Goal: Task Accomplishment & Management: Manage account settings

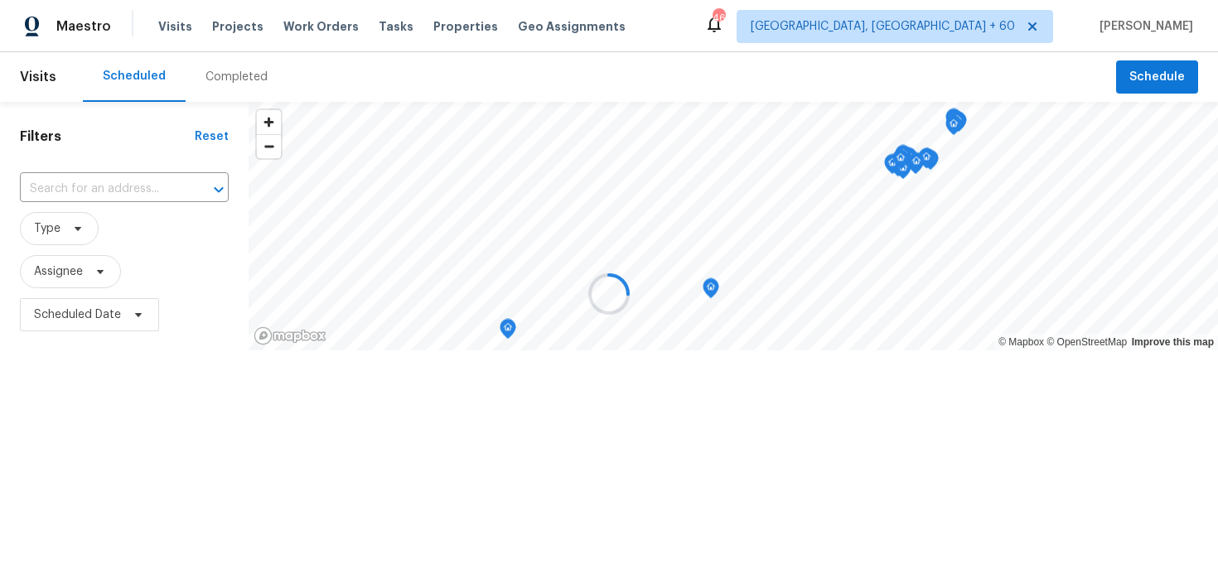
click at [220, 82] on div at bounding box center [609, 294] width 1218 height 588
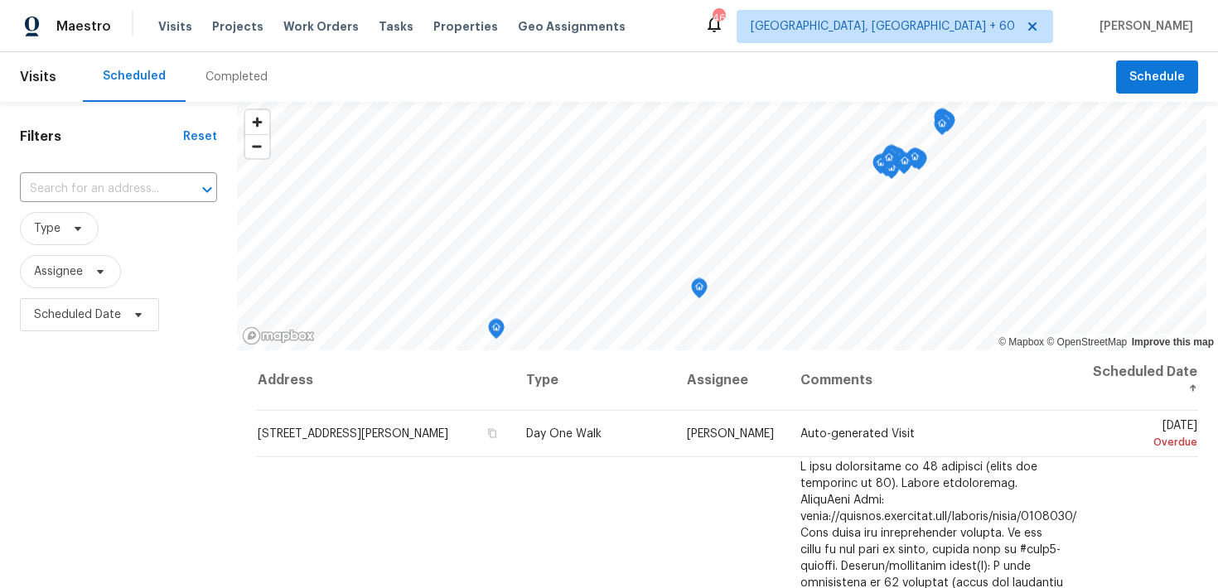
click at [240, 83] on div "Completed" at bounding box center [236, 77] width 62 height 17
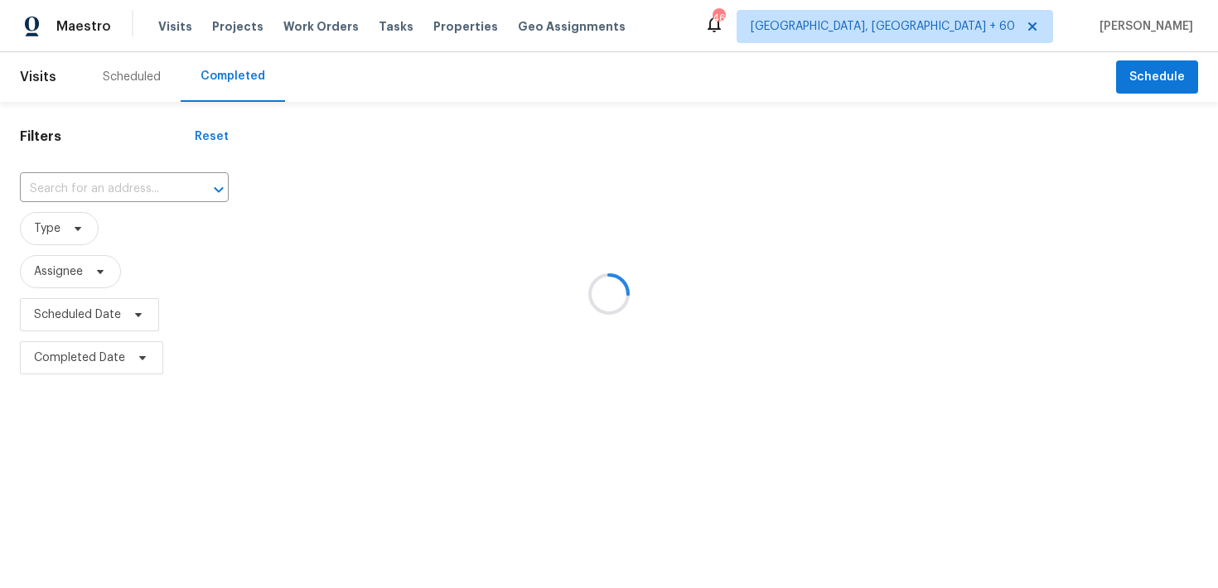
click at [98, 187] on div at bounding box center [609, 294] width 1218 height 588
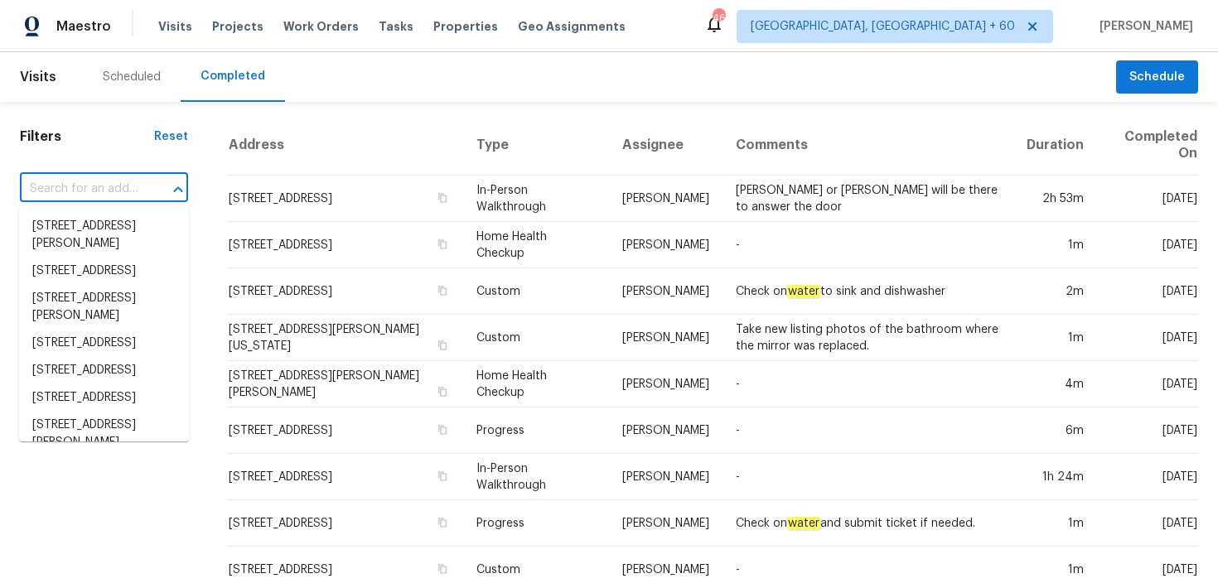
click at [83, 192] on input "text" at bounding box center [81, 189] width 122 height 26
paste input "145 Birdie Dr Hempstead, TX 77445"
type input "145 Birdie Dr Hempstead, TX 77445"
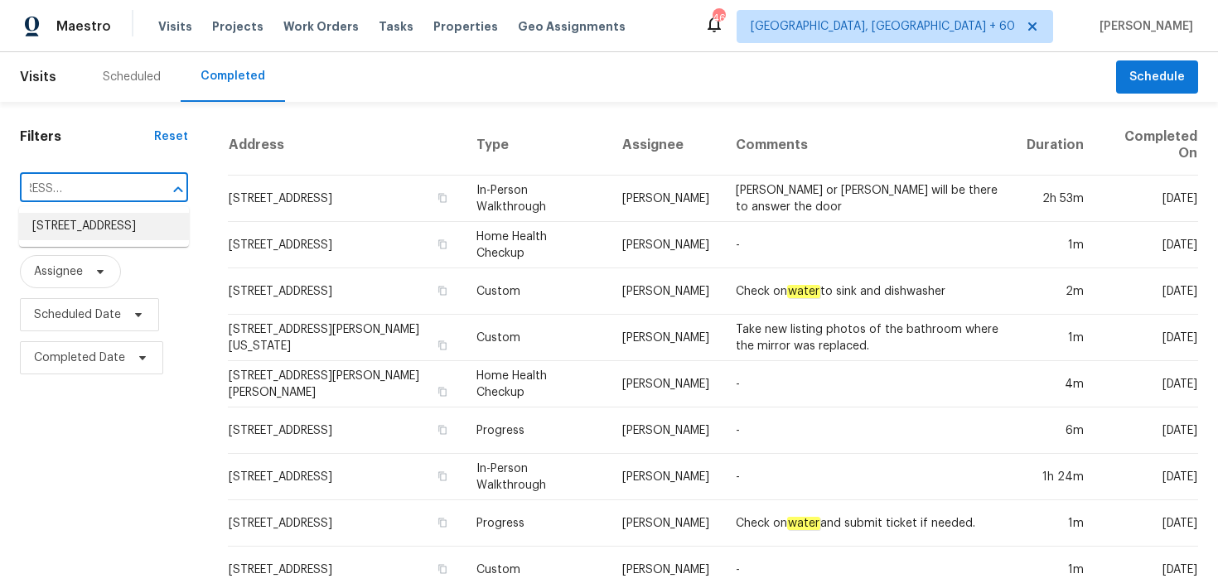
click at [58, 225] on li "145 Birdie Dr, Hempstead, TX 77445" at bounding box center [104, 226] width 170 height 27
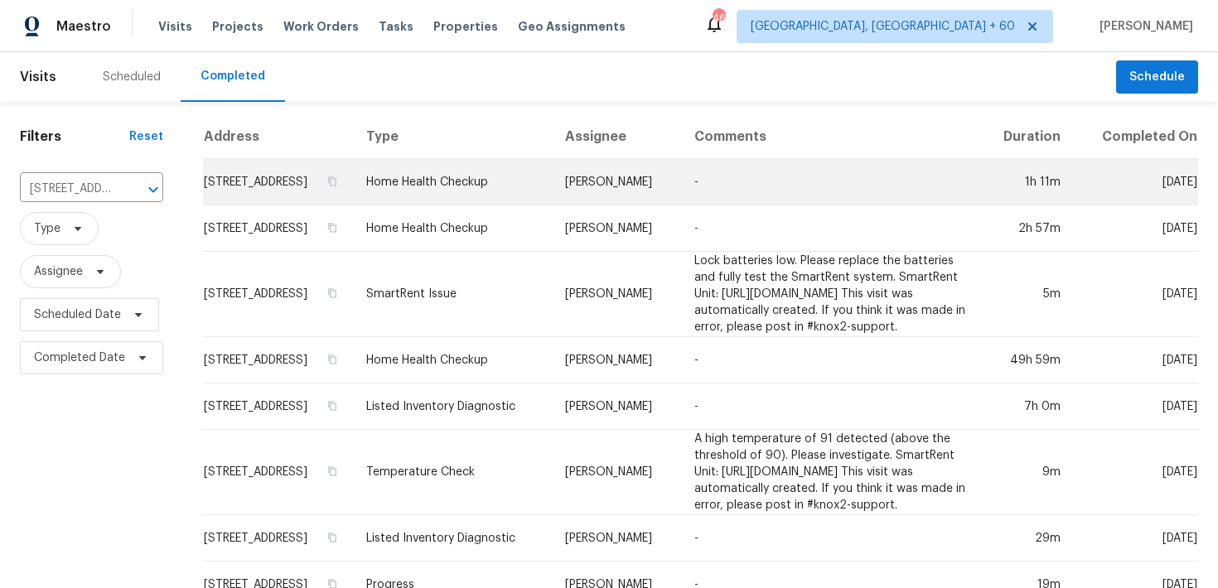
click at [471, 201] on td "Home Health Checkup" at bounding box center [452, 182] width 199 height 46
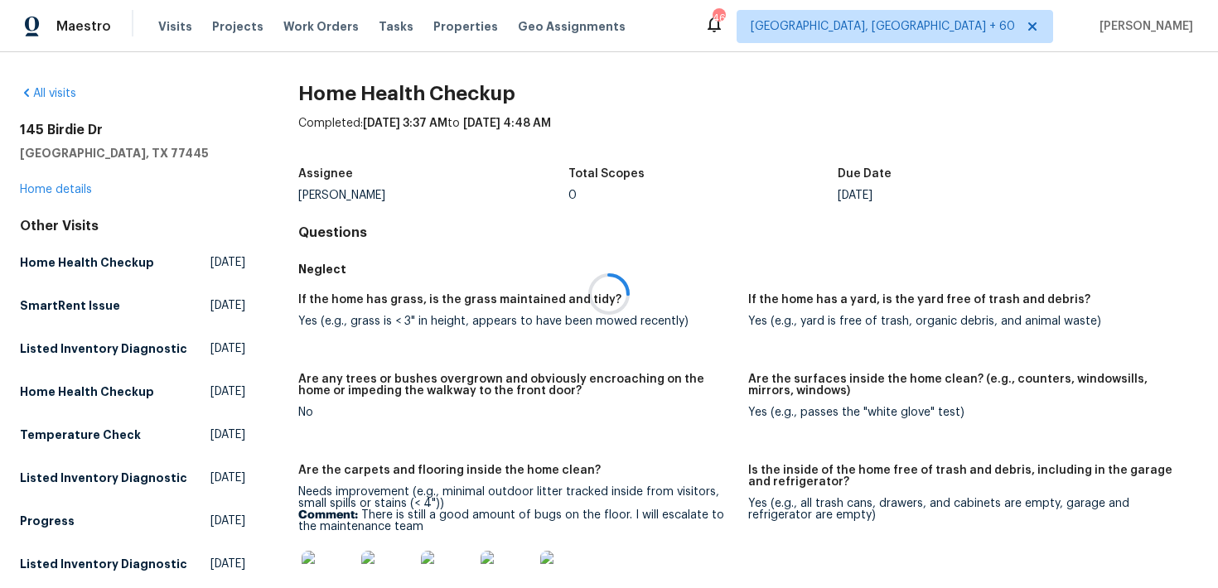
click at [58, 189] on div at bounding box center [609, 294] width 1218 height 588
click at [40, 190] on link "Home details" at bounding box center [56, 190] width 72 height 12
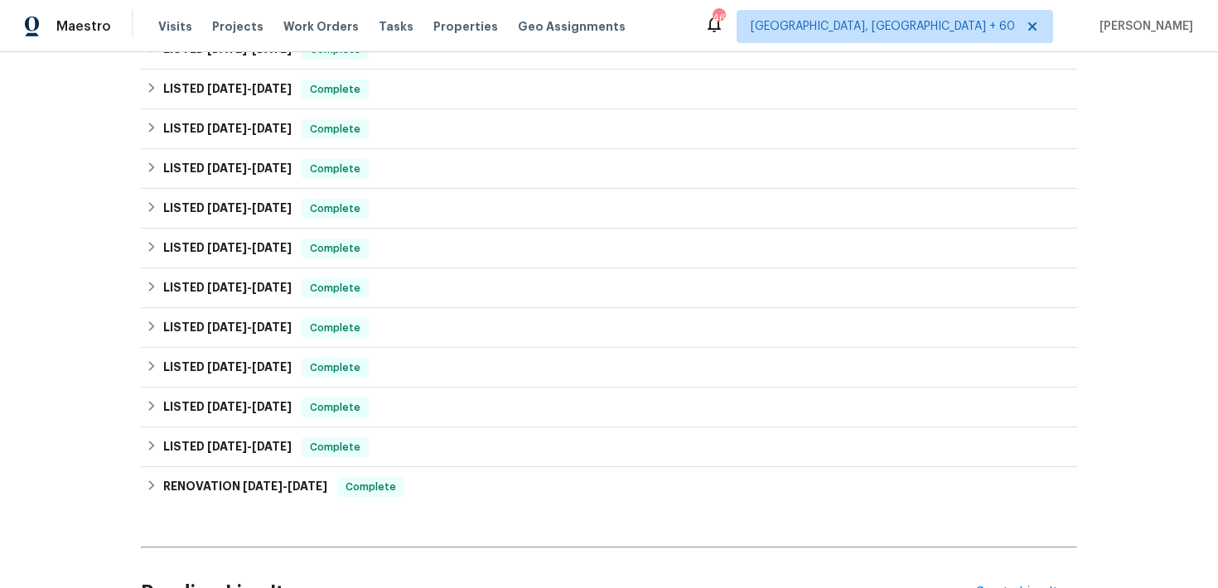
scroll to position [482, 0]
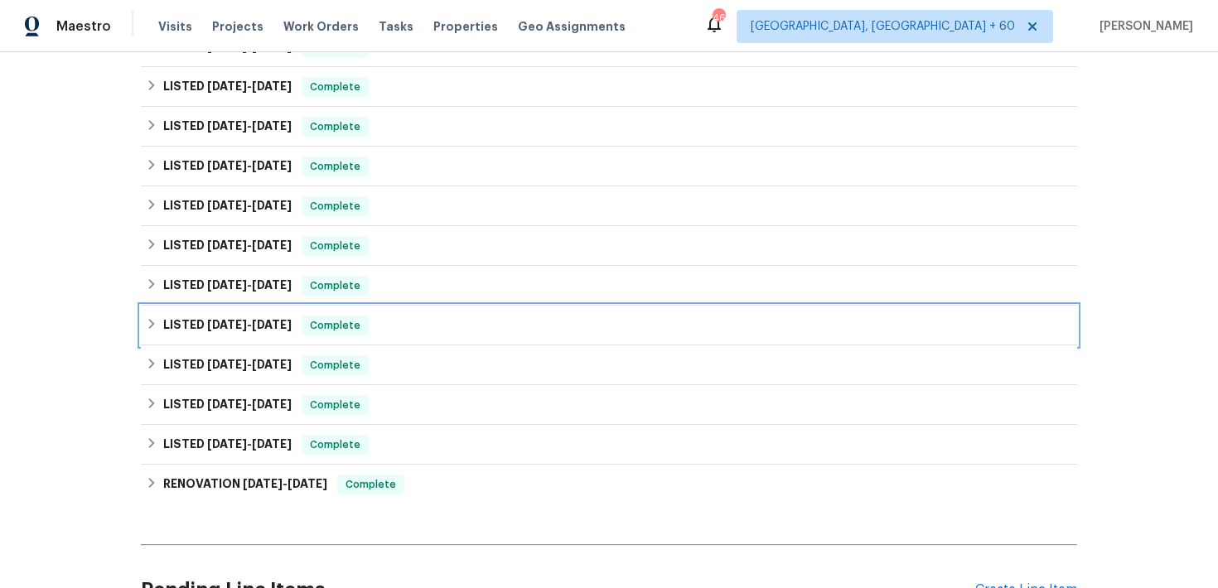
click at [345, 320] on span "Complete" at bounding box center [335, 325] width 64 height 17
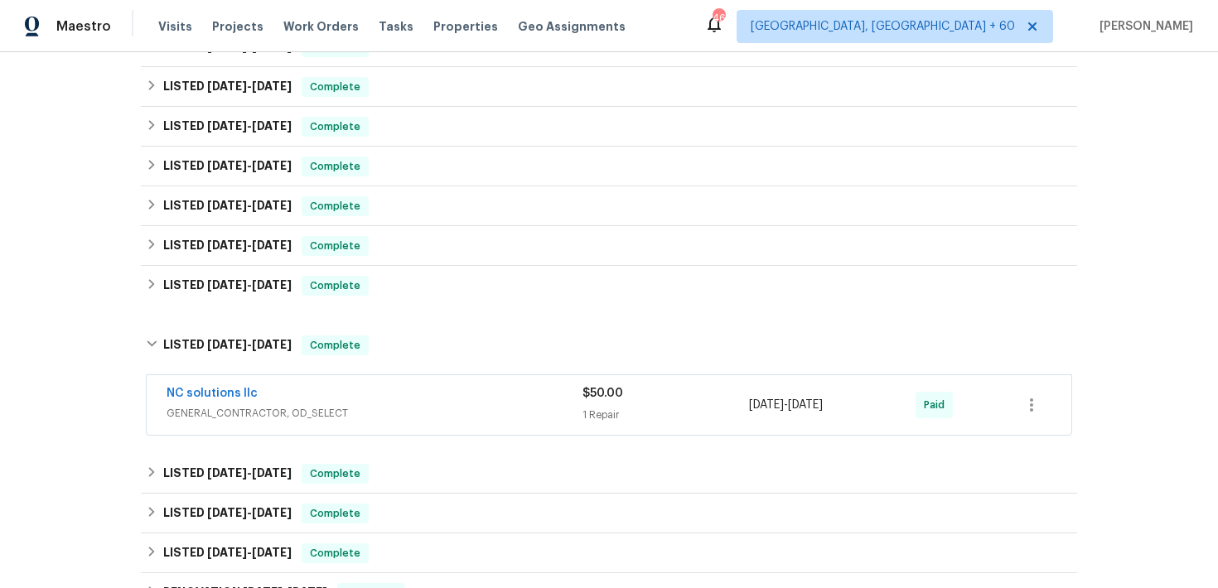
click at [566, 396] on div "NC solutions llc" at bounding box center [375, 395] width 416 height 20
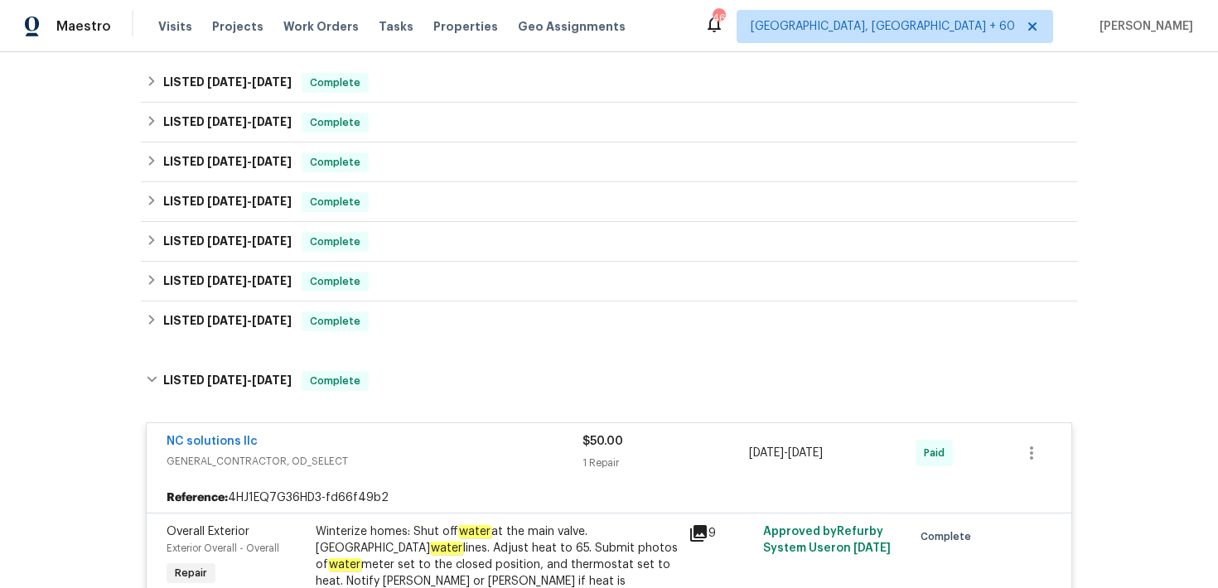
scroll to position [437, 0]
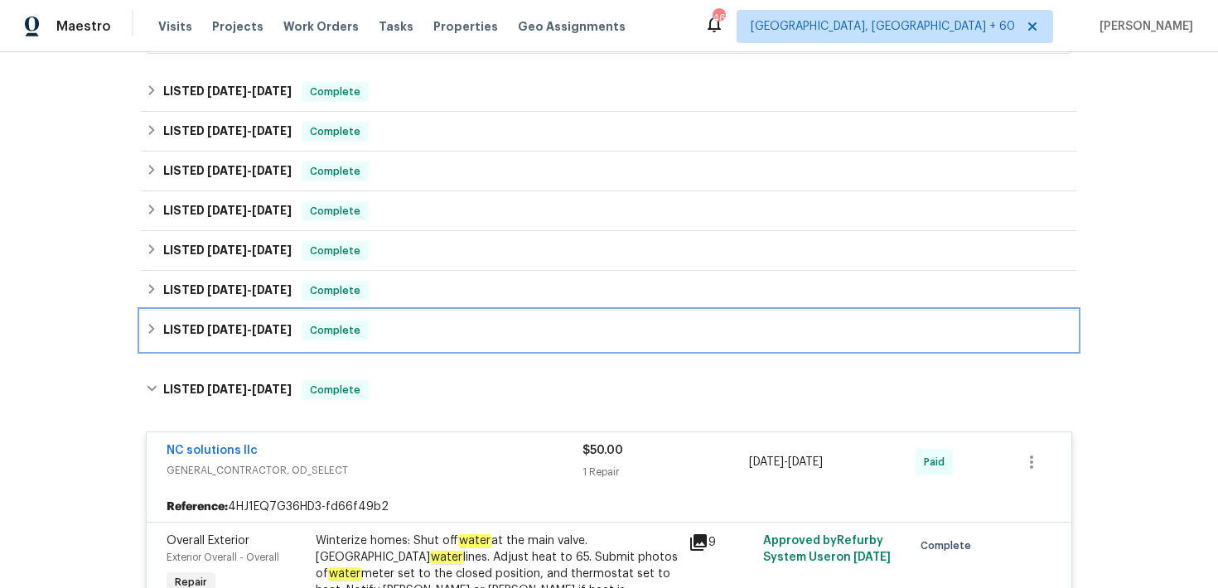
click at [429, 336] on div "LISTED 4/30/25 - 5/2/25 Complete" at bounding box center [609, 331] width 926 height 20
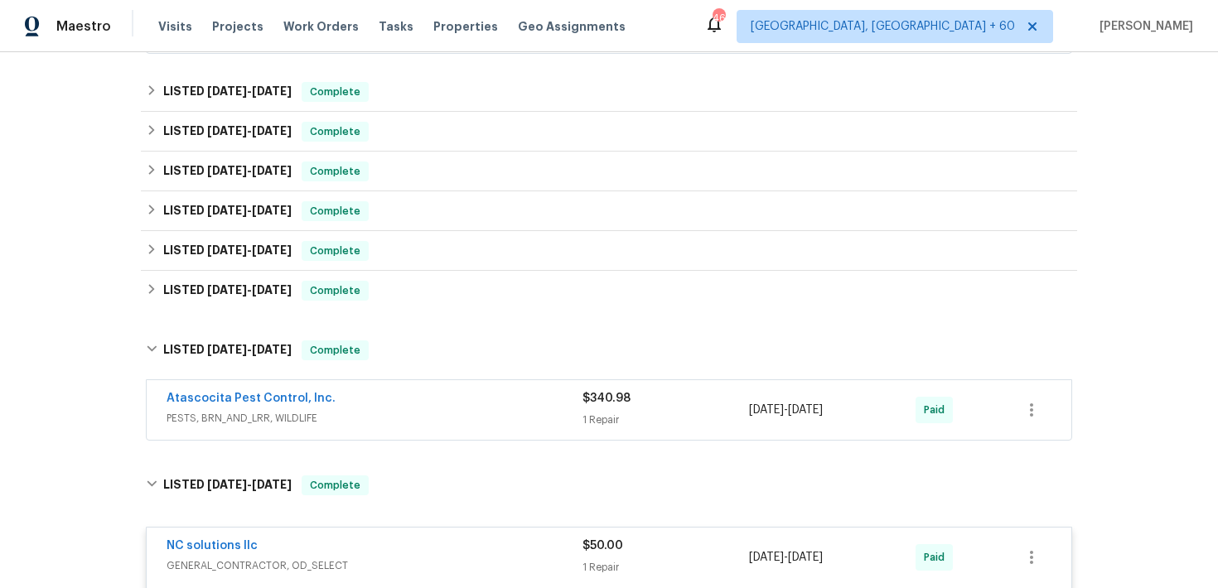
click at [583, 409] on div "$340.98 1 Repair" at bounding box center [665, 410] width 167 height 40
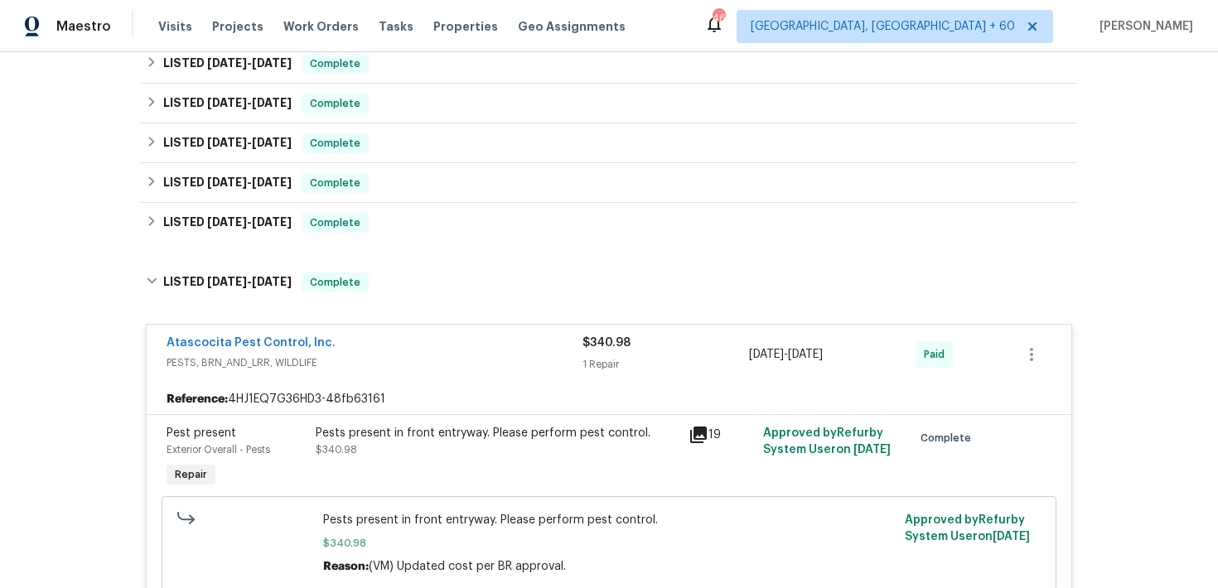
scroll to position [475, 0]
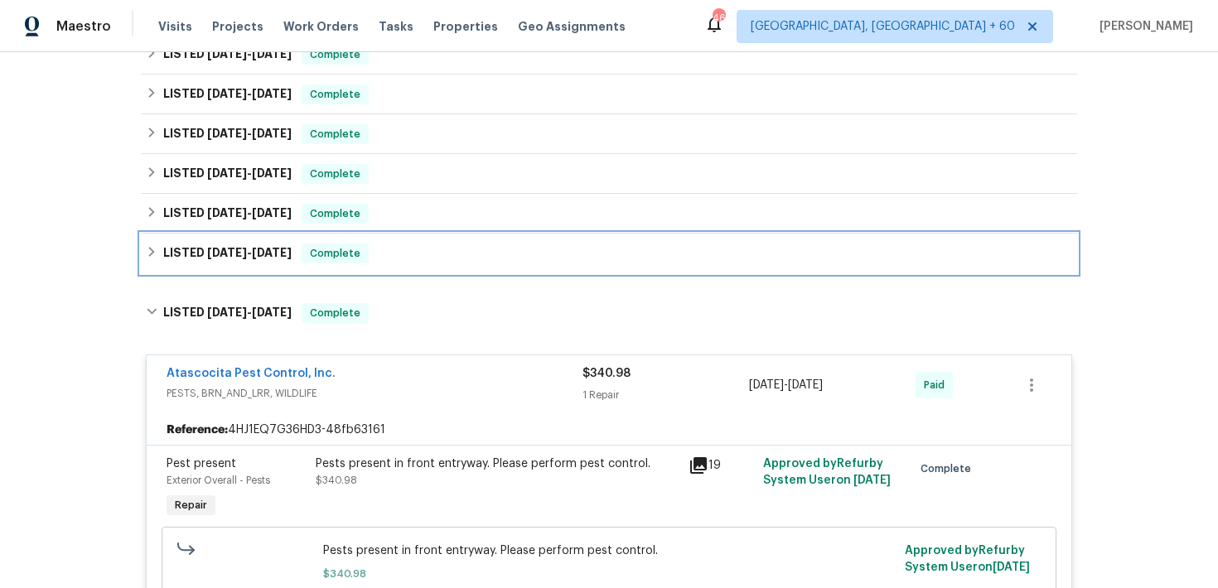
click at [444, 249] on div "LISTED 5/12/25 - 5/13/25 Complete" at bounding box center [609, 254] width 926 height 20
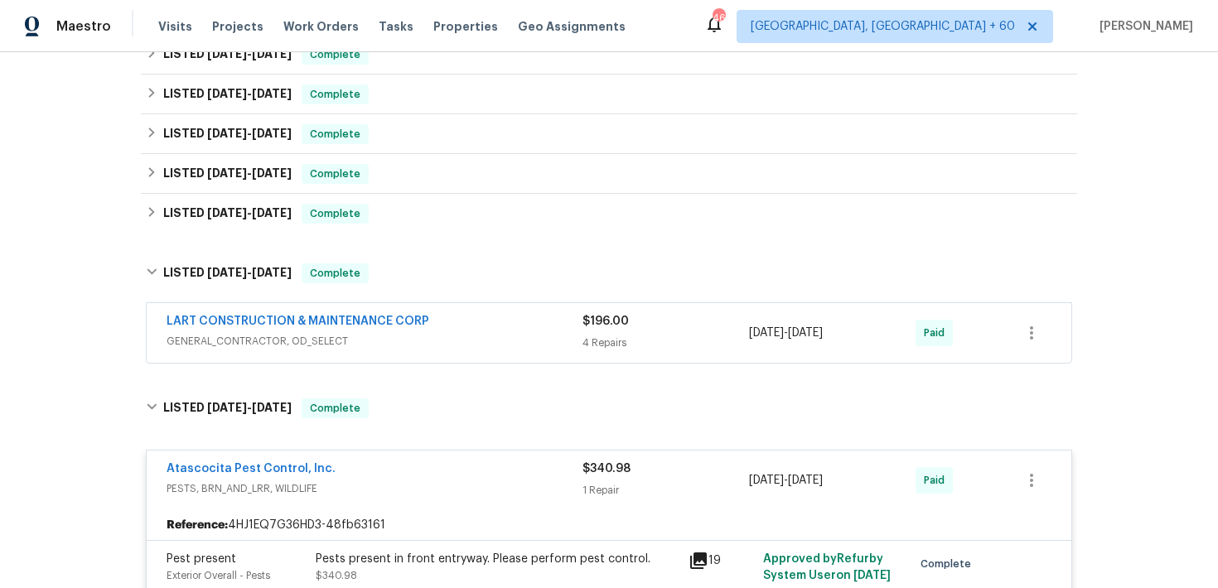
click at [613, 342] on div "4 Repairs" at bounding box center [665, 343] width 167 height 17
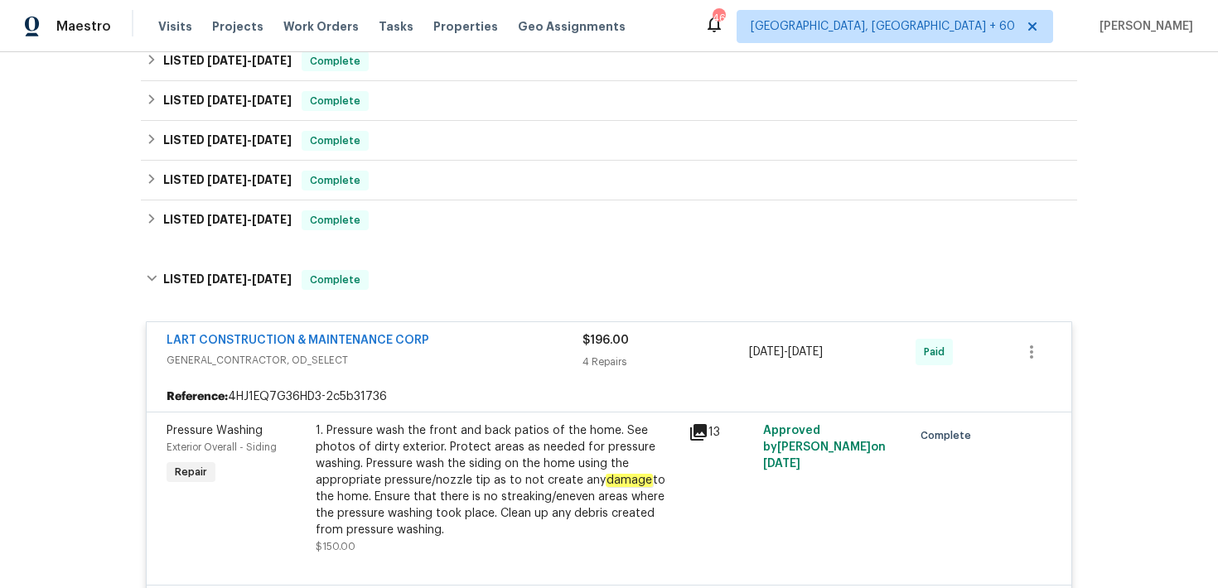
scroll to position [312, 0]
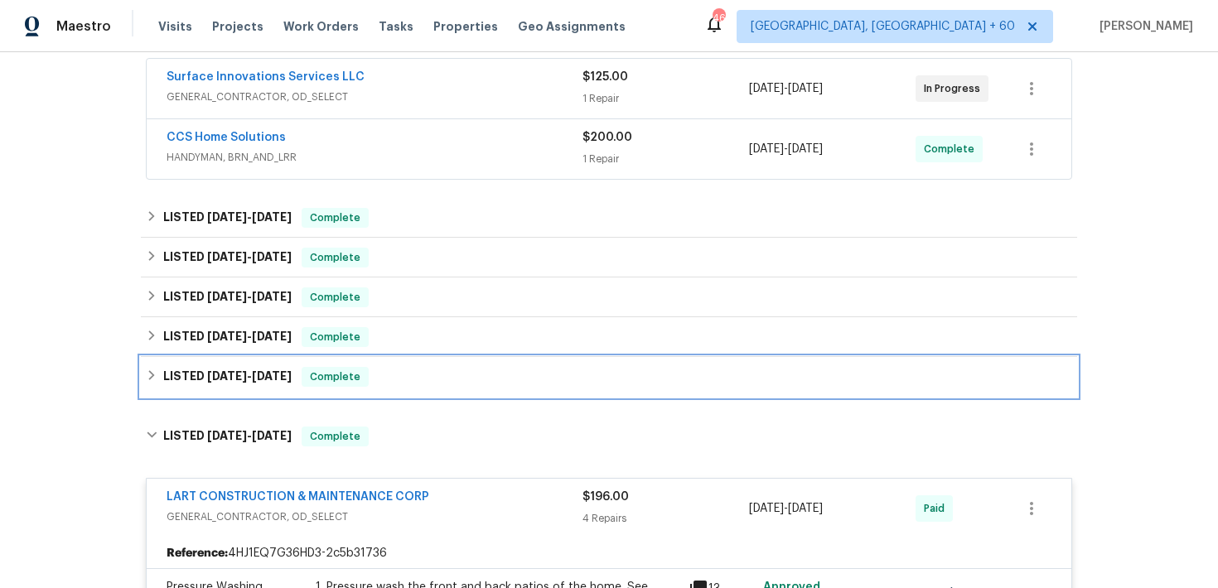
click at [432, 396] on div "LISTED 5/14/25 - 5/21/25 Complete" at bounding box center [609, 377] width 936 height 40
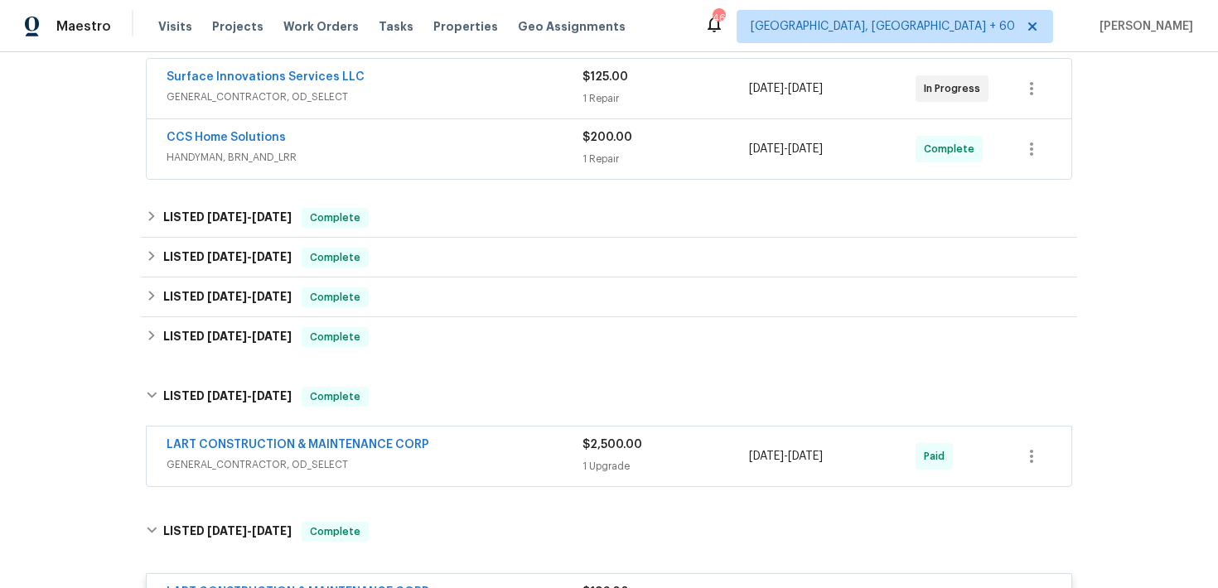
click at [627, 463] on div "1 Upgrade" at bounding box center [665, 466] width 167 height 17
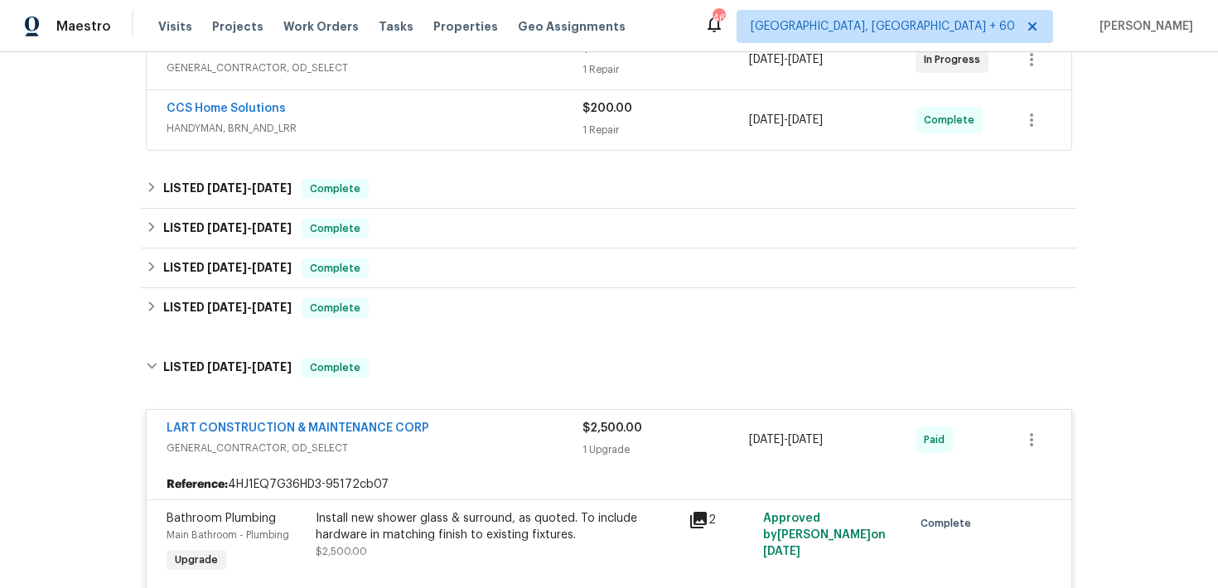
scroll to position [246, 0]
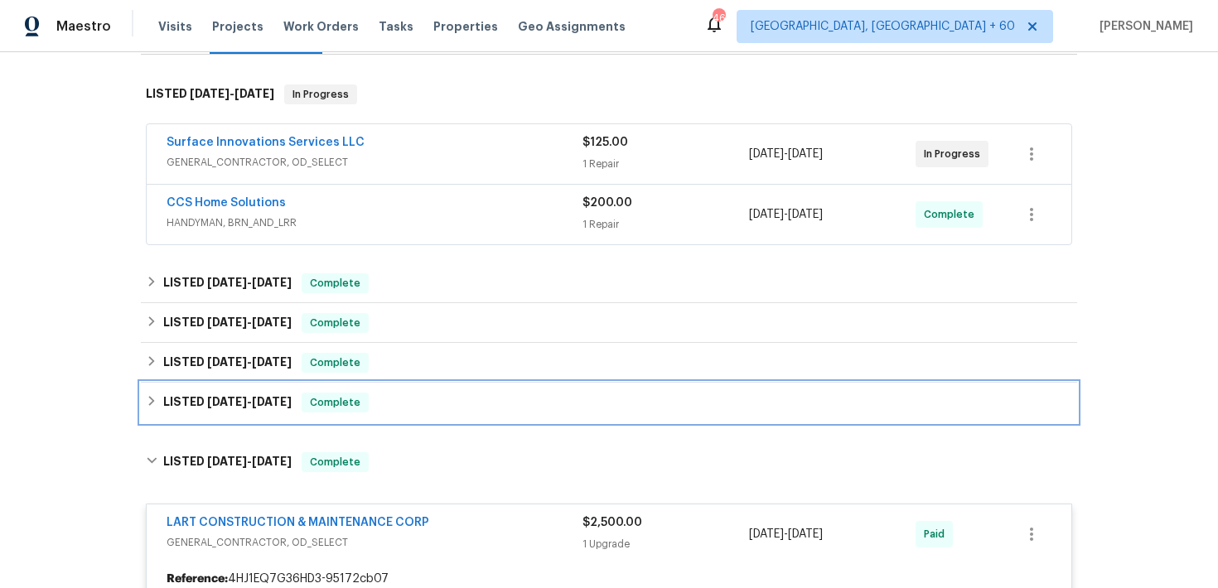
click at [455, 394] on div "LISTED 6/26/25 - 7/8/25 Complete" at bounding box center [609, 403] width 926 height 20
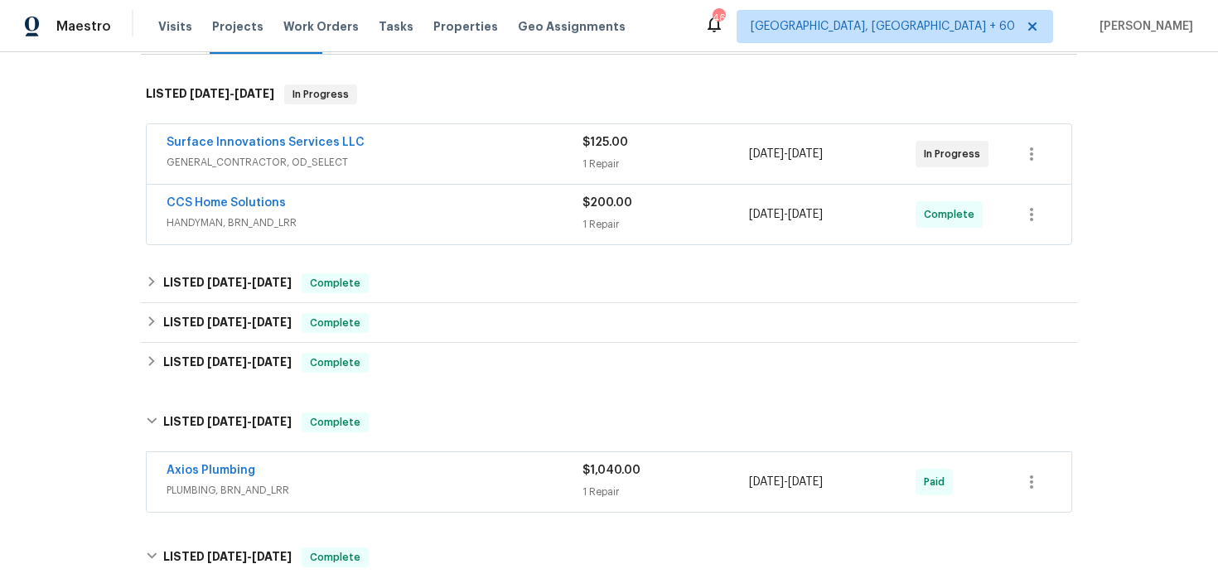
click at [626, 464] on div "$1,040.00" at bounding box center [665, 470] width 167 height 17
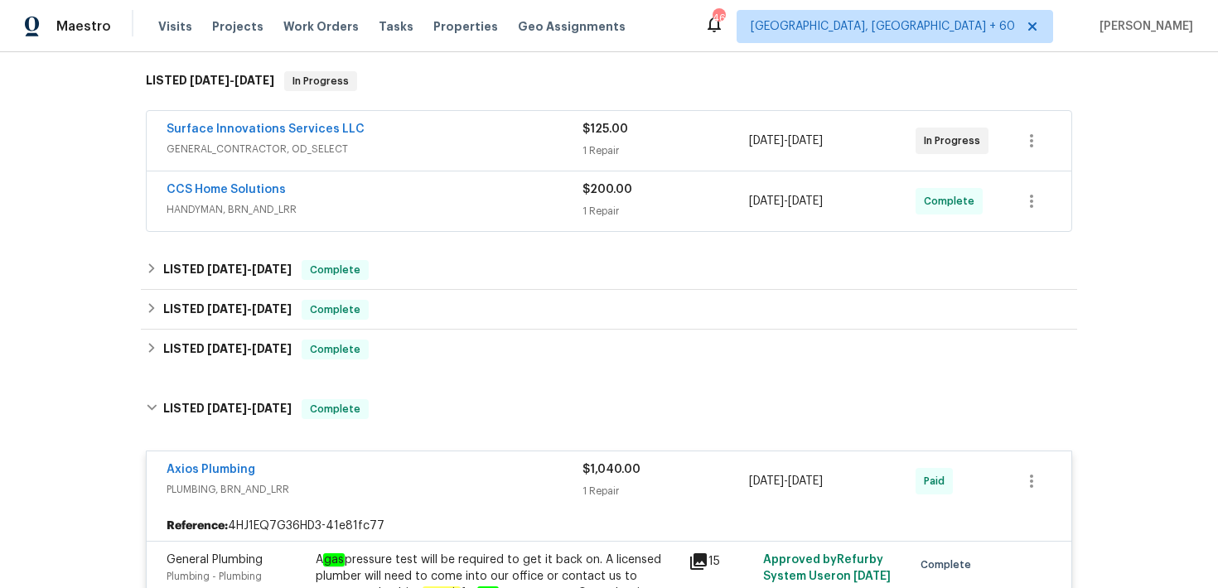
scroll to position [218, 0]
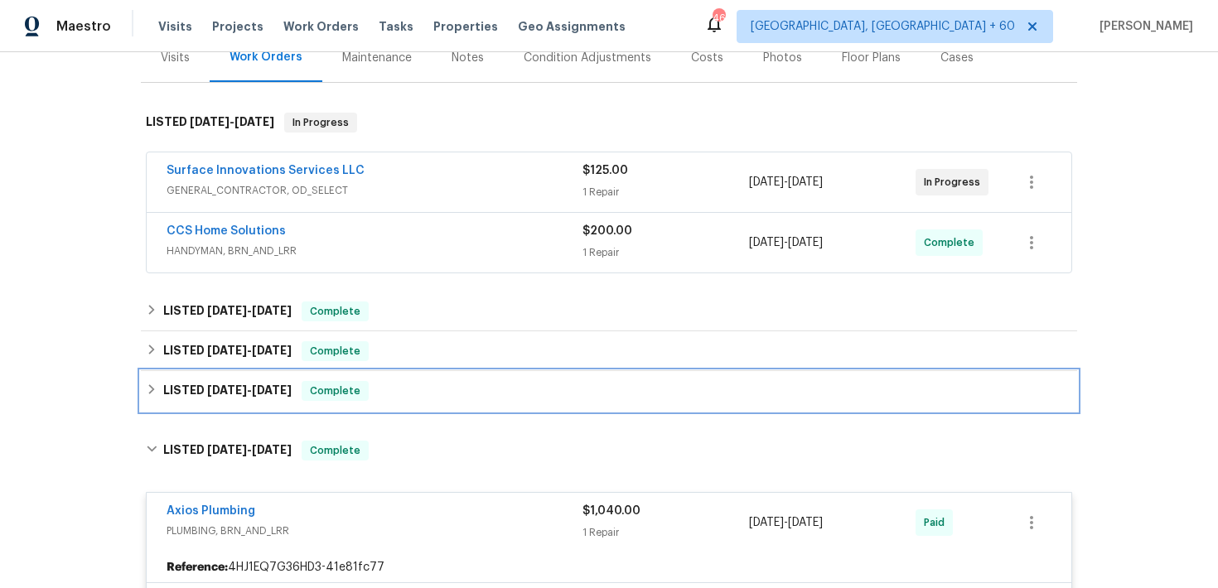
click at [545, 382] on div "LISTED 7/10/25 - 7/11/25 Complete" at bounding box center [609, 391] width 926 height 20
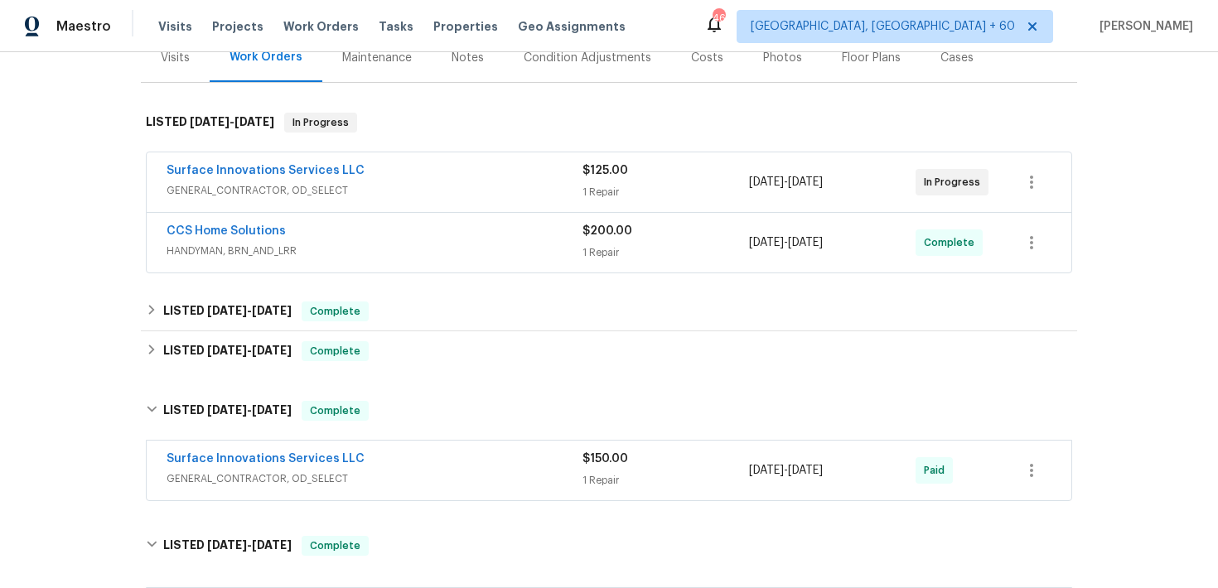
click at [614, 461] on span "$150.00" at bounding box center [605, 459] width 46 height 12
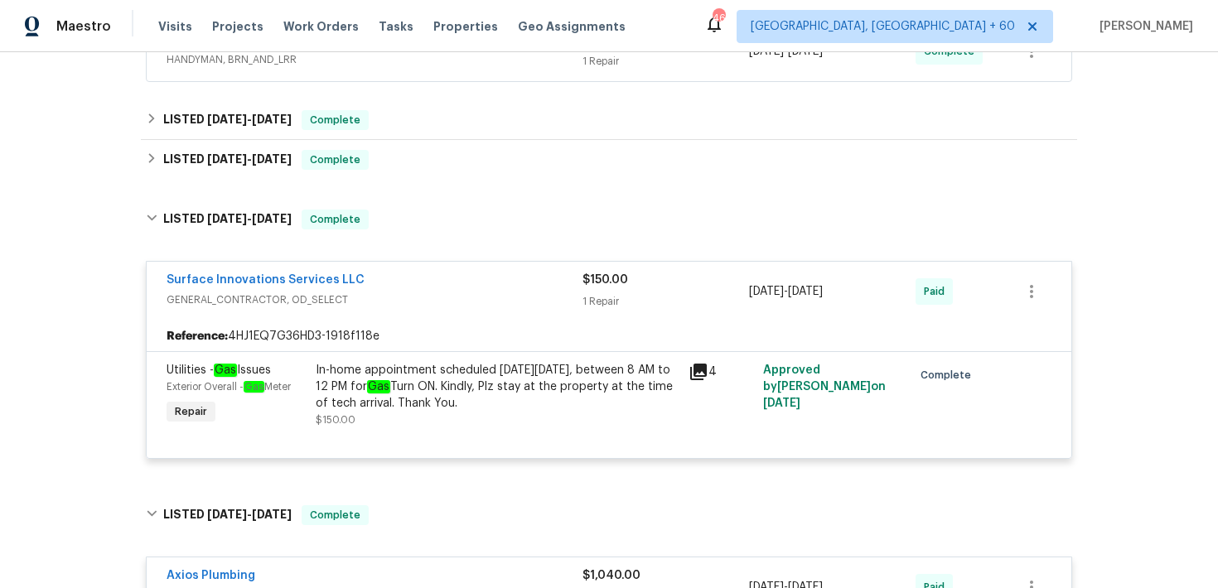
scroll to position [304, 0]
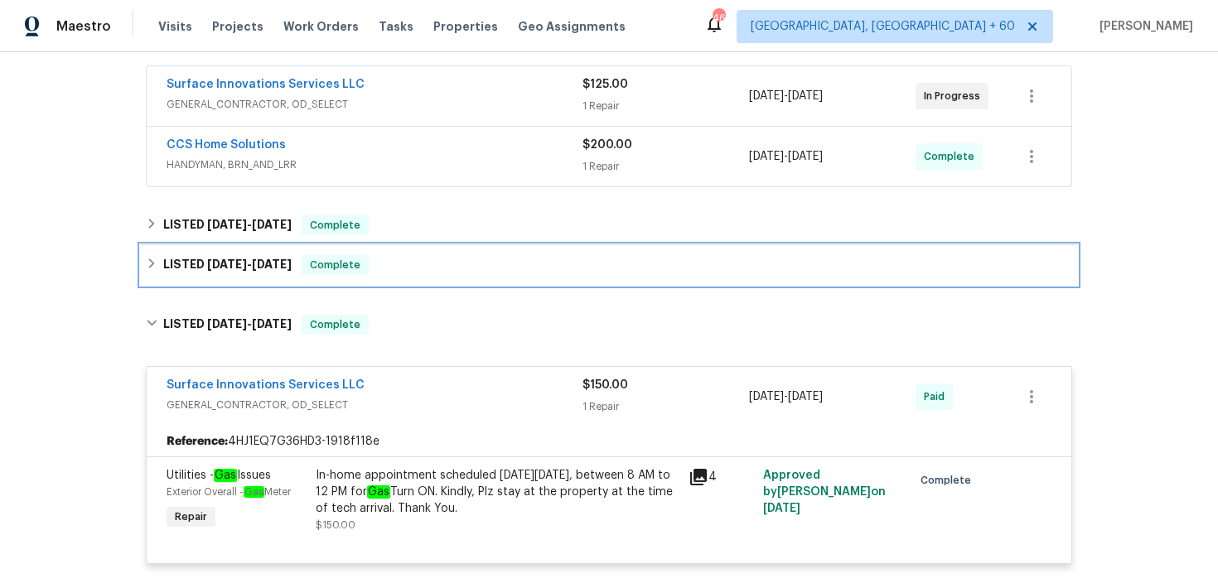
click at [442, 270] on div "LISTED 8/13/25 - 8/15/25 Complete" at bounding box center [609, 265] width 926 height 20
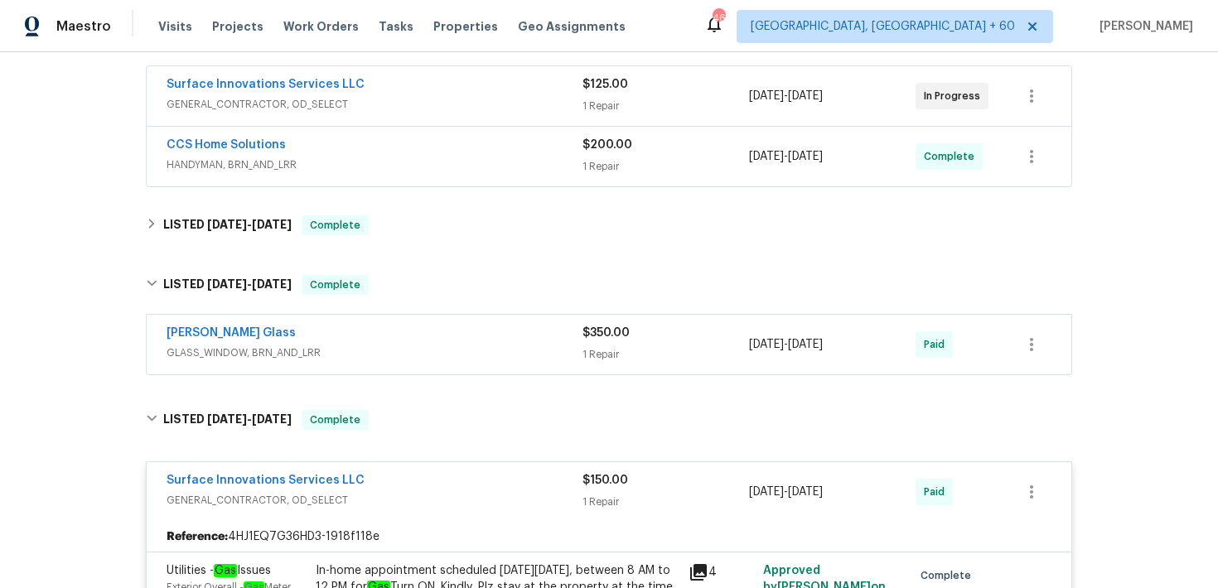
click at [596, 343] on div "$350.00 1 Repair" at bounding box center [665, 345] width 167 height 40
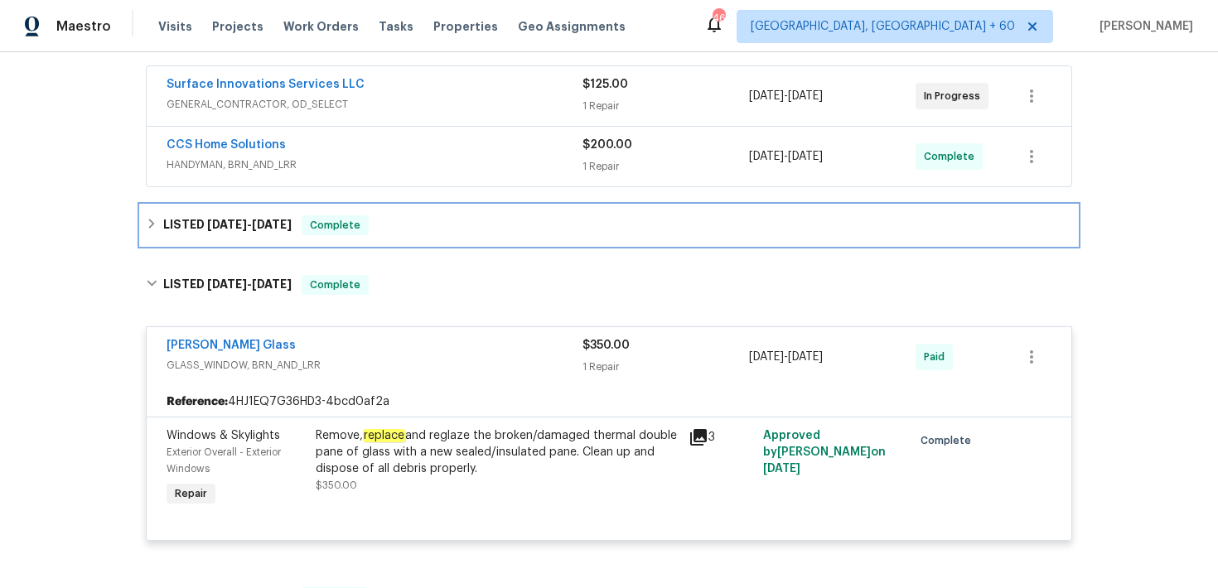
click at [399, 230] on div "LISTED 8/13/25 - 8/15/25 Complete" at bounding box center [609, 225] width 926 height 20
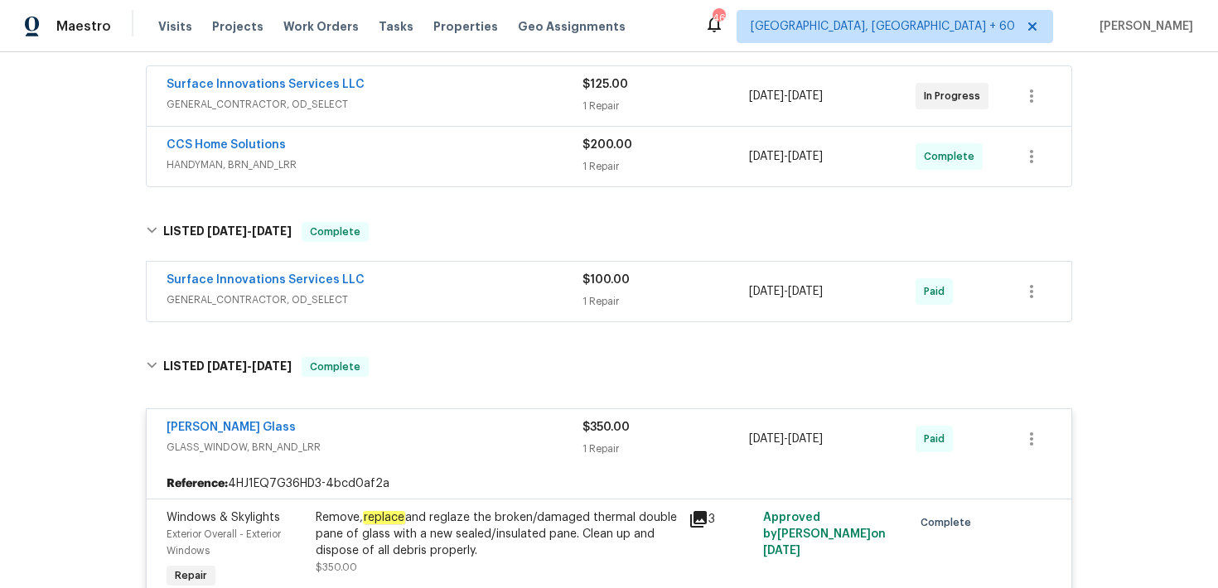
click at [571, 301] on span "GENERAL_CONTRACTOR, OD_SELECT" at bounding box center [375, 300] width 416 height 17
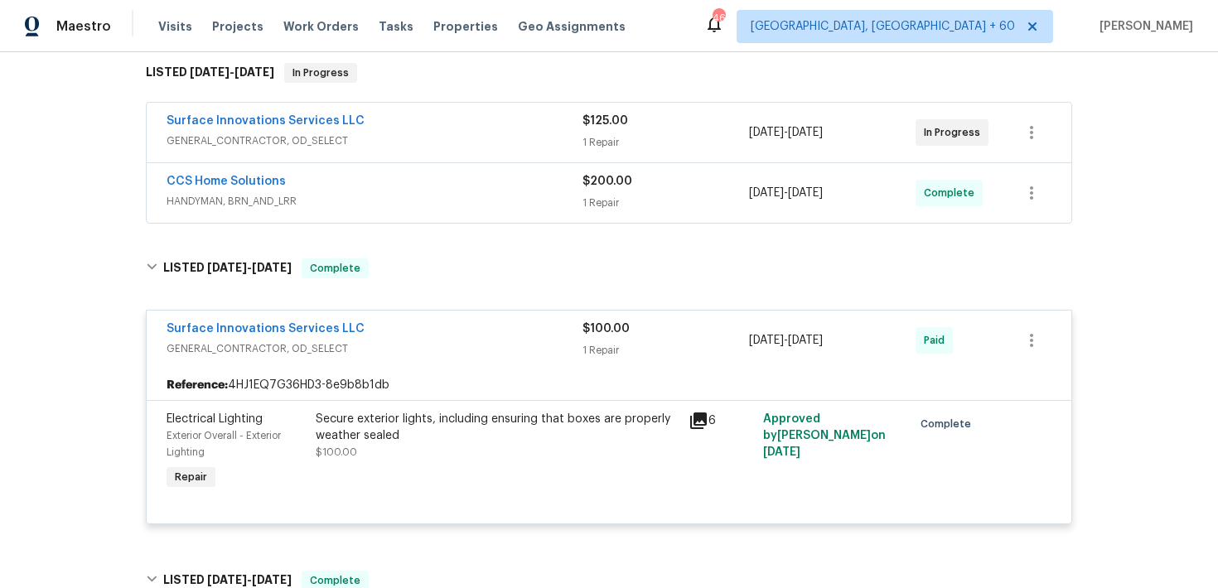
scroll to position [255, 0]
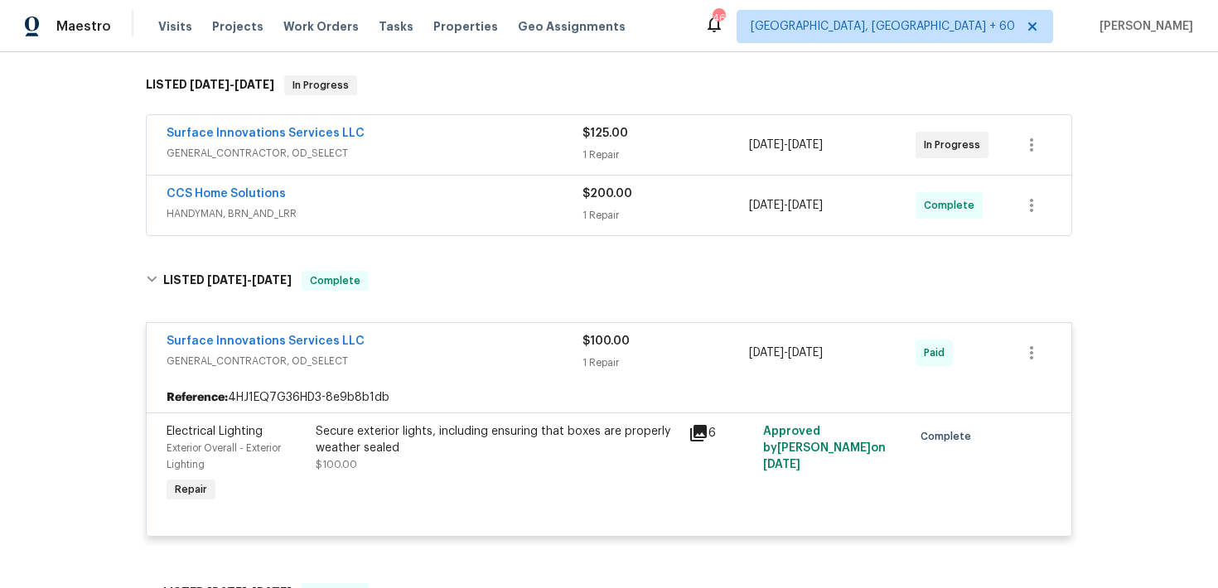
click at [599, 196] on span "$200.00" at bounding box center [607, 194] width 50 height 12
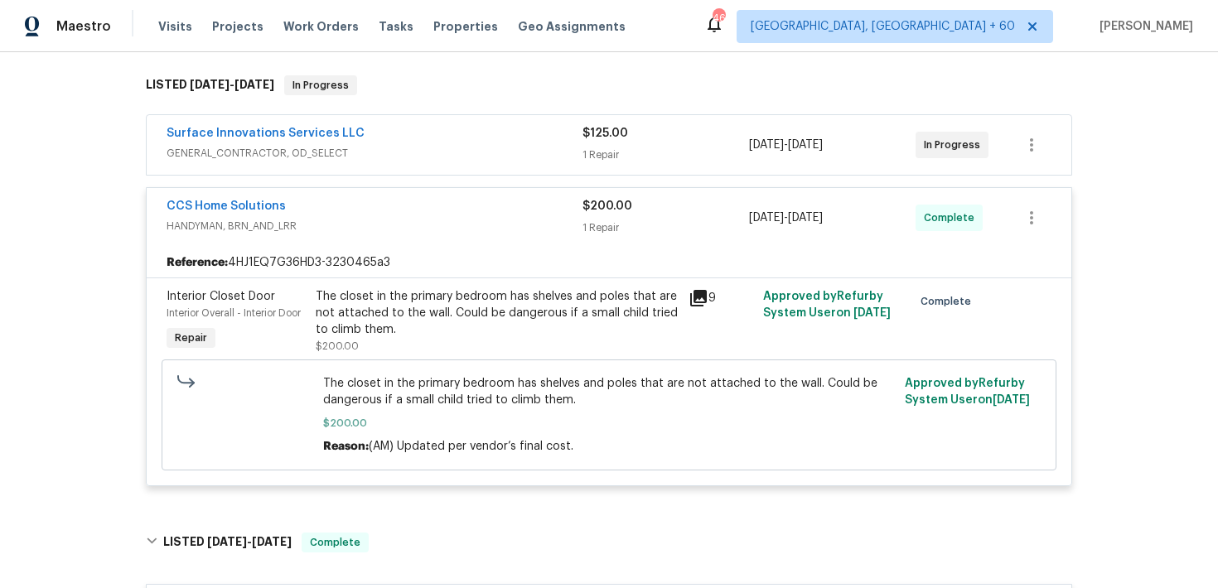
click at [599, 152] on div "1 Repair" at bounding box center [665, 155] width 167 height 17
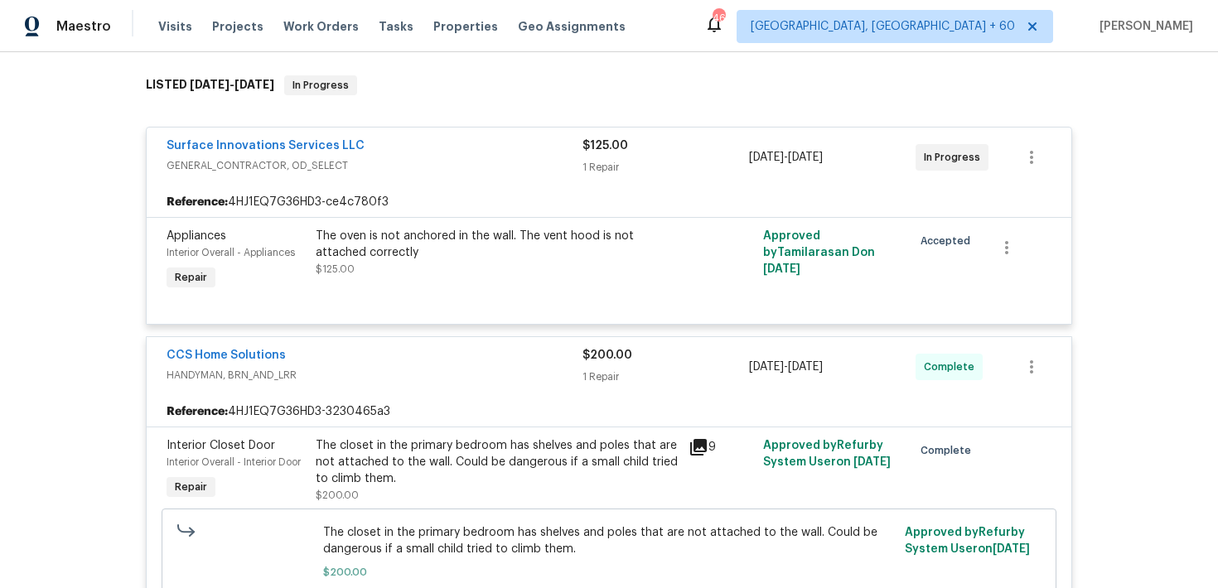
click at [599, 152] on div "$125.00" at bounding box center [665, 146] width 167 height 17
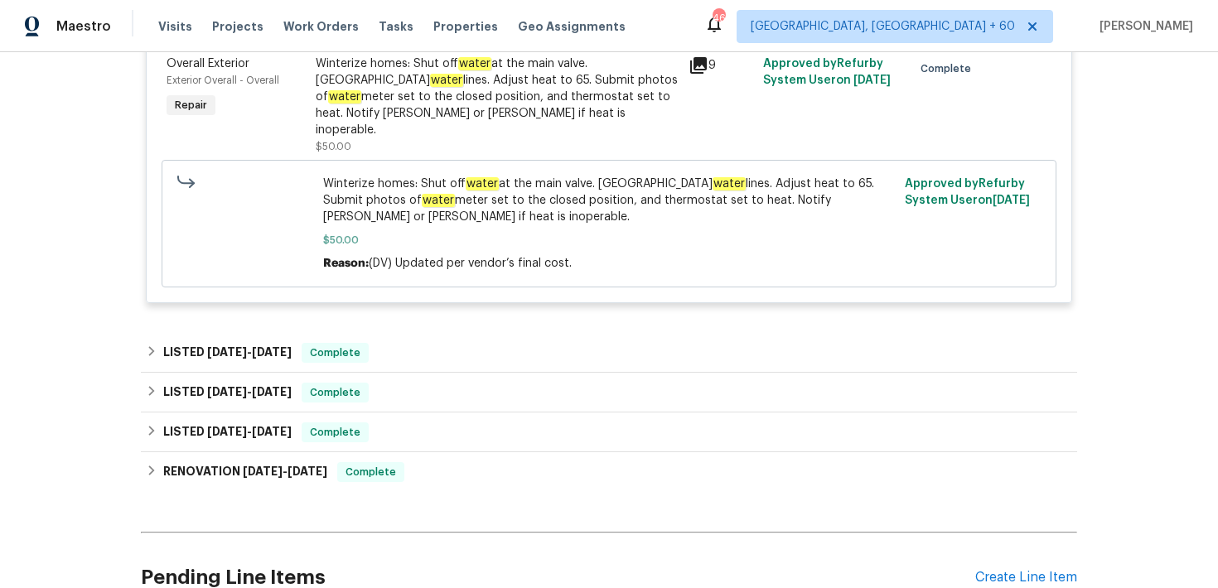
scroll to position [3716, 0]
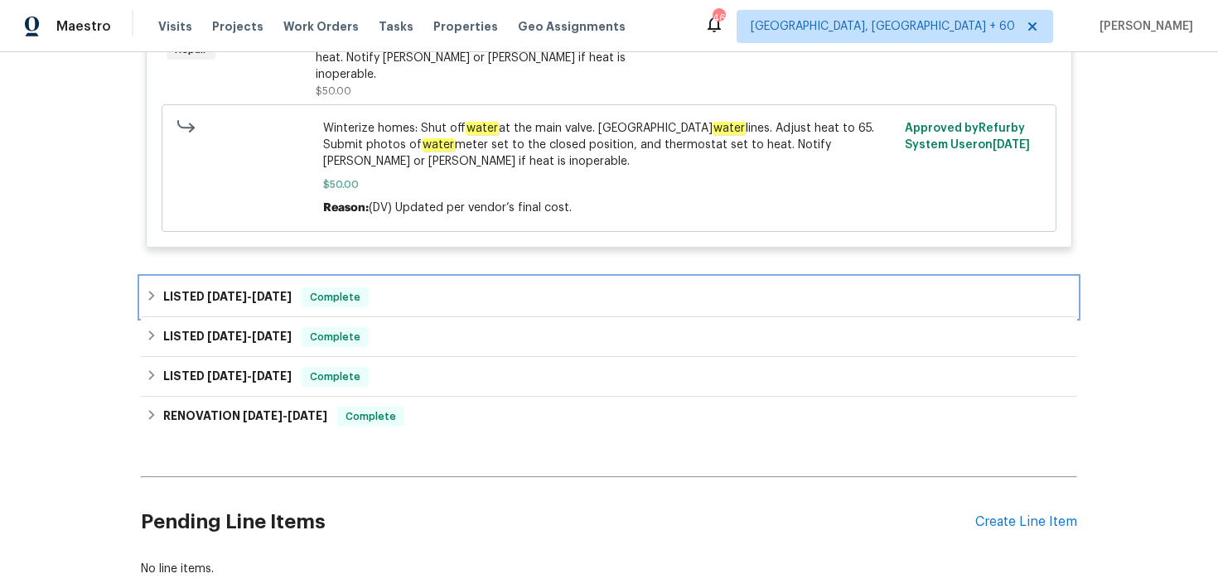
click at [486, 307] on div "LISTED 8/30/24 - 10/3/24 Complete" at bounding box center [609, 297] width 926 height 20
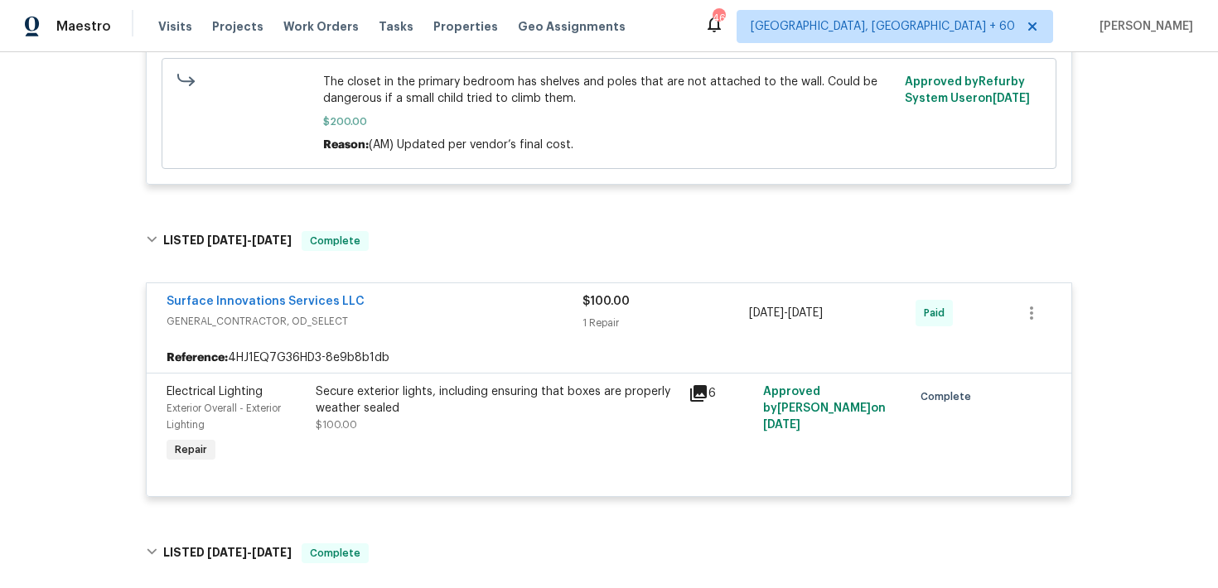
scroll to position [0, 0]
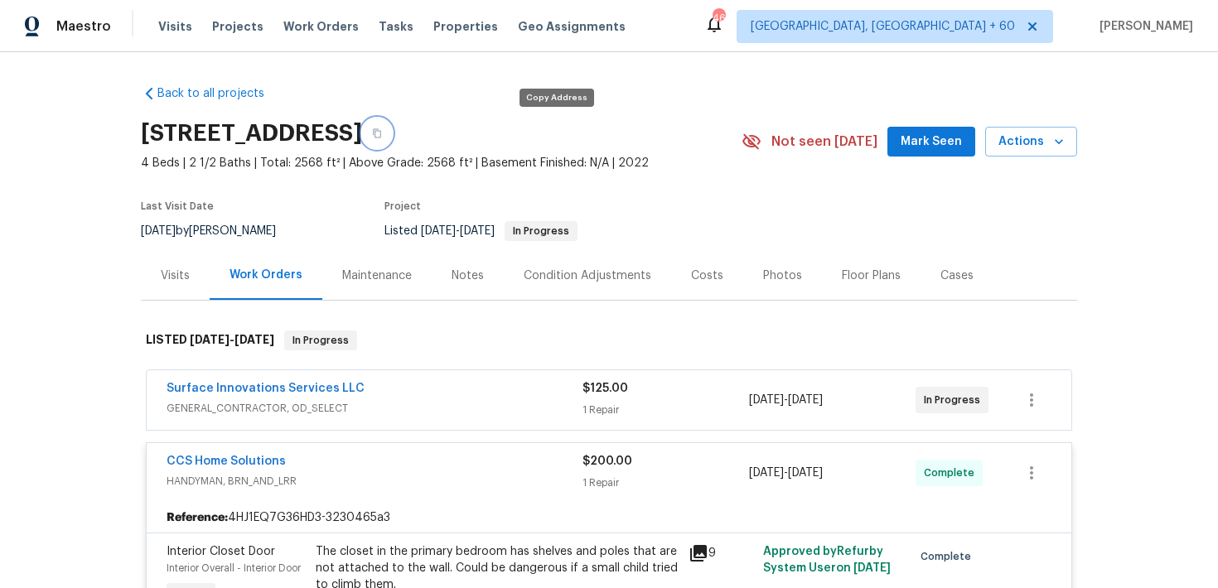
click at [392, 128] on button "button" at bounding box center [377, 133] width 30 height 30
click at [179, 36] on div "Visits Projects Work Orders Tasks Properties Geo Assignments" at bounding box center [401, 26] width 487 height 33
click at [178, 32] on span "Visits" at bounding box center [175, 26] width 34 height 17
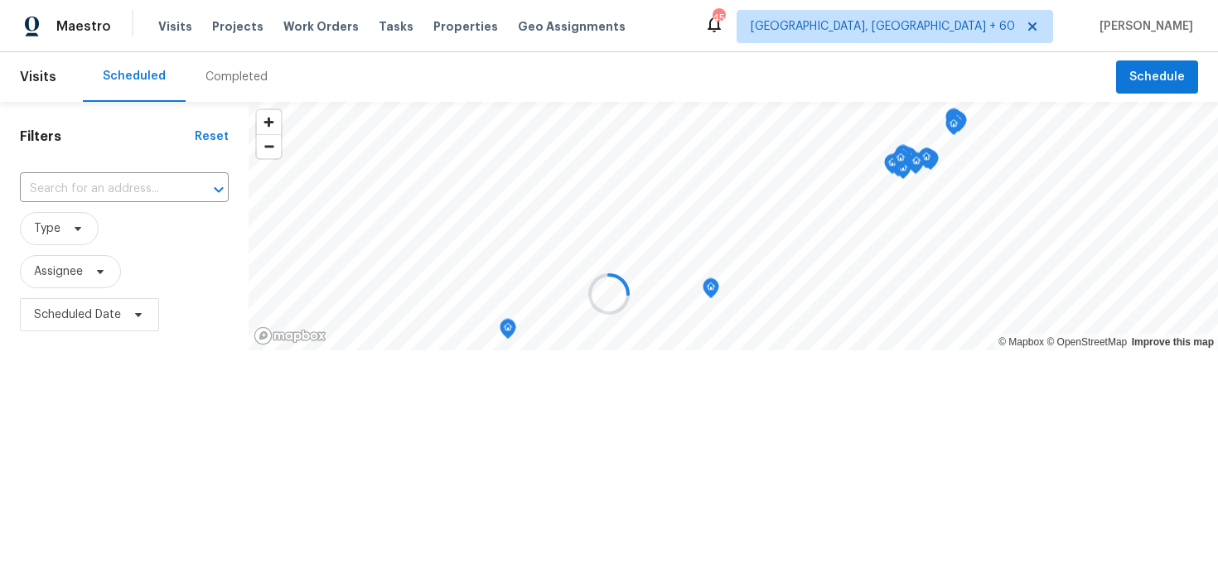
click at [243, 83] on div at bounding box center [609, 294] width 1218 height 588
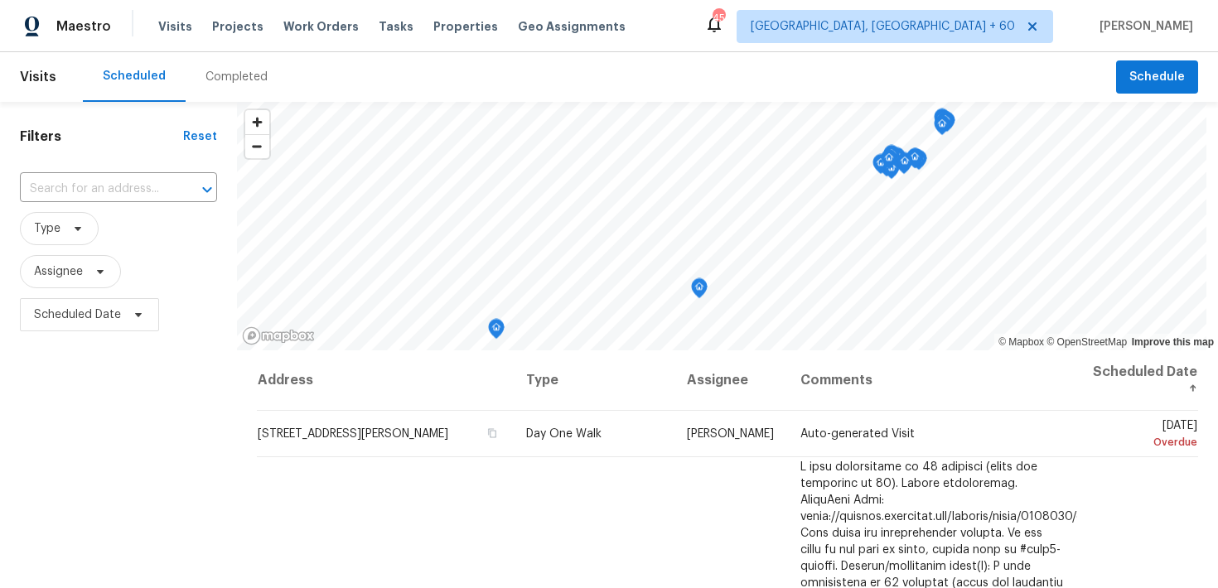
click at [243, 75] on div "Completed" at bounding box center [236, 77] width 62 height 17
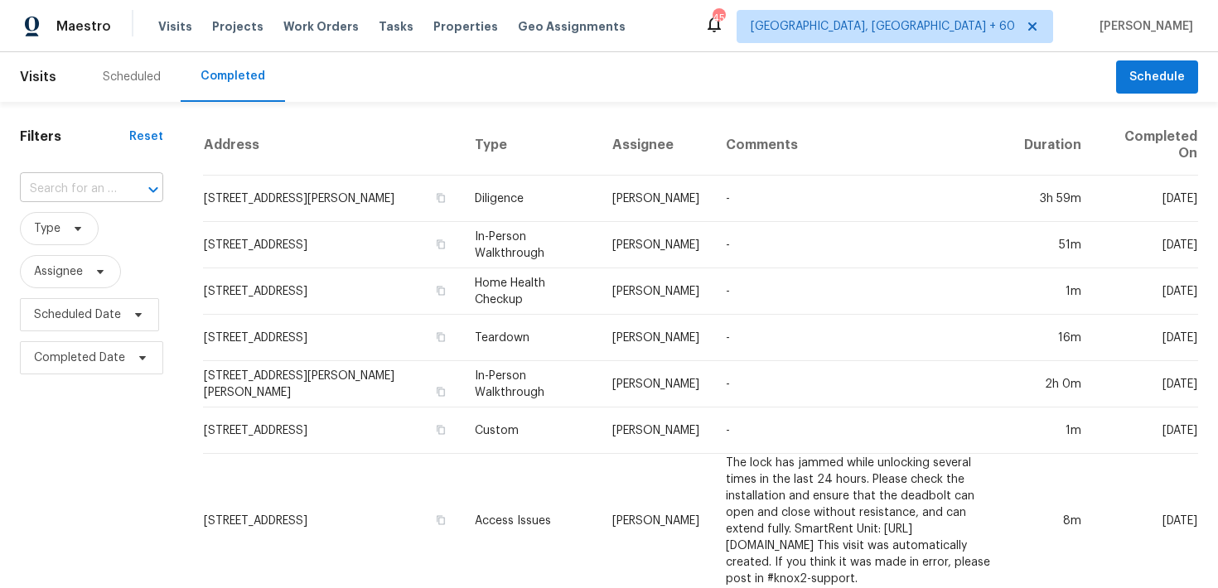
click at [79, 188] on input "text" at bounding box center [68, 189] width 97 height 26
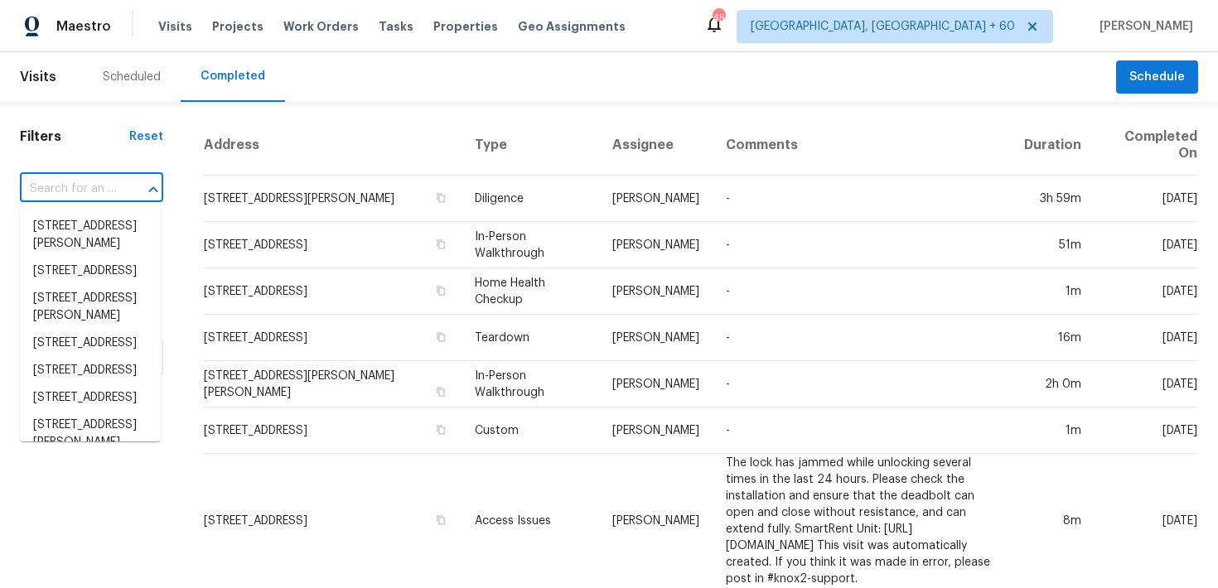
paste input "10215 Celtic Ash Dr Ruskin, FL 33573"
type input "10215 Celtic Ash Dr Ruskin, FL 33573"
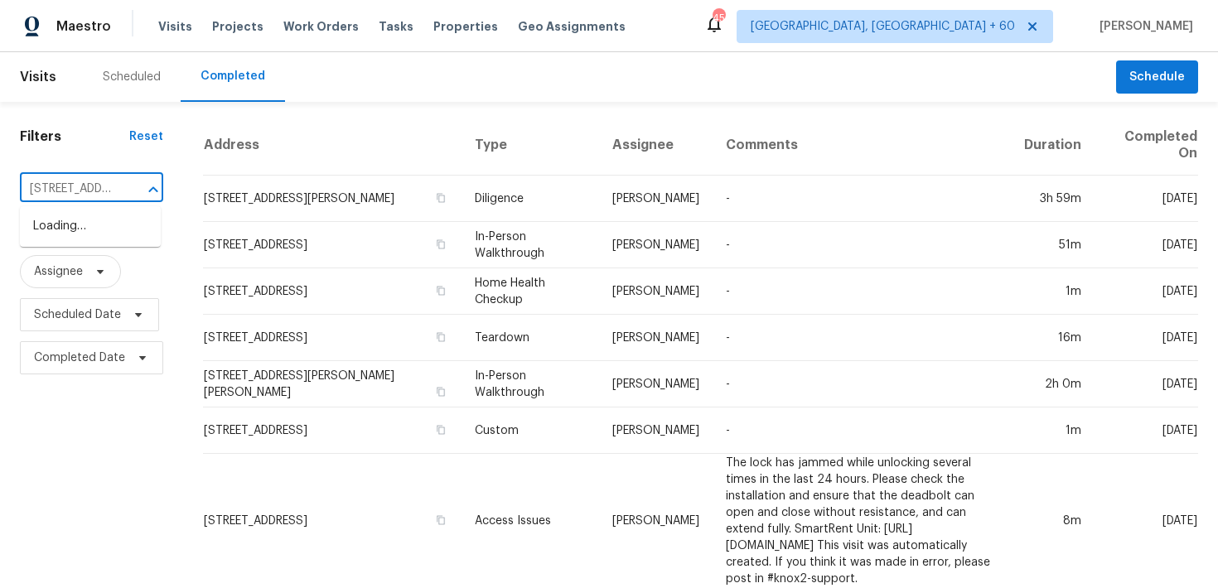
scroll to position [0, 113]
click at [64, 243] on li "10215 Celtic Ash Dr, Ruskin, FL 33573" at bounding box center [90, 235] width 141 height 45
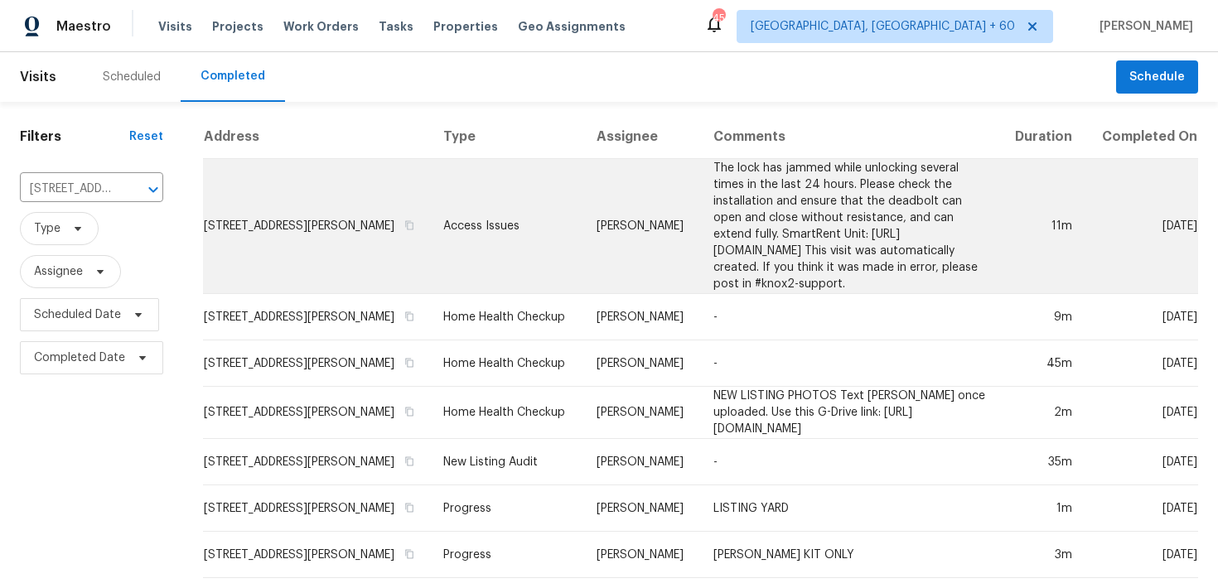
click at [430, 222] on td "Access Issues" at bounding box center [506, 226] width 153 height 135
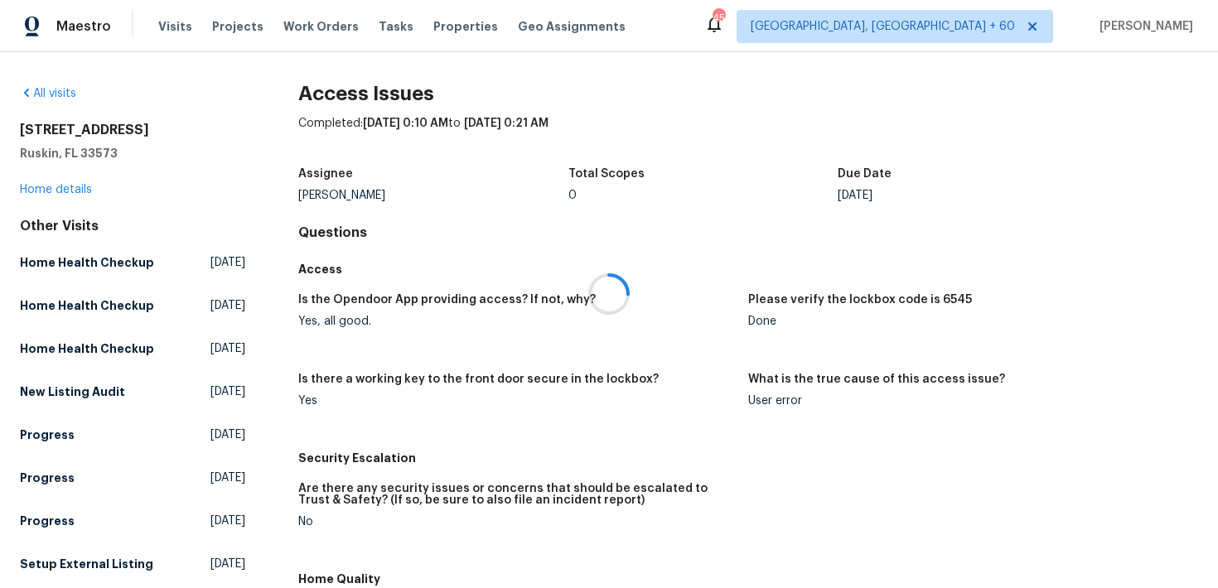
click at [69, 191] on div at bounding box center [609, 294] width 1218 height 588
click at [65, 191] on link "Home details" at bounding box center [56, 190] width 72 height 12
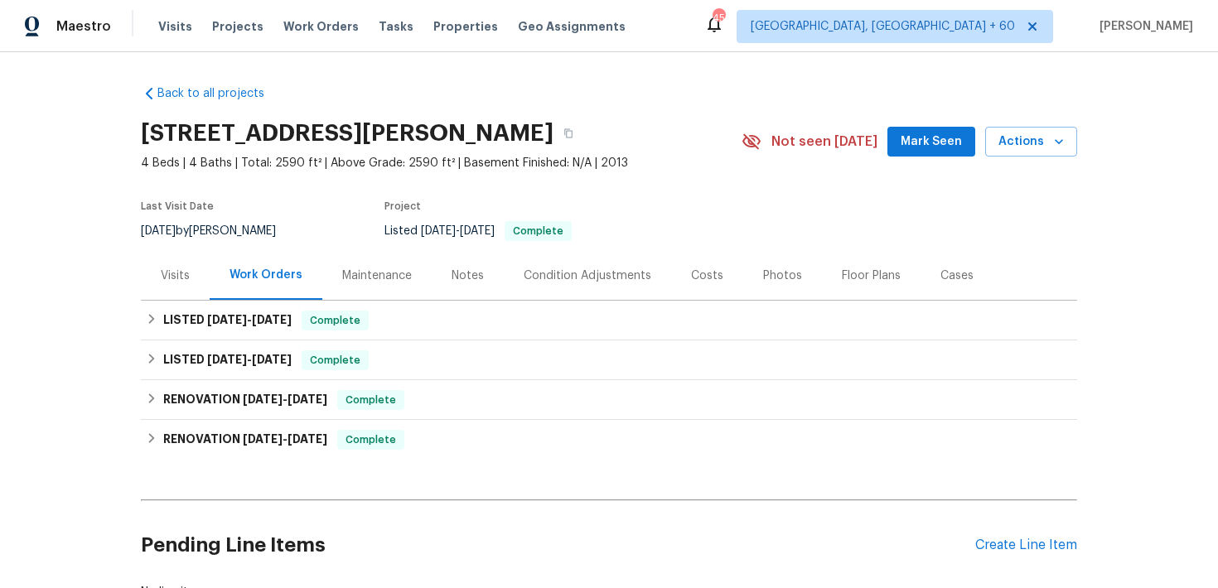
scroll to position [2, 0]
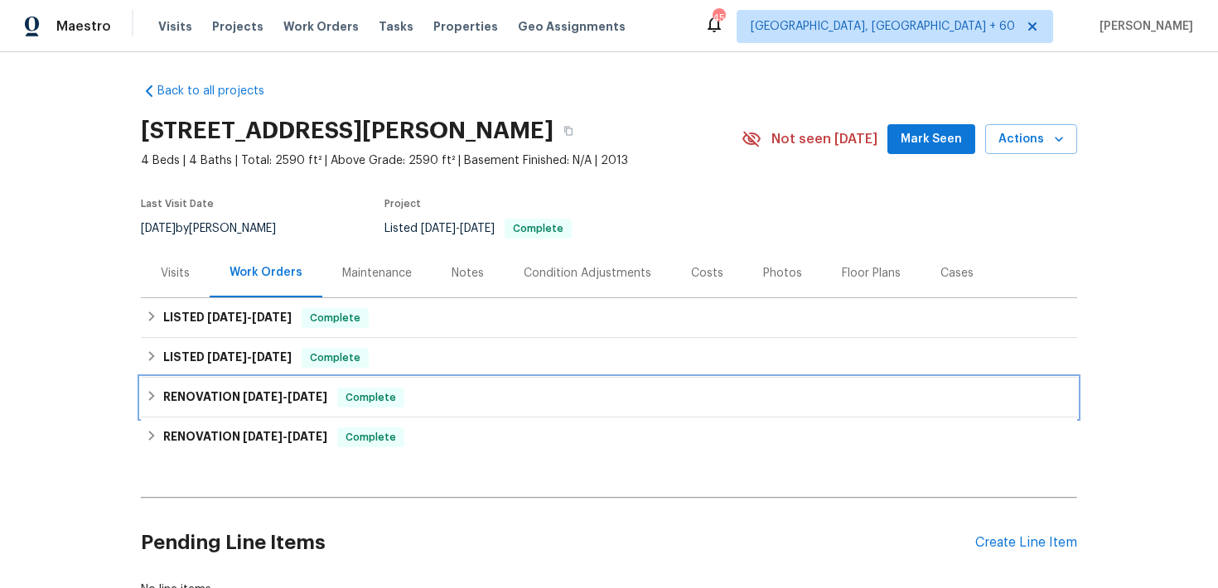
click at [371, 390] on span "Complete" at bounding box center [371, 397] width 64 height 17
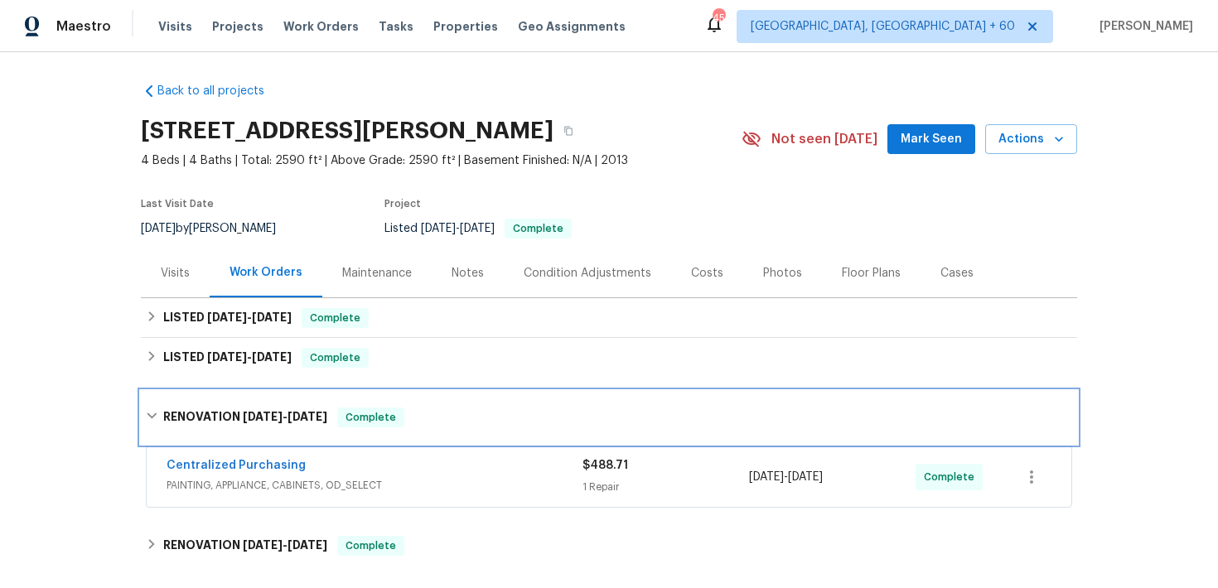
scroll to position [31, 0]
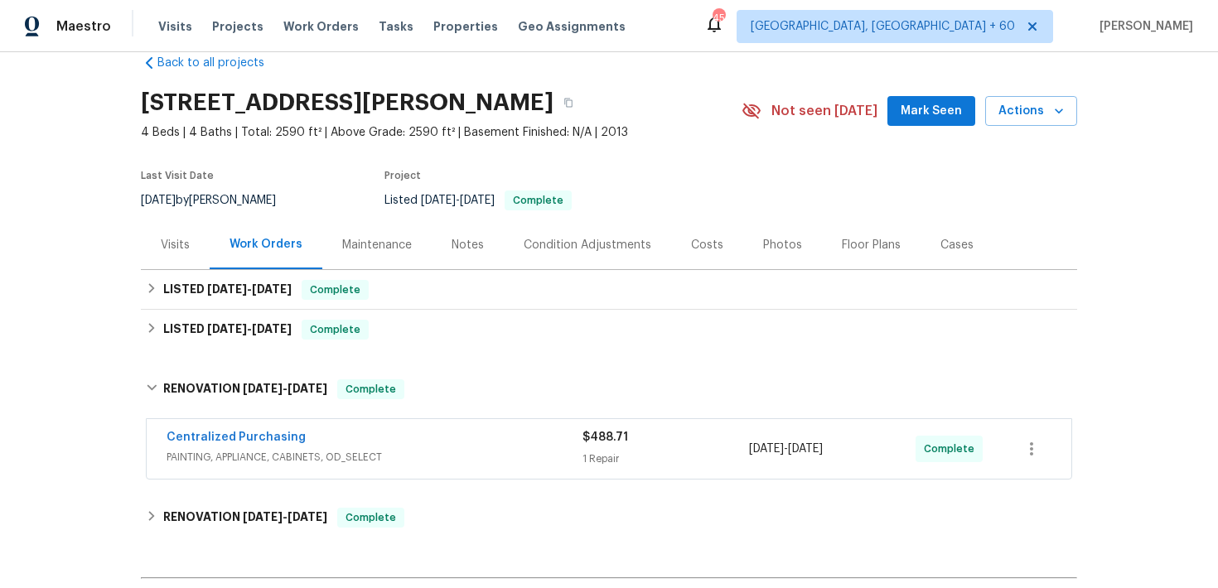
click at [596, 452] on div "1 Repair" at bounding box center [665, 459] width 167 height 17
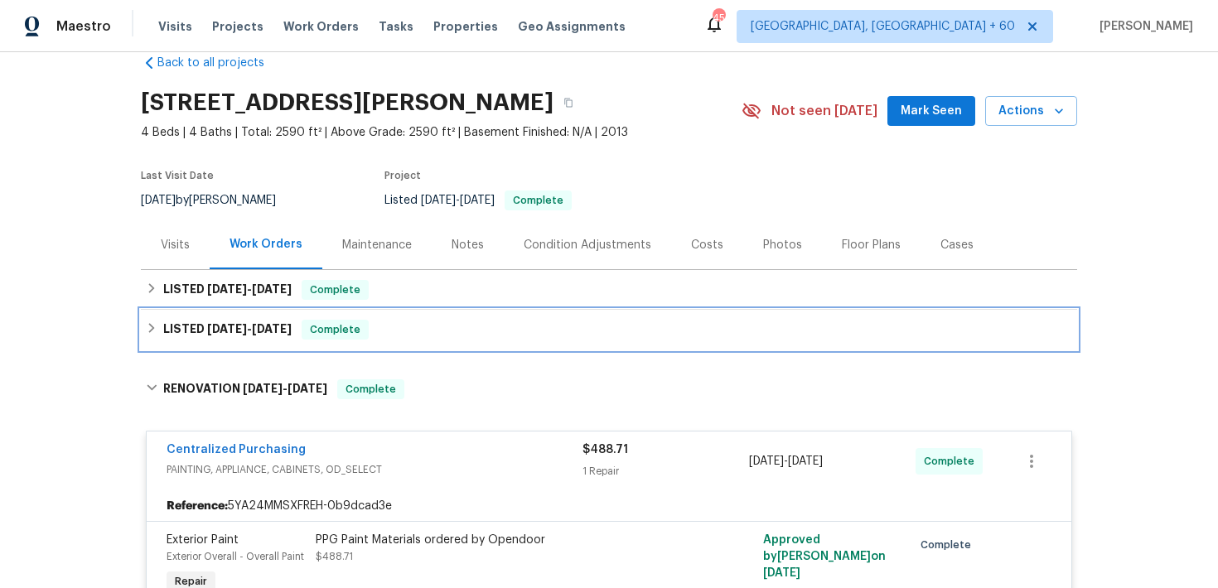
click at [431, 331] on div "LISTED 9/3/25 - 9/8/25 Complete" at bounding box center [609, 330] width 926 height 20
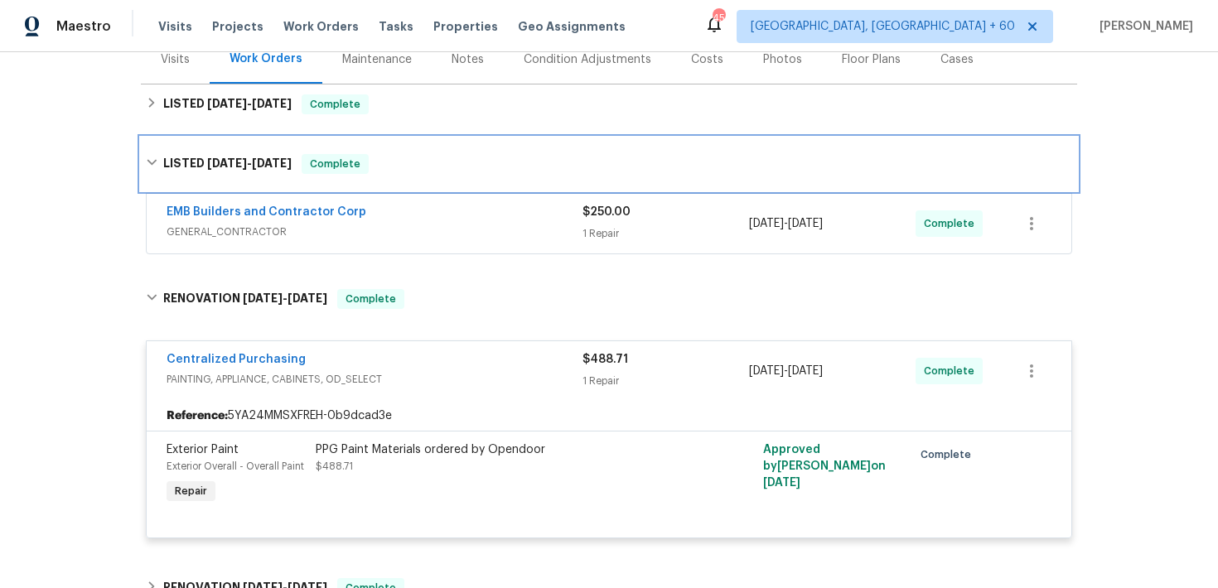
scroll to position [203, 0]
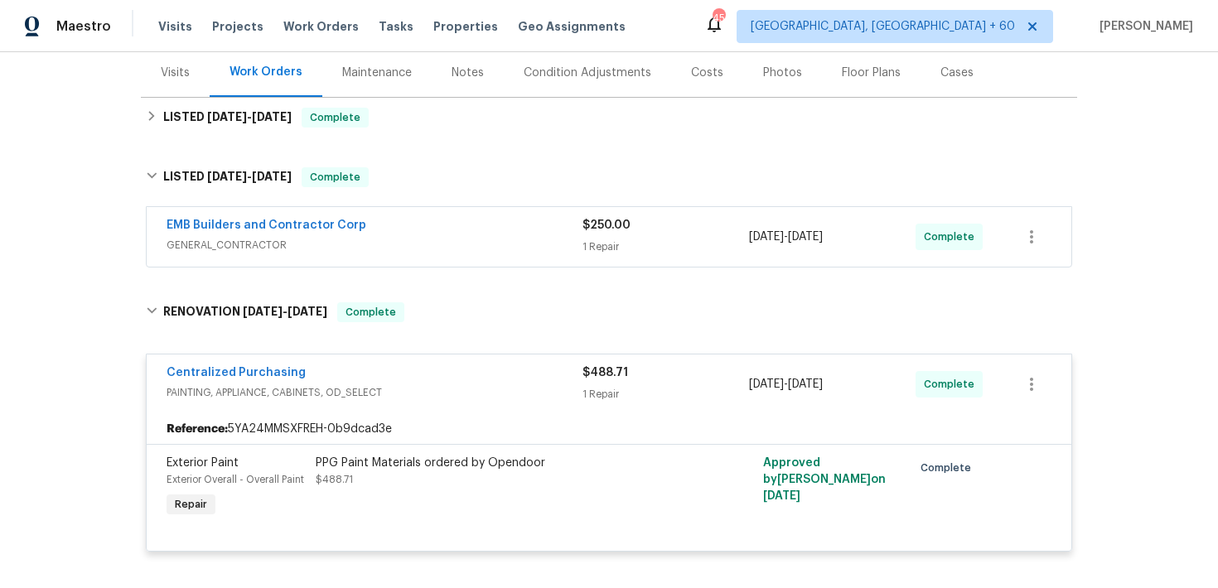
click at [602, 264] on div "EMB Builders and Contractor Corp GENERAL_CONTRACTOR $250.00 1 Repair 9/8/2025 -…" at bounding box center [609, 237] width 925 height 60
click at [597, 241] on div "1 Repair" at bounding box center [665, 247] width 167 height 17
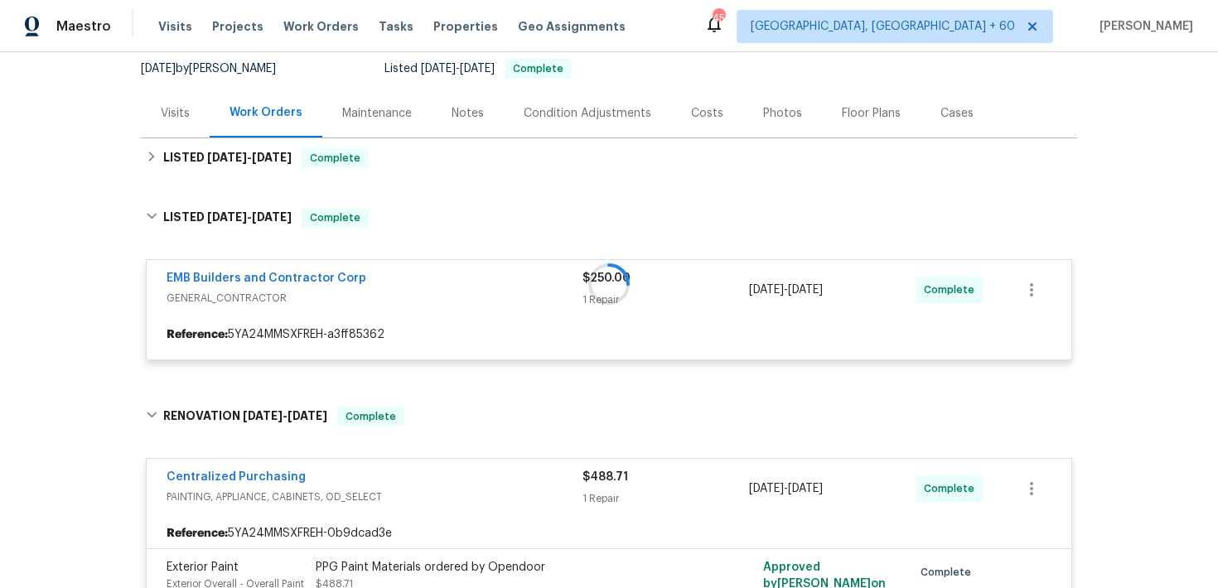
scroll to position [128, 0]
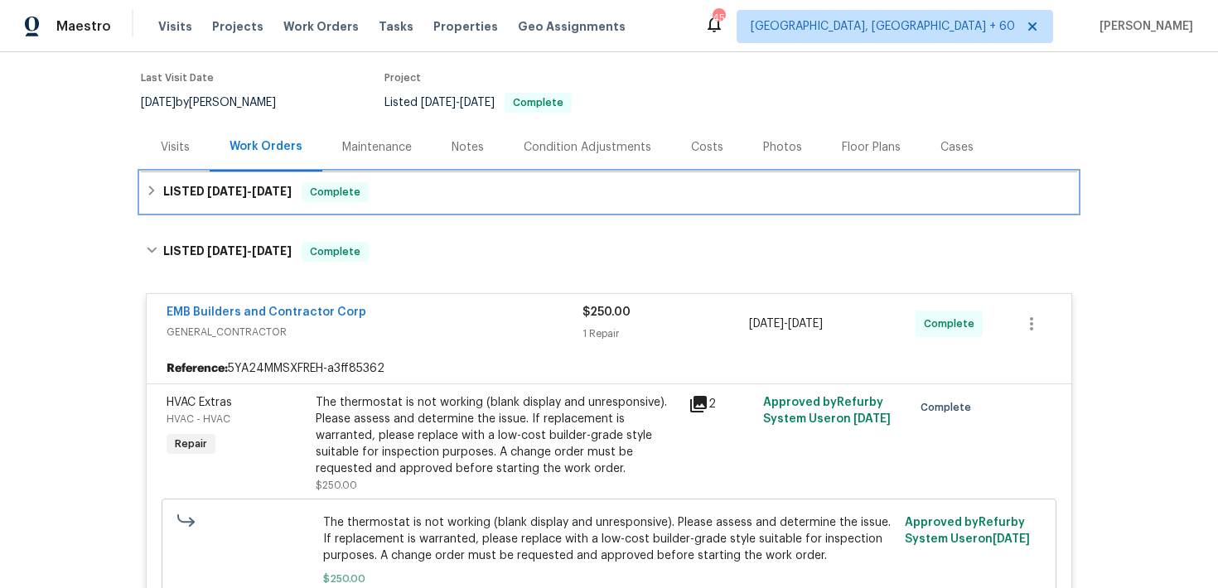
click at [490, 206] on div "LISTED 9/18/25 - 9/18/25 Complete" at bounding box center [609, 192] width 936 height 40
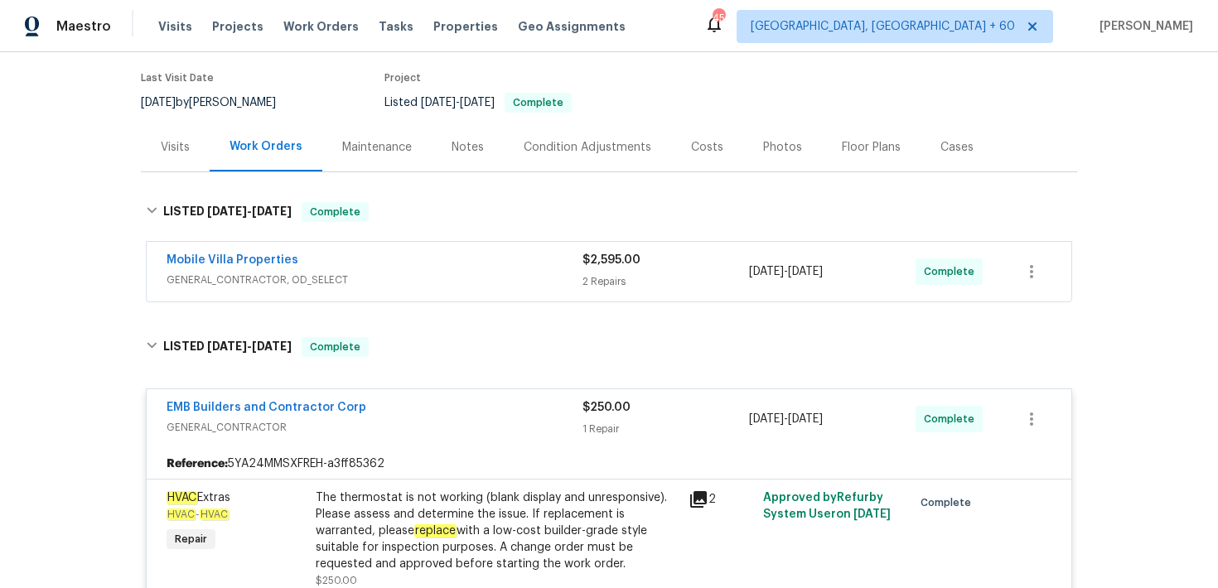
click at [601, 276] on div "2 Repairs" at bounding box center [665, 281] width 167 height 17
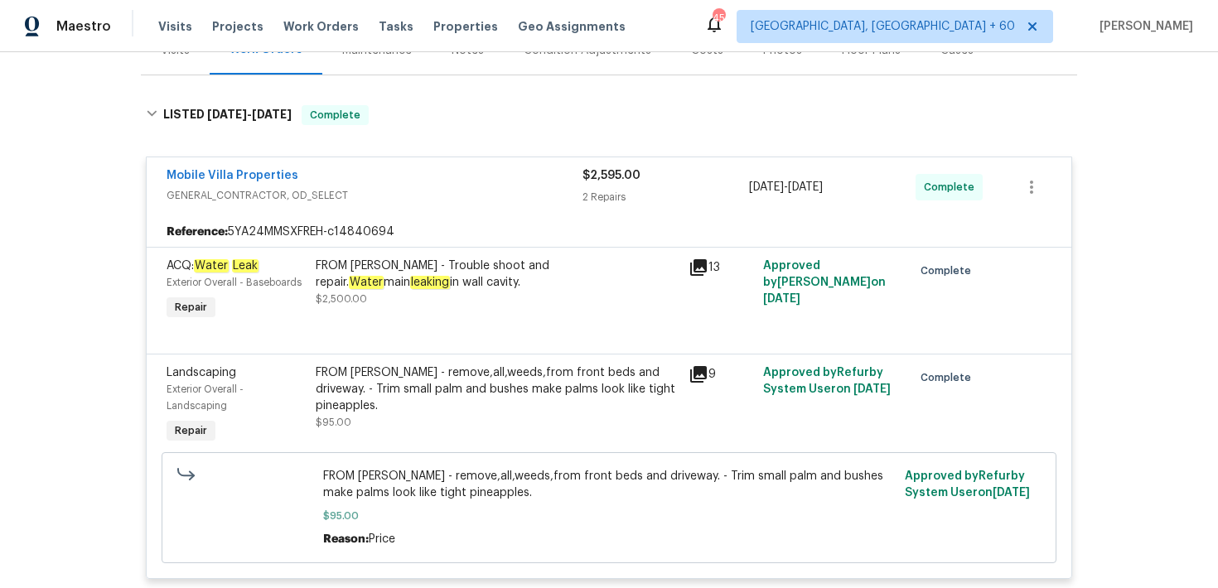
scroll to position [234, 0]
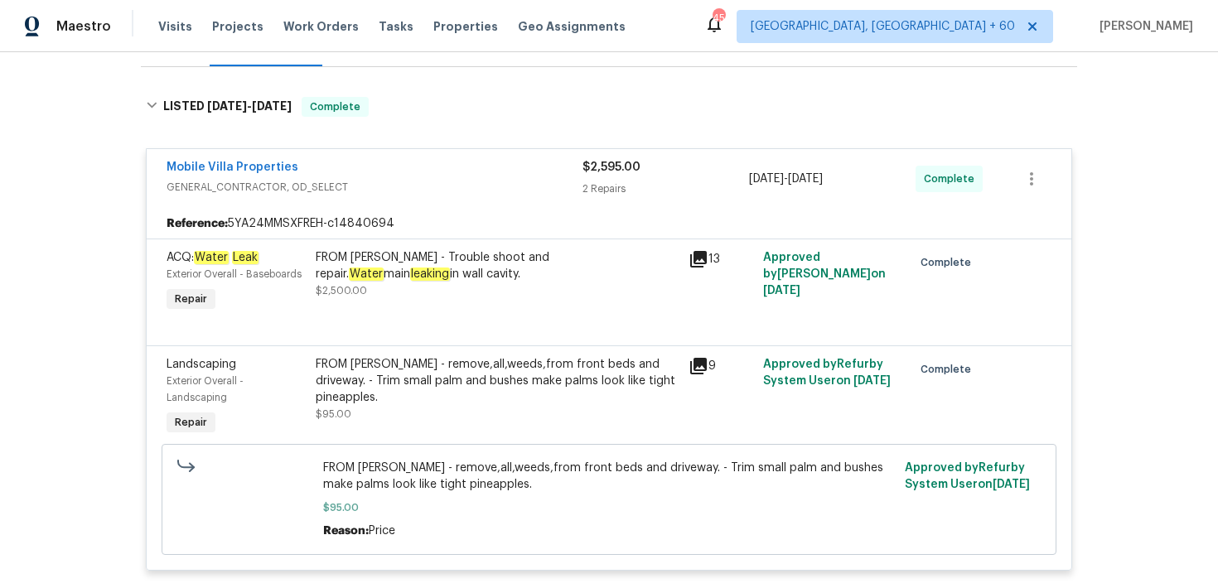
drag, startPoint x: 493, startPoint y: 258, endPoint x: 396, endPoint y: 275, distance: 98.5
click at [396, 275] on div "FROM PAUL - Trouble shoot and repair. Water main leaking in wall cavity." at bounding box center [497, 265] width 363 height 33
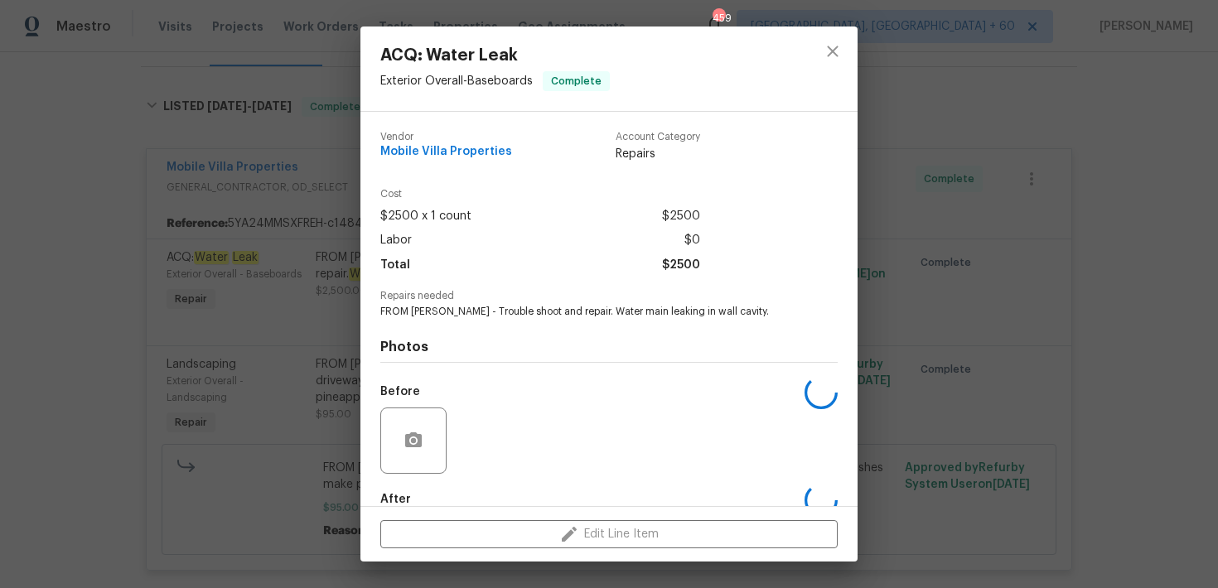
copy div "epair. Water main leaking in wall cavity."
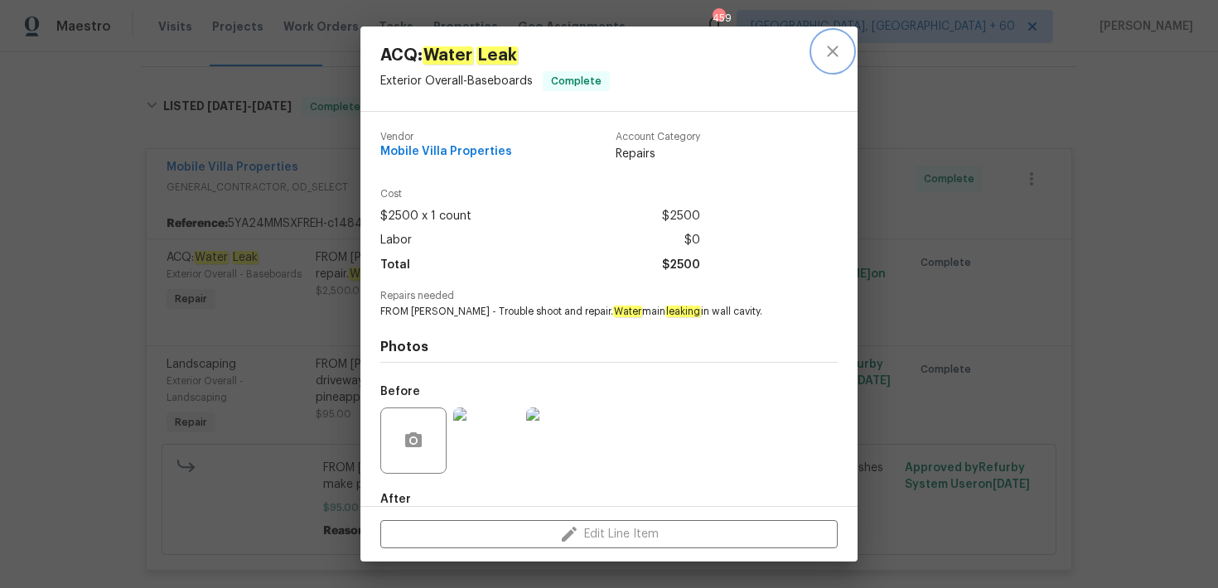
click at [826, 60] on icon "close" at bounding box center [833, 51] width 20 height 20
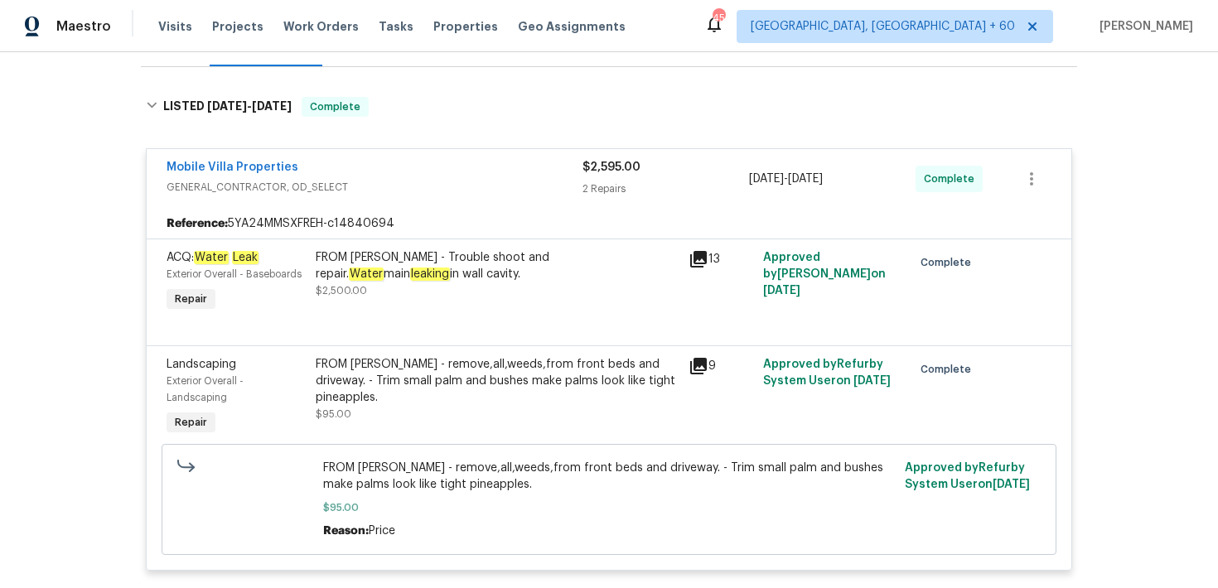
click at [573, 287] on div "FROM PAUL - Trouble shoot and repair. Water main leaking in wall cavity. $2,500…" at bounding box center [497, 274] width 363 height 50
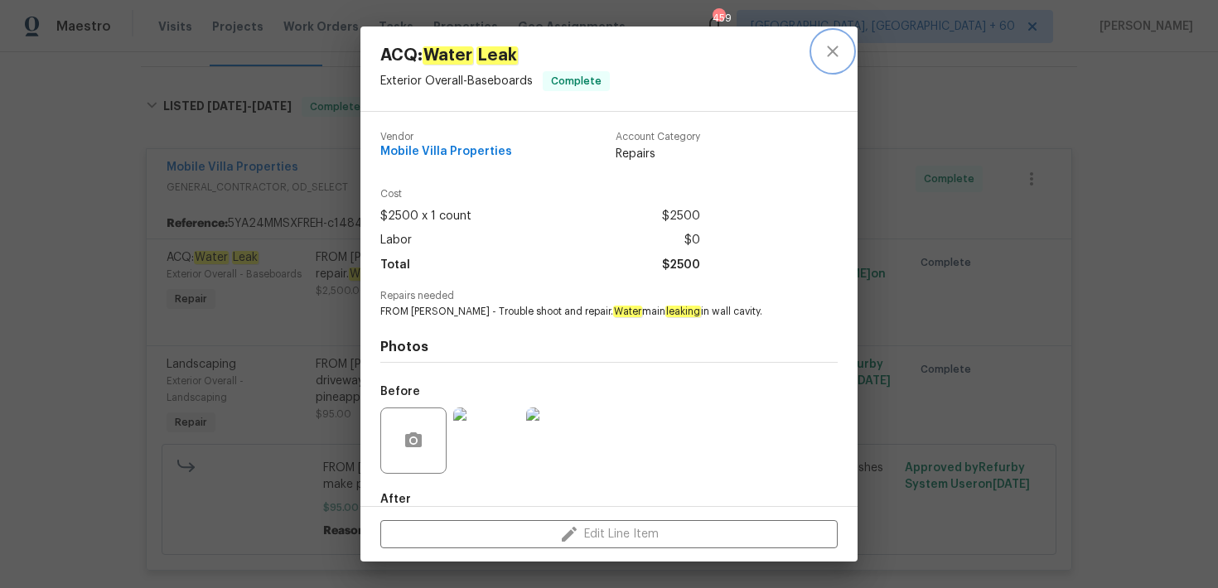
click at [836, 50] on icon "close" at bounding box center [833, 51] width 20 height 20
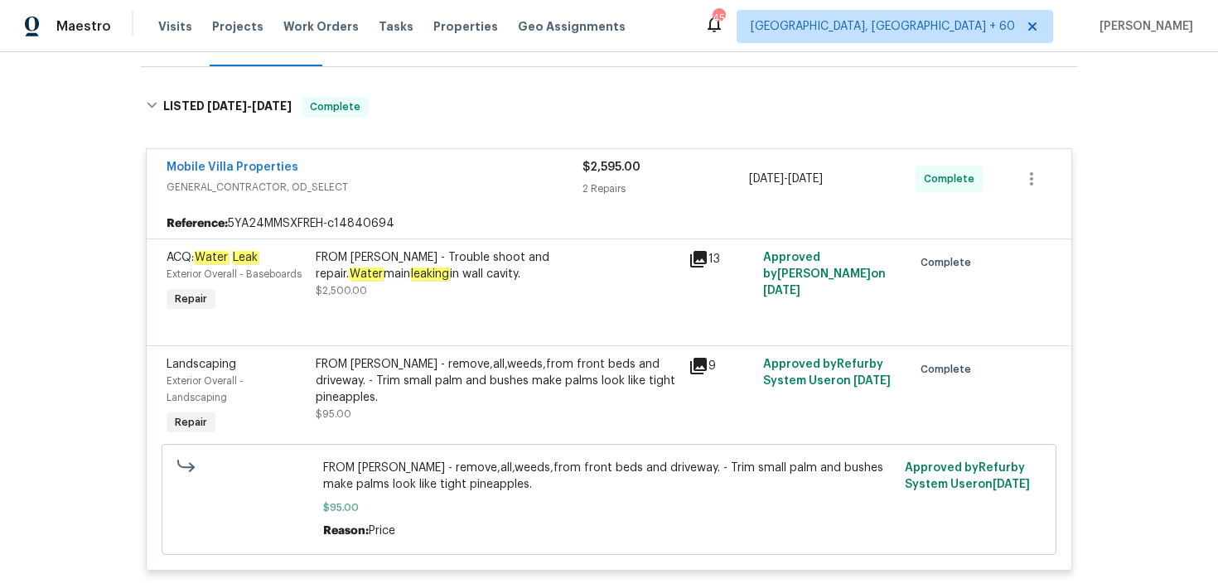
scroll to position [0, 0]
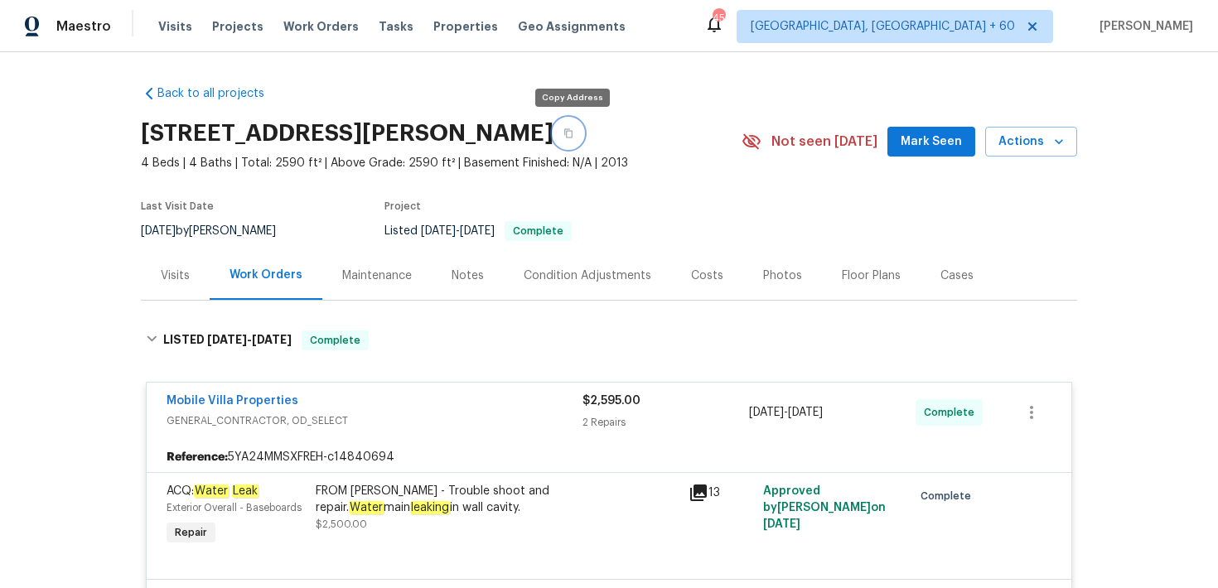
click at [573, 123] on button "button" at bounding box center [568, 133] width 30 height 30
click at [168, 17] on div "Visits Projects Work Orders Tasks Properties Geo Assignments" at bounding box center [401, 26] width 487 height 33
click at [172, 28] on span "Visits" at bounding box center [175, 26] width 34 height 17
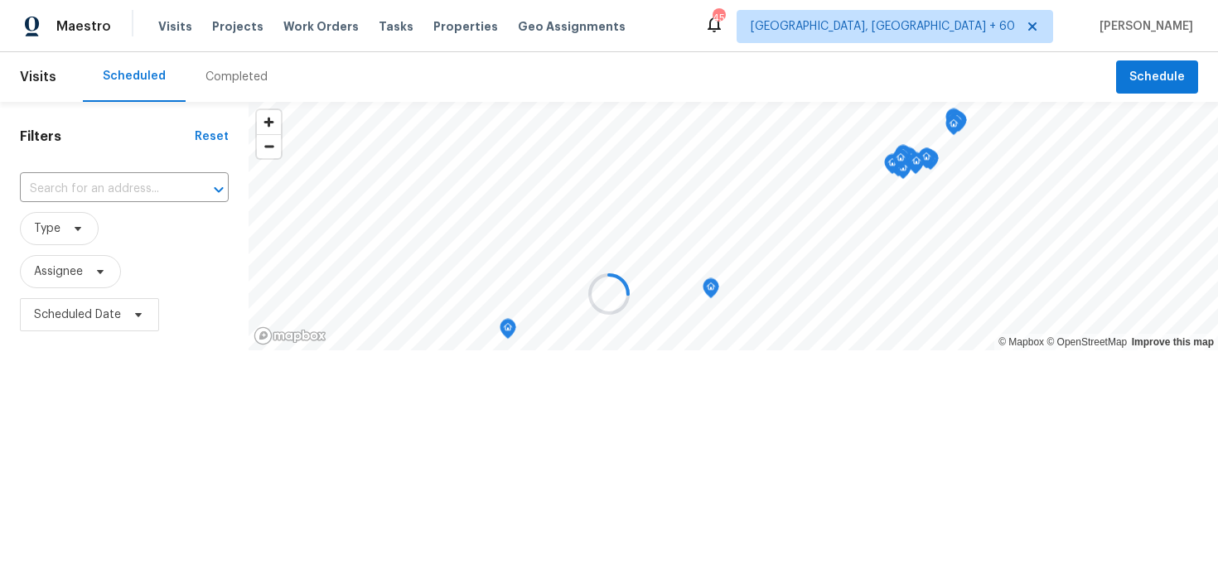
click at [243, 88] on div at bounding box center [609, 294] width 1218 height 588
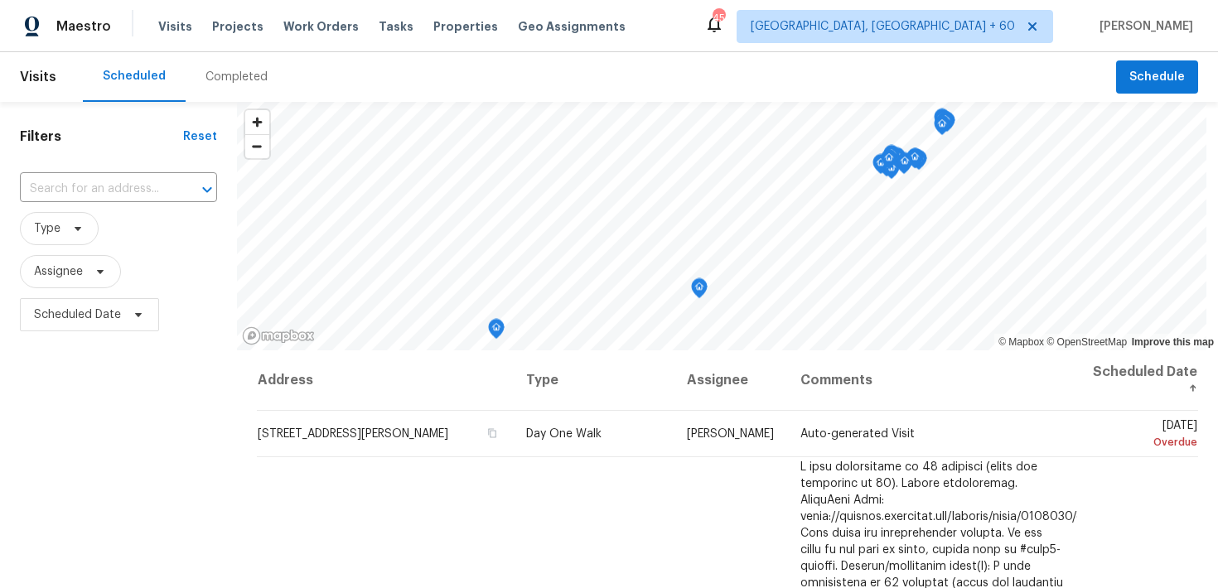
click at [231, 74] on div "Completed" at bounding box center [236, 77] width 62 height 17
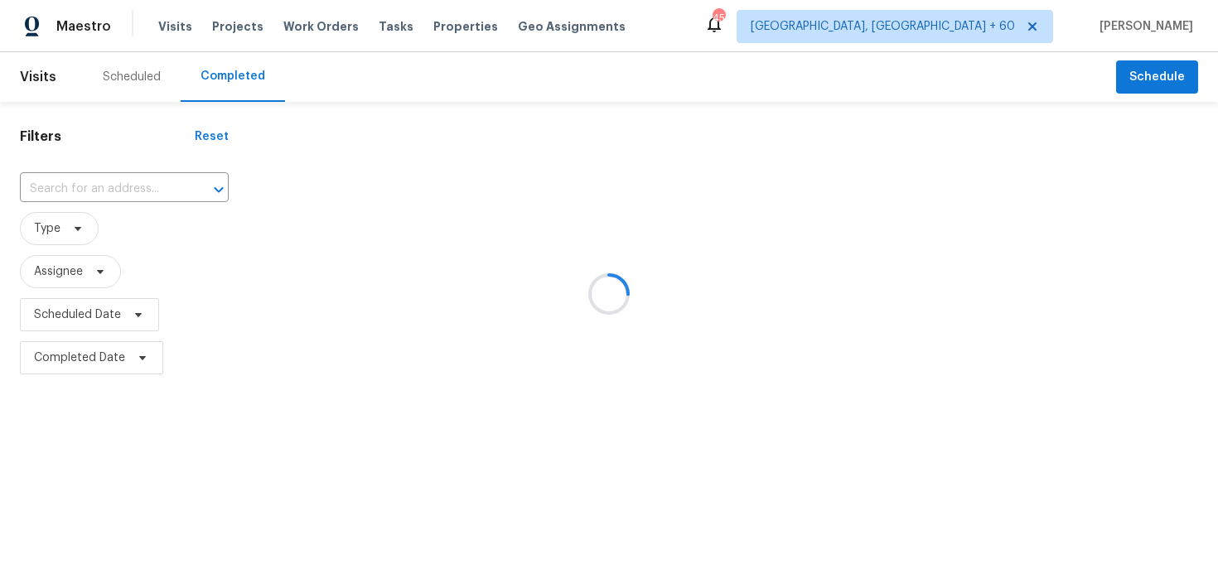
click at [100, 196] on div at bounding box center [609, 294] width 1218 height 588
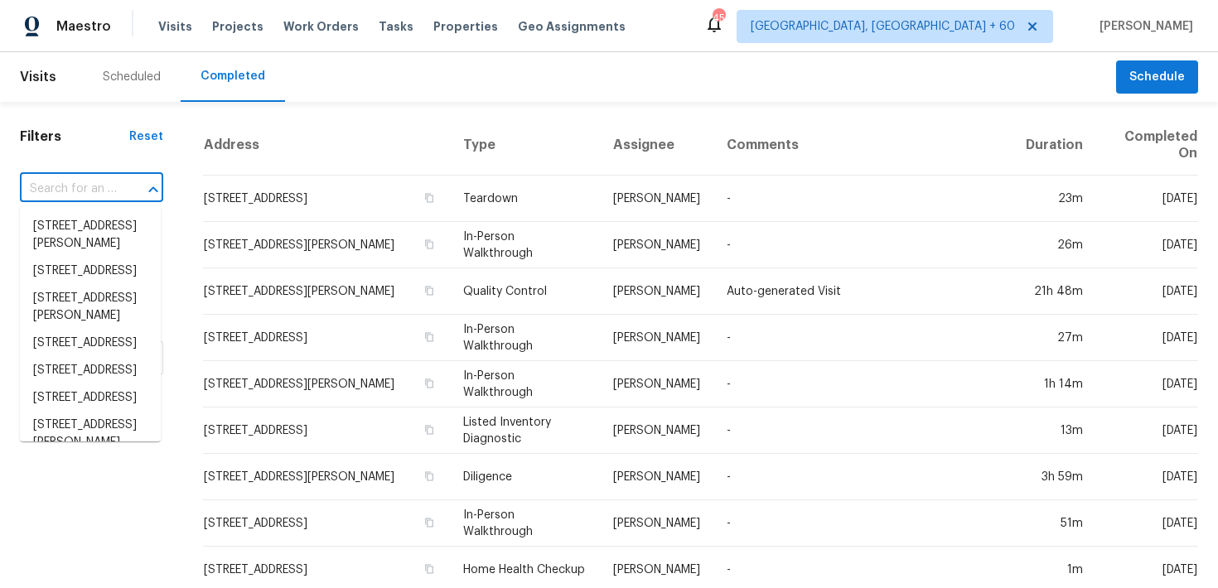
click at [89, 187] on input "text" at bounding box center [68, 189] width 97 height 26
paste input "121 Coley Rd Salisbury, NC 28146"
type input "121 Coley Rd Salisbury, NC 28146"
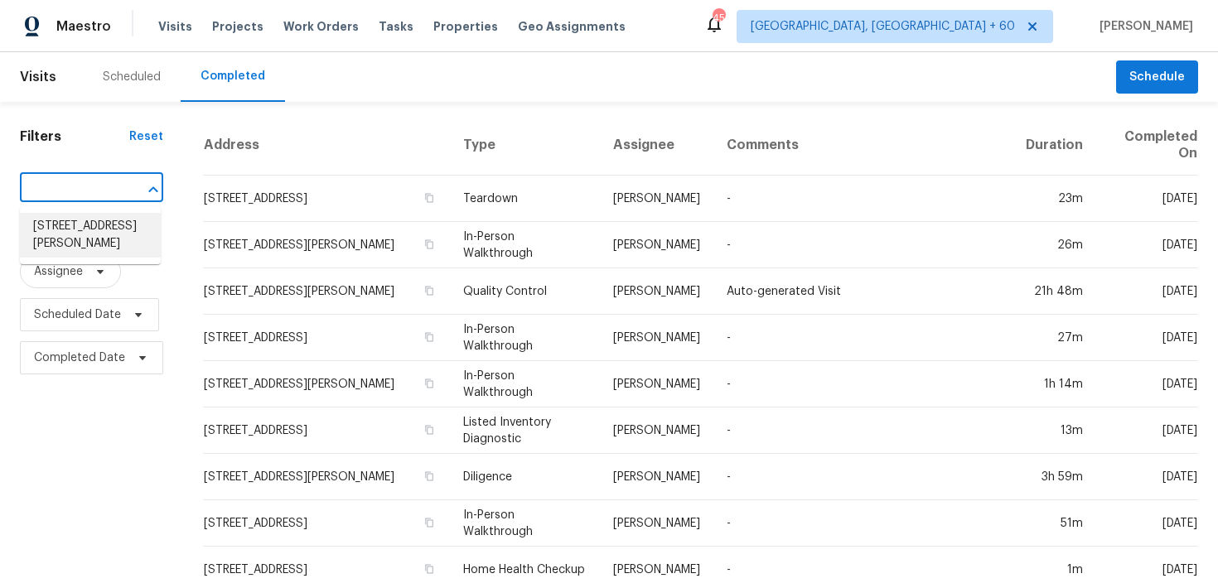
click at [63, 226] on li "121 Coley Rd, Salisbury, NC 28146" at bounding box center [90, 235] width 141 height 45
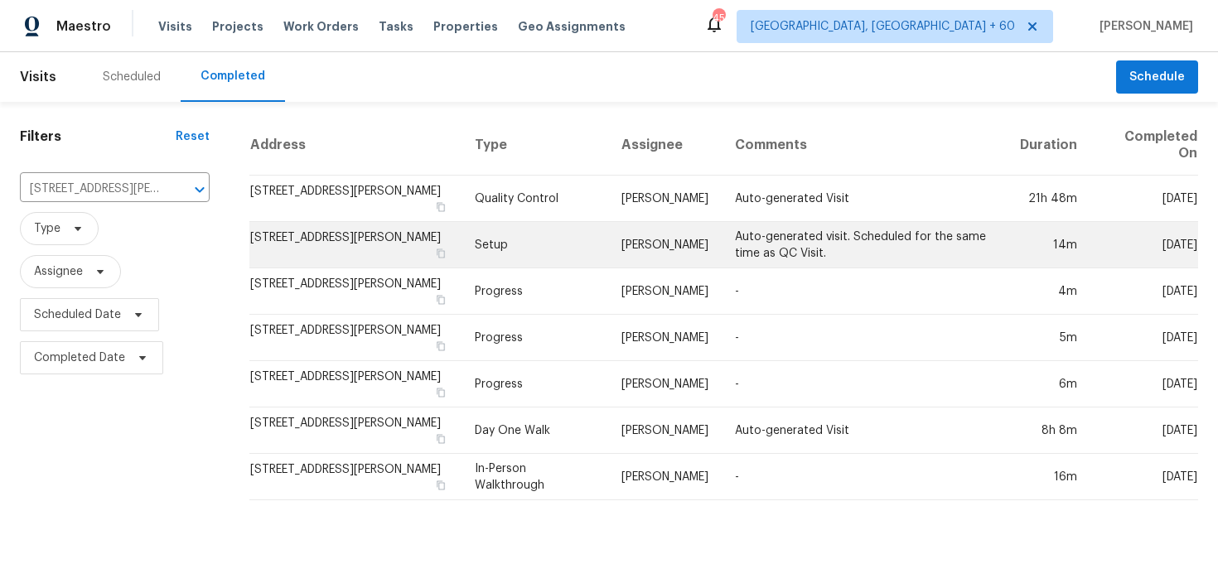
click at [477, 222] on td "Setup" at bounding box center [534, 245] width 147 height 46
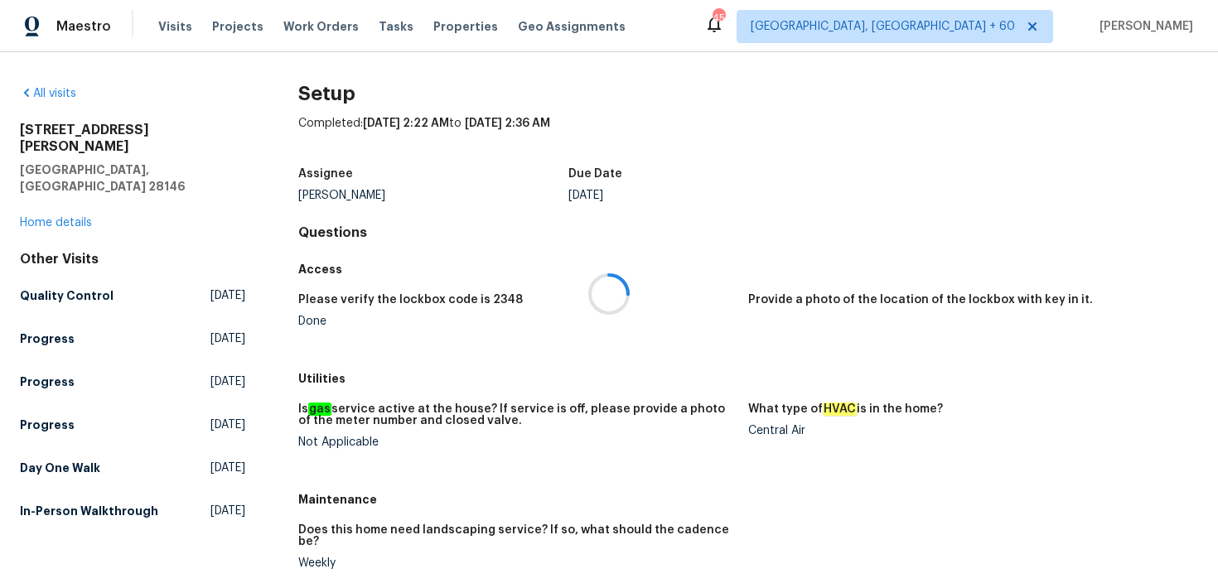
click at [88, 187] on div at bounding box center [609, 294] width 1218 height 588
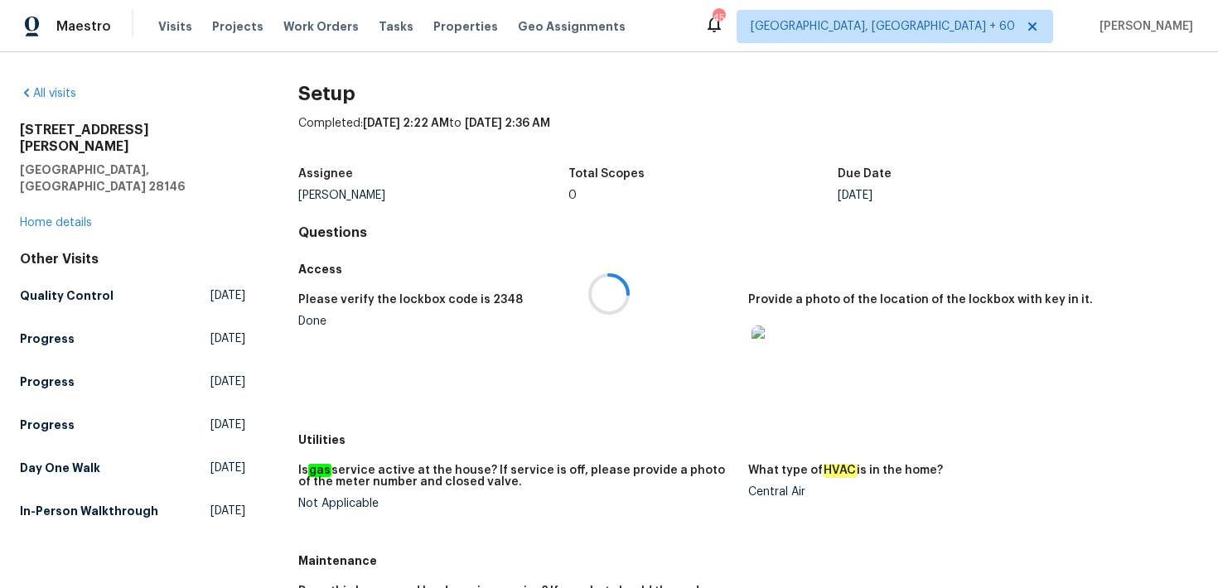
click at [63, 189] on div at bounding box center [609, 294] width 1218 height 588
click at [63, 217] on link "Home details" at bounding box center [56, 223] width 72 height 12
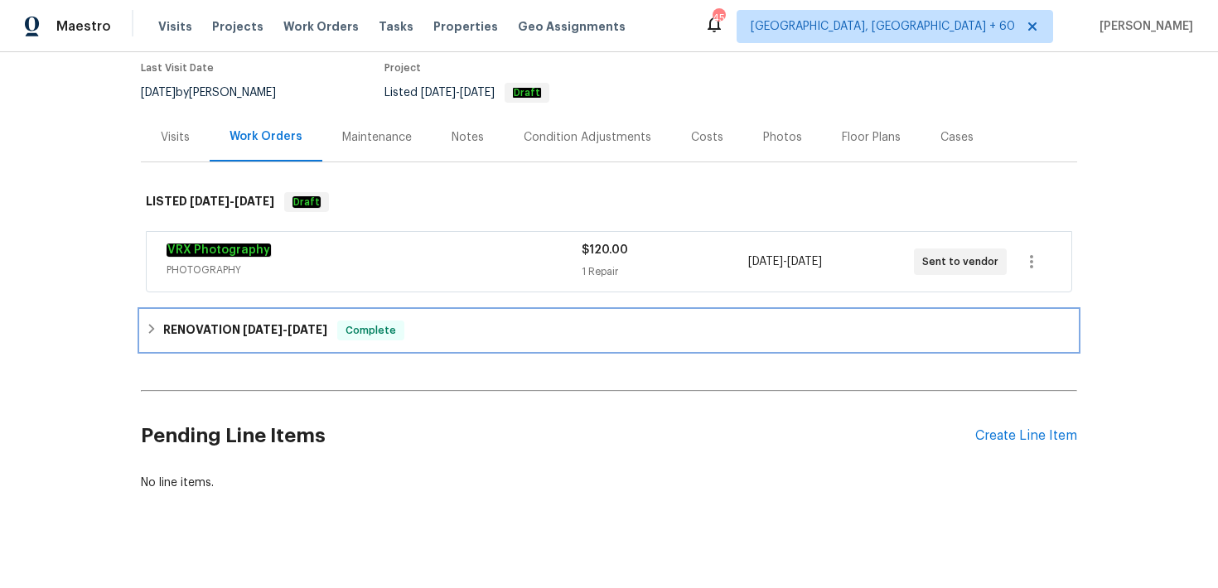
click at [390, 345] on div "RENOVATION 9/16/25 - 9/29/25 Complete" at bounding box center [609, 331] width 936 height 40
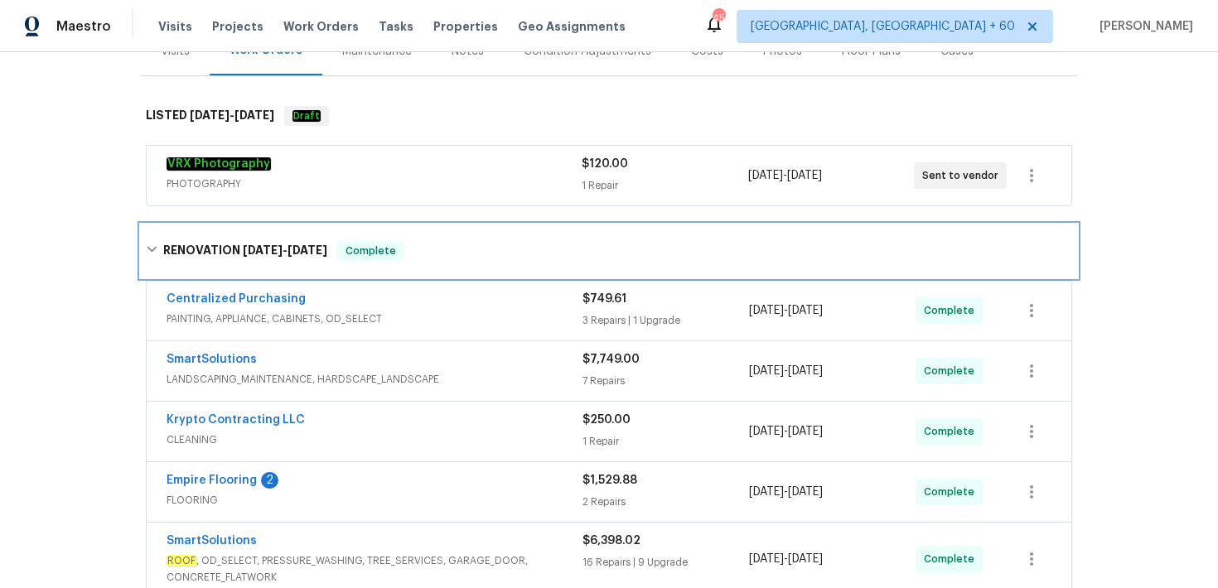
scroll to position [232, 0]
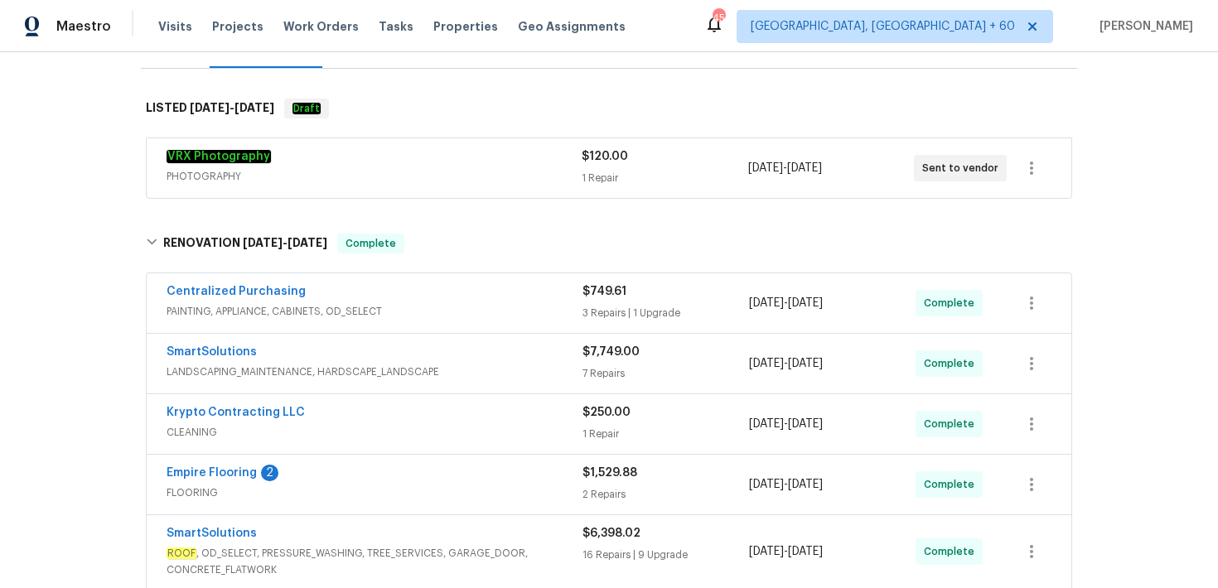
click at [617, 321] on div "$749.61 3 Repairs | 1 Upgrade" at bounding box center [665, 303] width 167 height 40
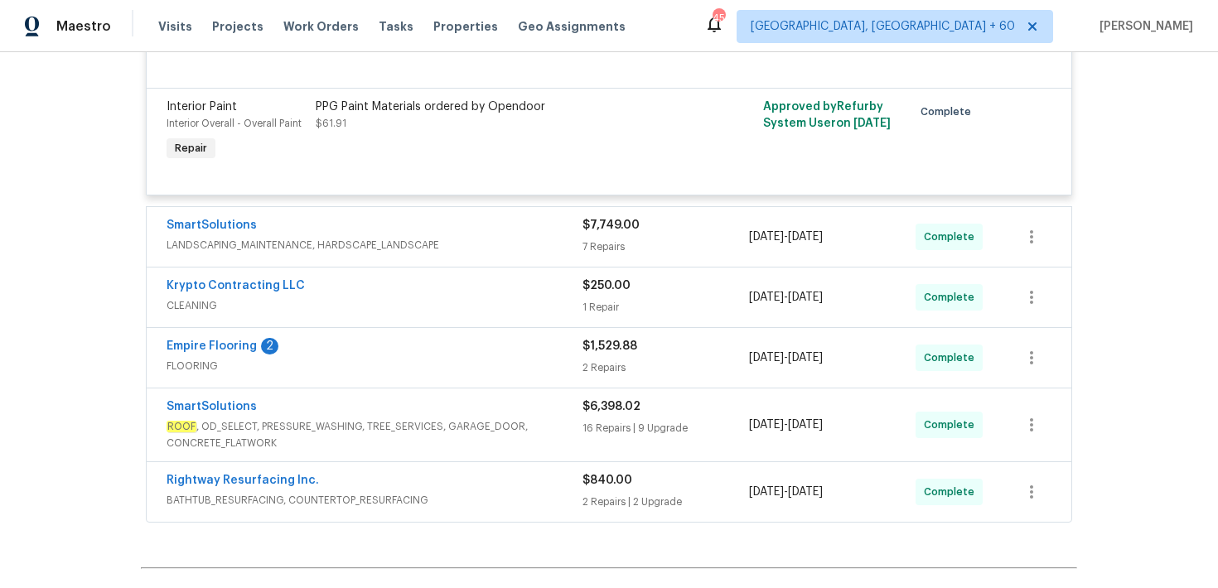
scroll to position [848, 0]
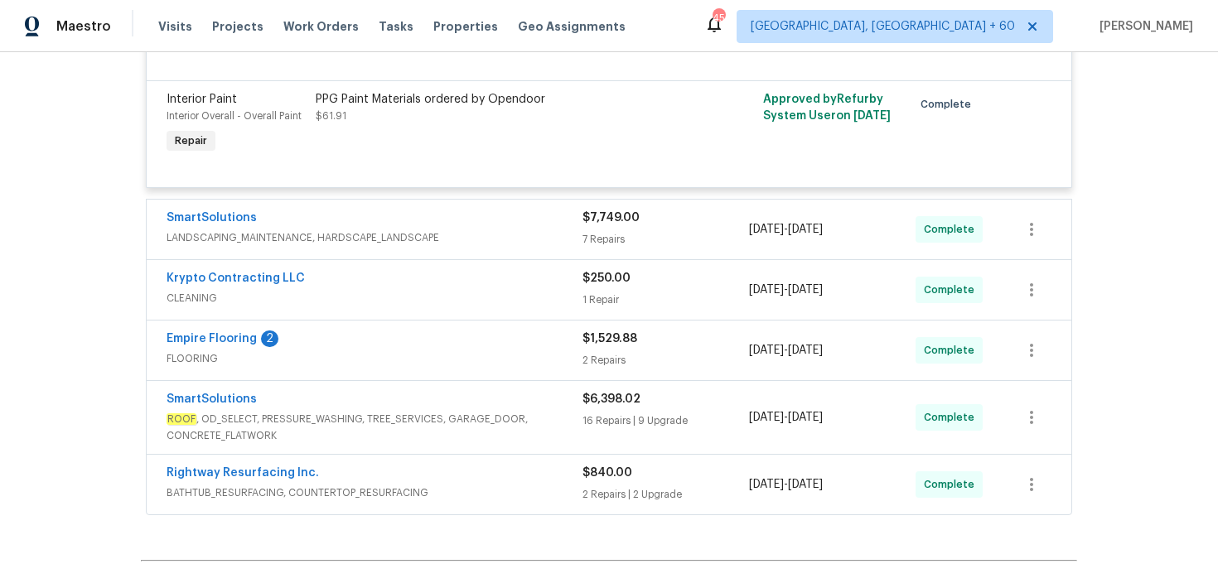
click at [611, 481] on div "$840.00" at bounding box center [665, 473] width 167 height 17
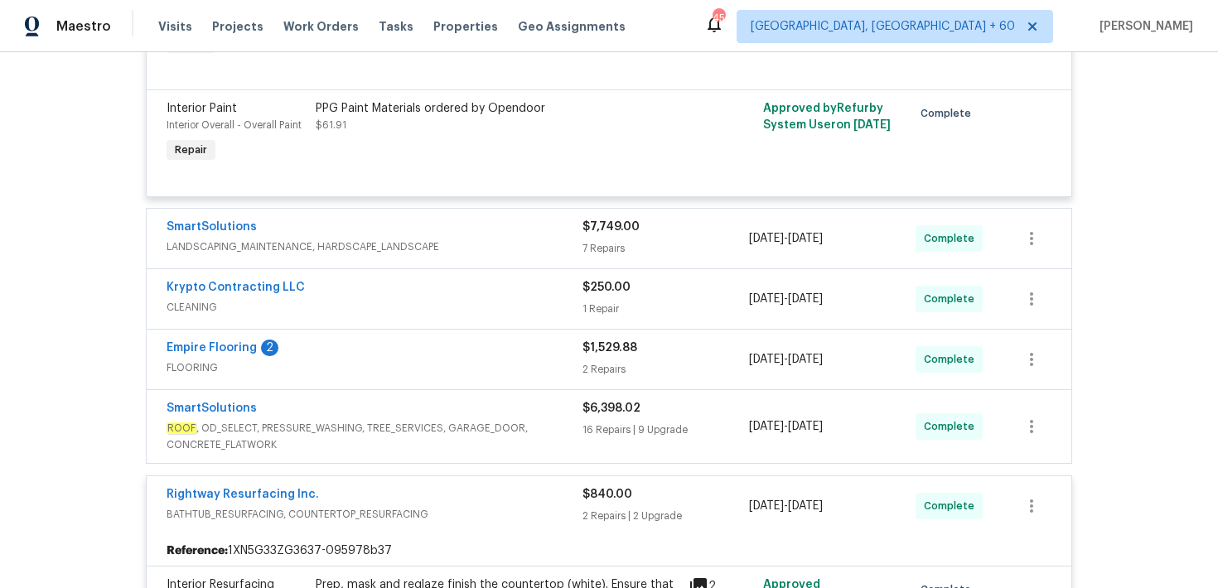
scroll to position [801, 0]
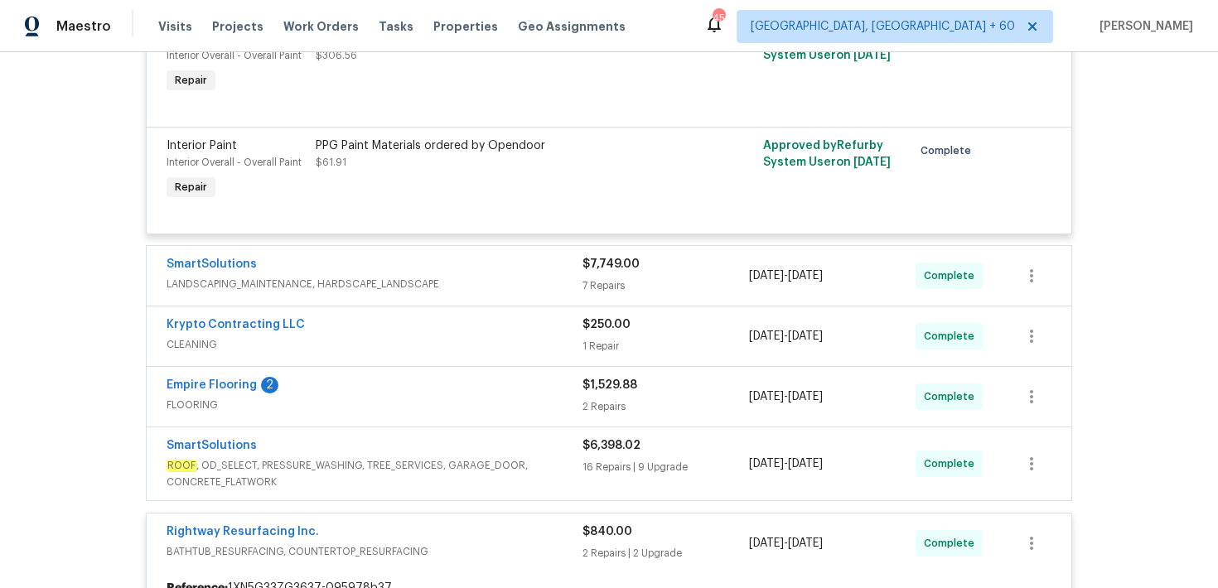
click at [614, 341] on div "1 Repair" at bounding box center [665, 346] width 167 height 17
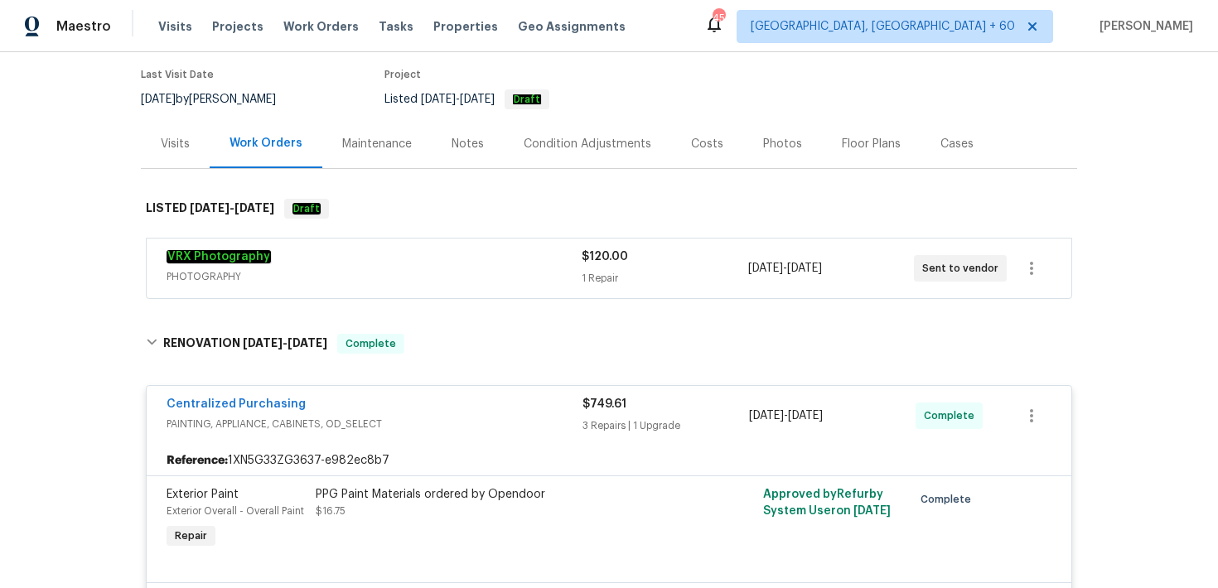
scroll to position [0, 0]
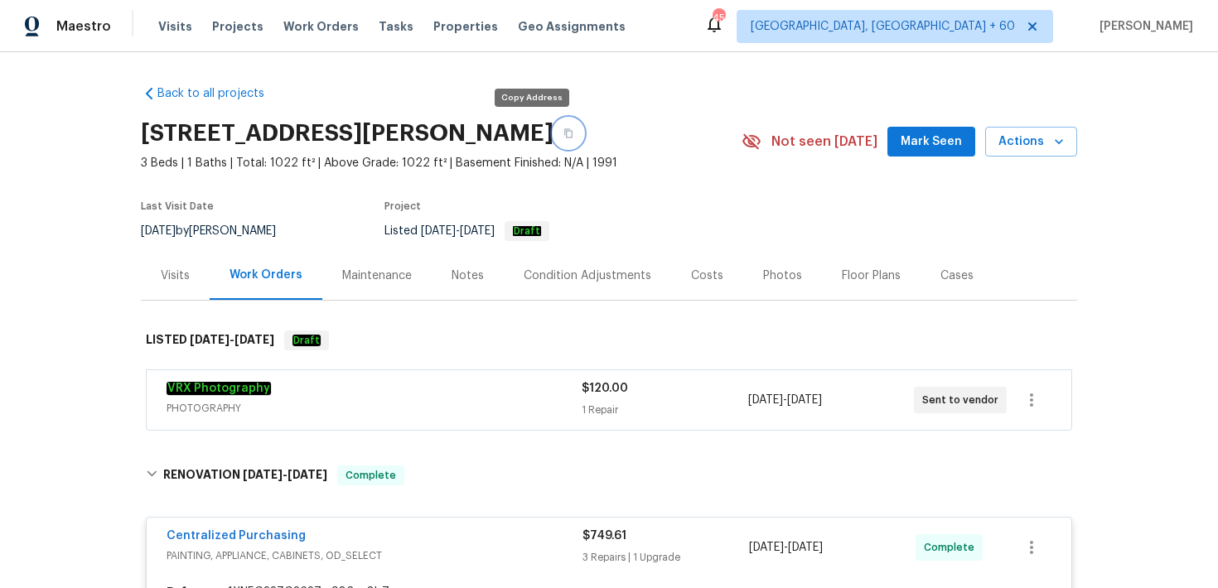
click at [553, 141] on button "button" at bounding box center [568, 133] width 30 height 30
click at [553, 126] on button "button" at bounding box center [568, 133] width 30 height 30
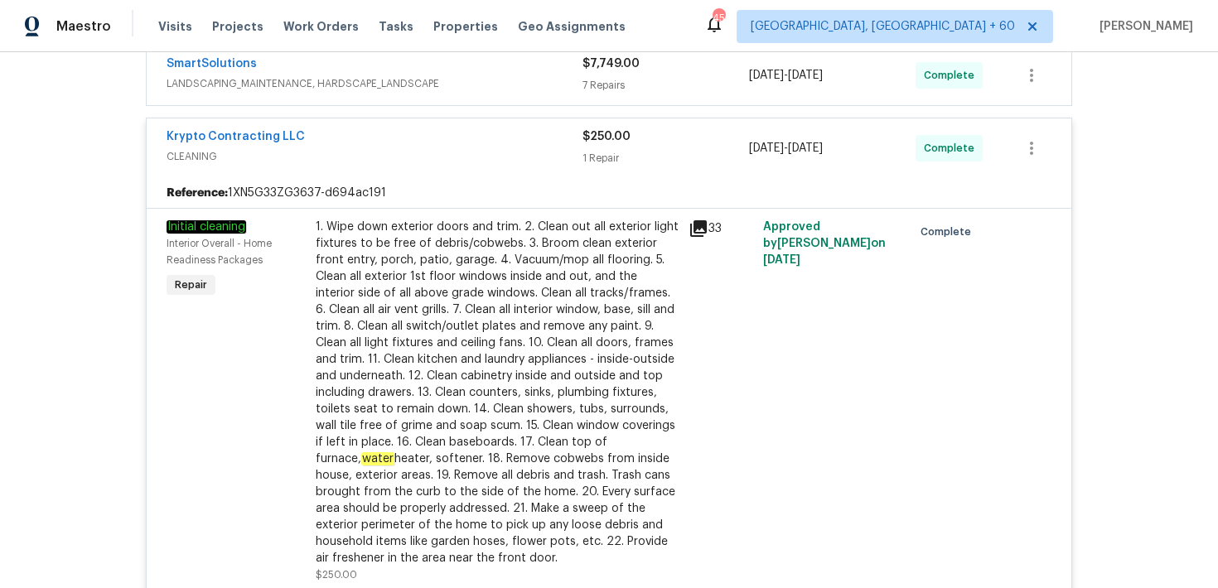
scroll to position [922, 0]
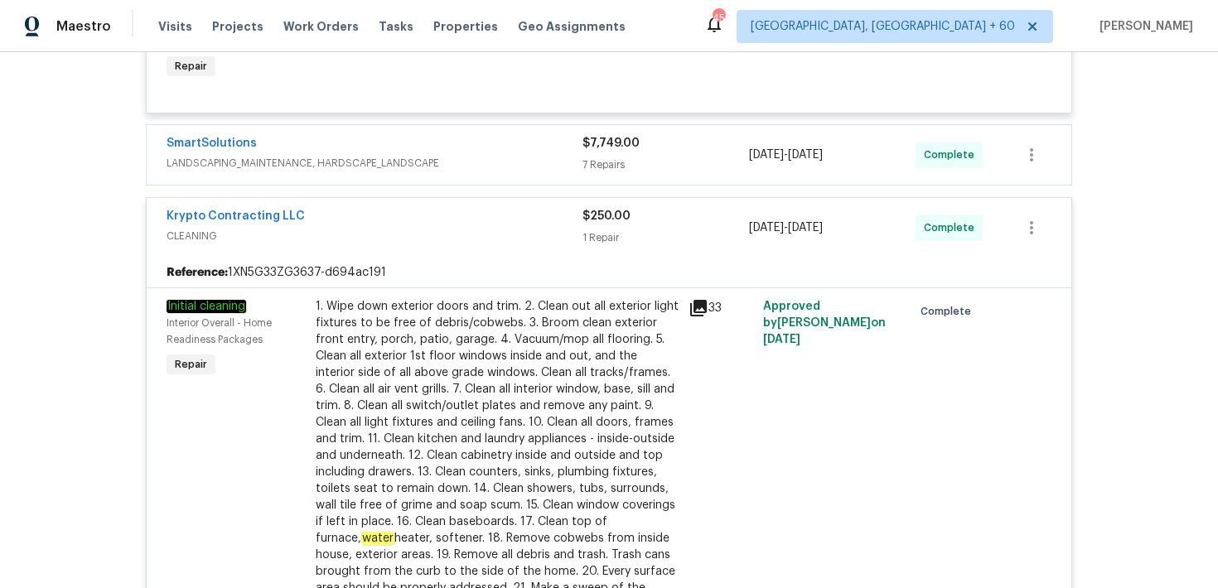
click at [607, 177] on div "SmartSolutions LANDSCAPING_MAINTENANCE, HARDSCAPE_LANDSCAPE $7,749.00 7 Repairs…" at bounding box center [609, 155] width 925 height 60
click at [602, 163] on div "7 Repairs" at bounding box center [665, 165] width 167 height 17
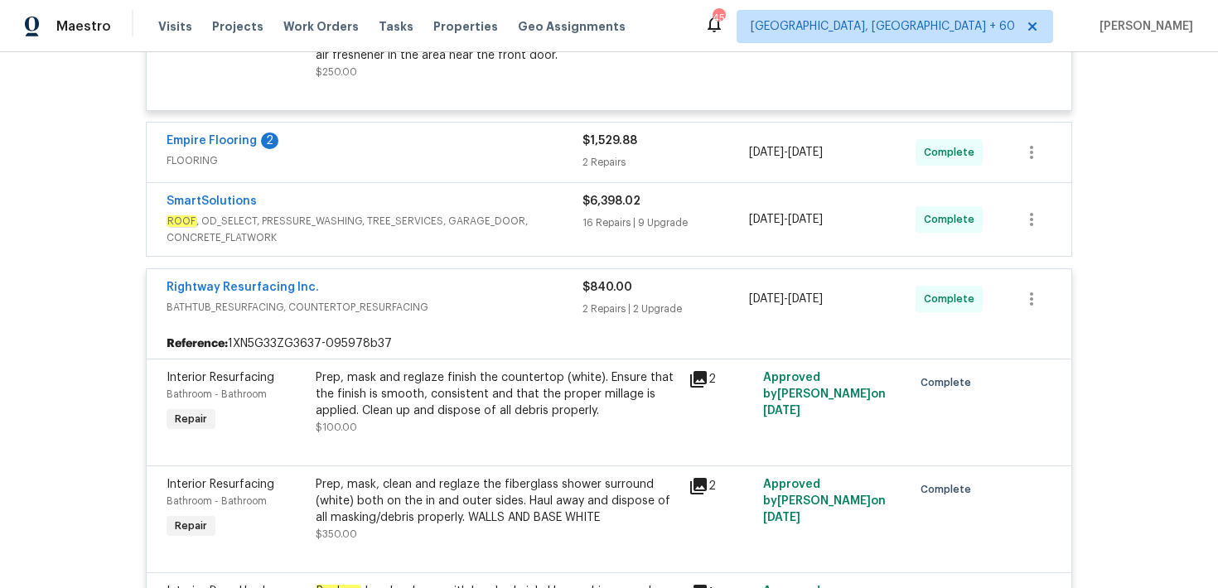
scroll to position [2641, 0]
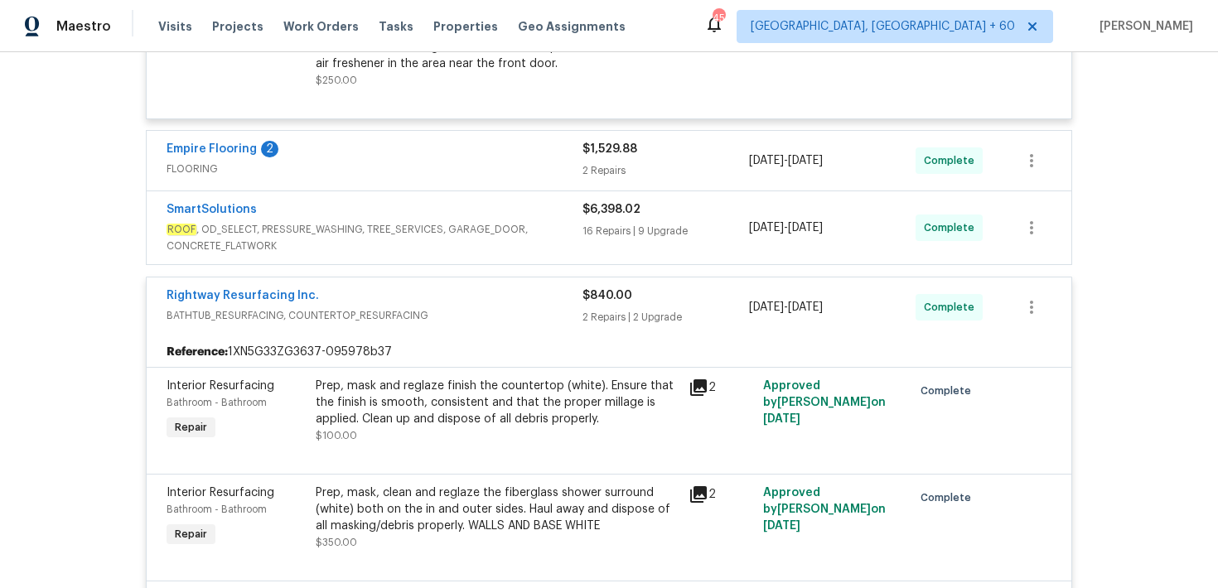
click at [602, 218] on div "$6,398.02" at bounding box center [665, 209] width 167 height 17
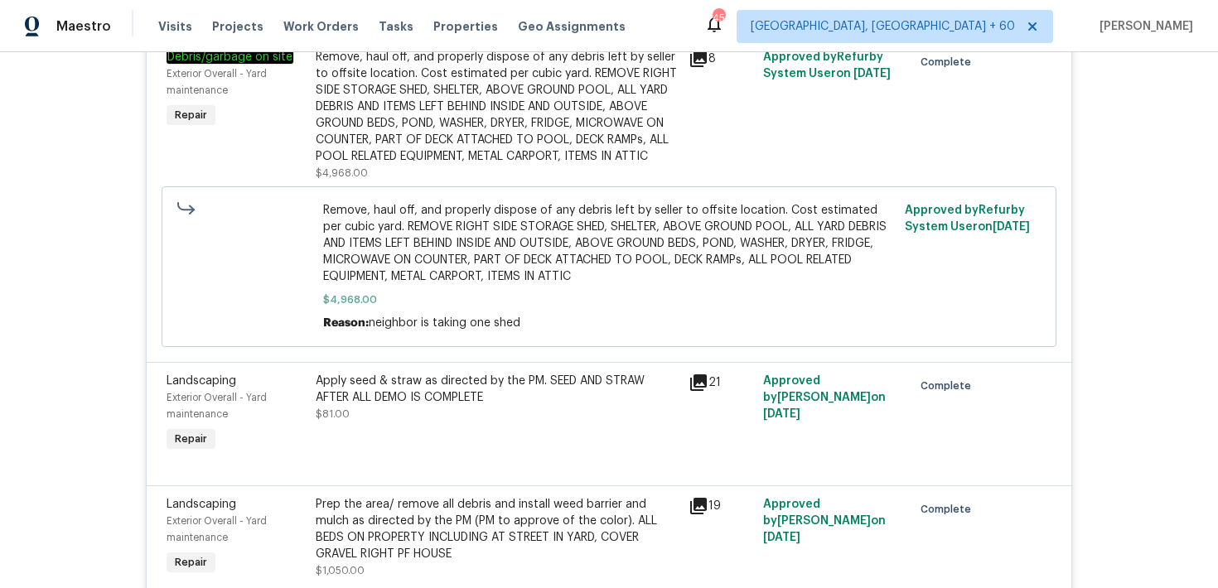
scroll to position [62, 0]
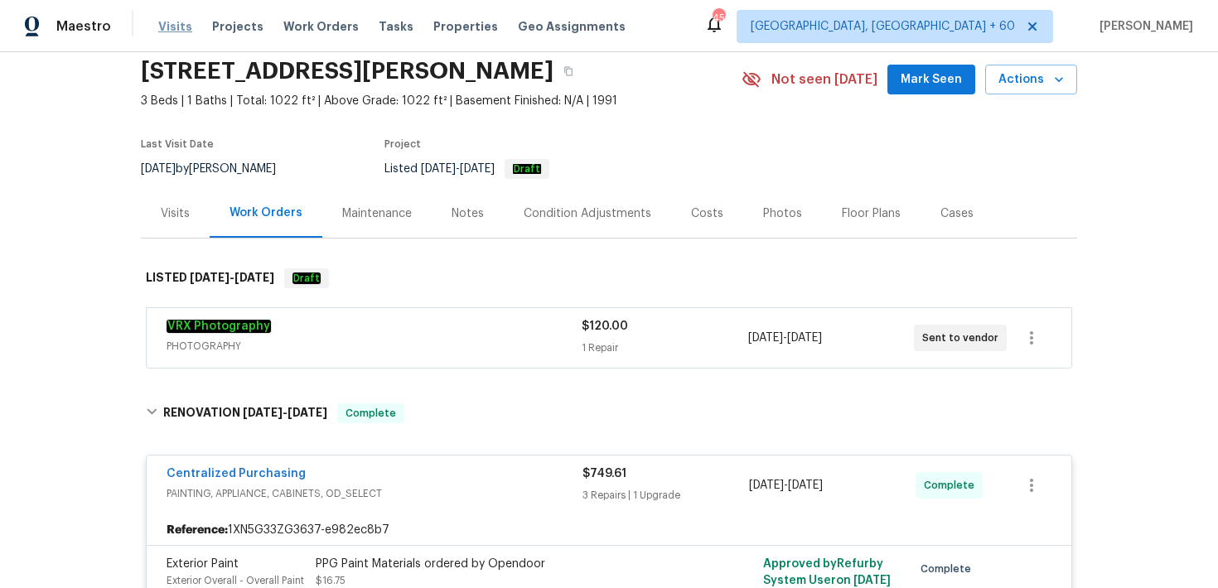
click at [175, 25] on span "Visits" at bounding box center [175, 26] width 34 height 17
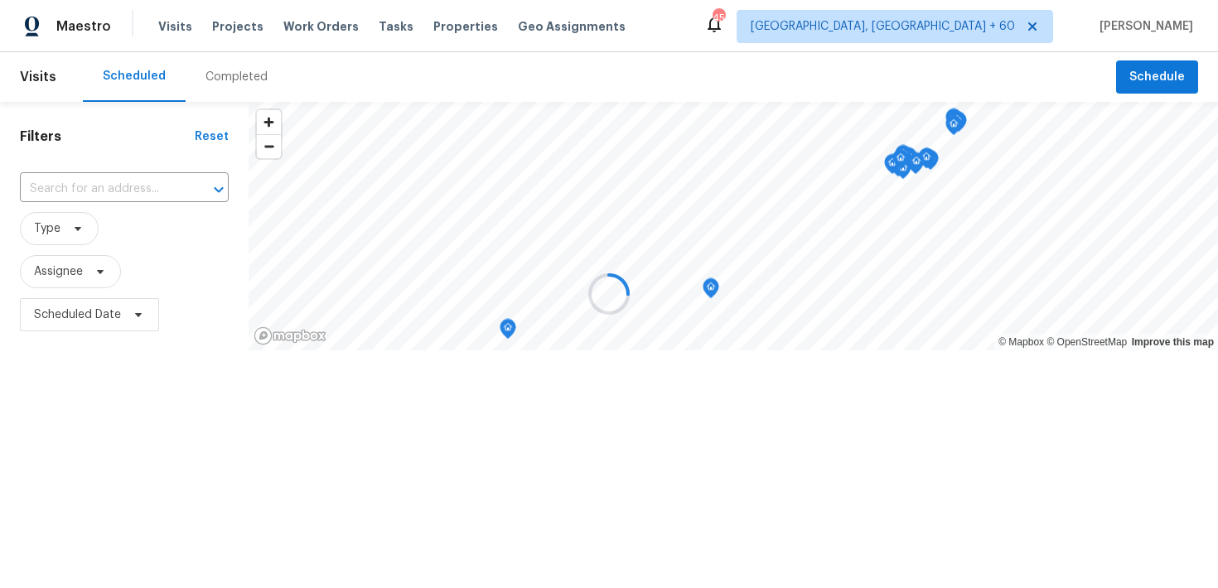
click at [228, 72] on div at bounding box center [609, 294] width 1218 height 588
click at [230, 76] on div at bounding box center [609, 294] width 1218 height 588
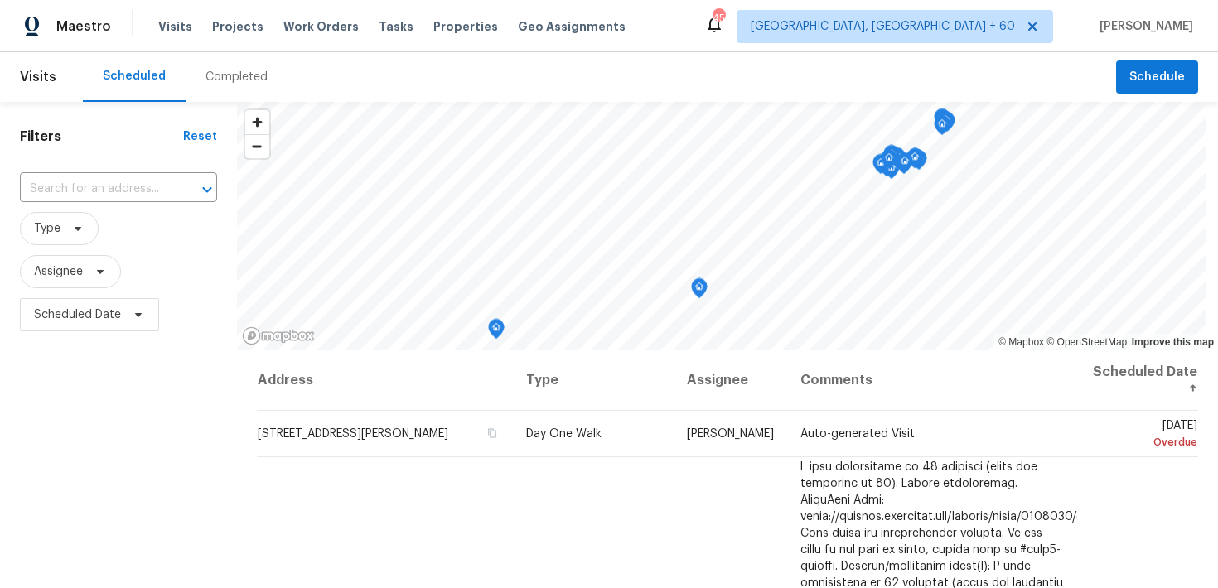
click at [225, 84] on div "Completed" at bounding box center [236, 77] width 62 height 17
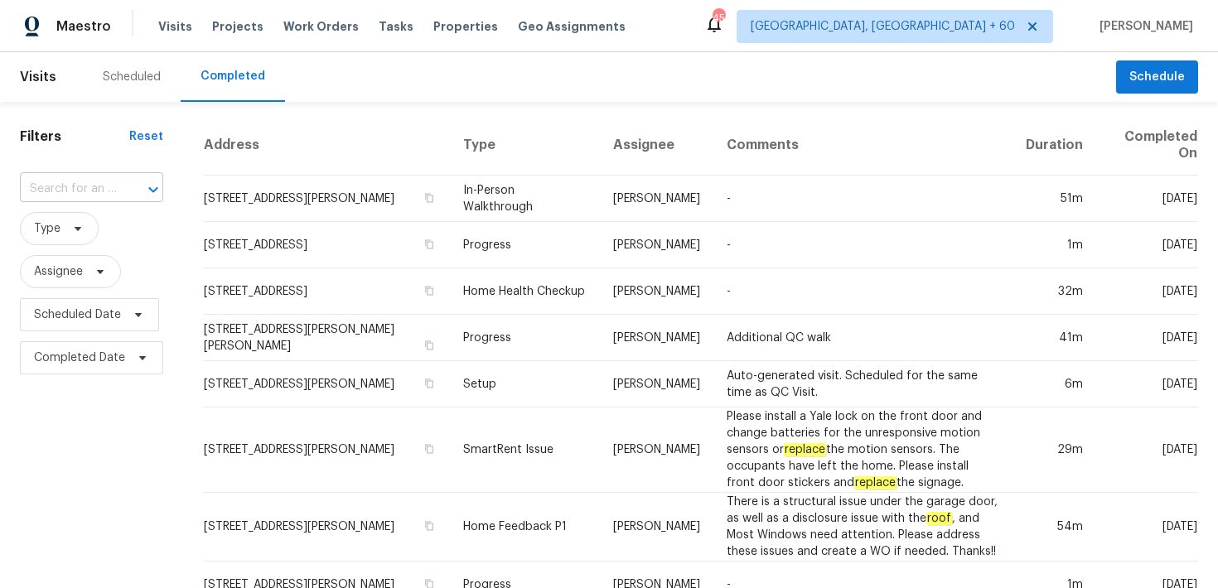
click at [75, 197] on input "text" at bounding box center [68, 189] width 97 height 26
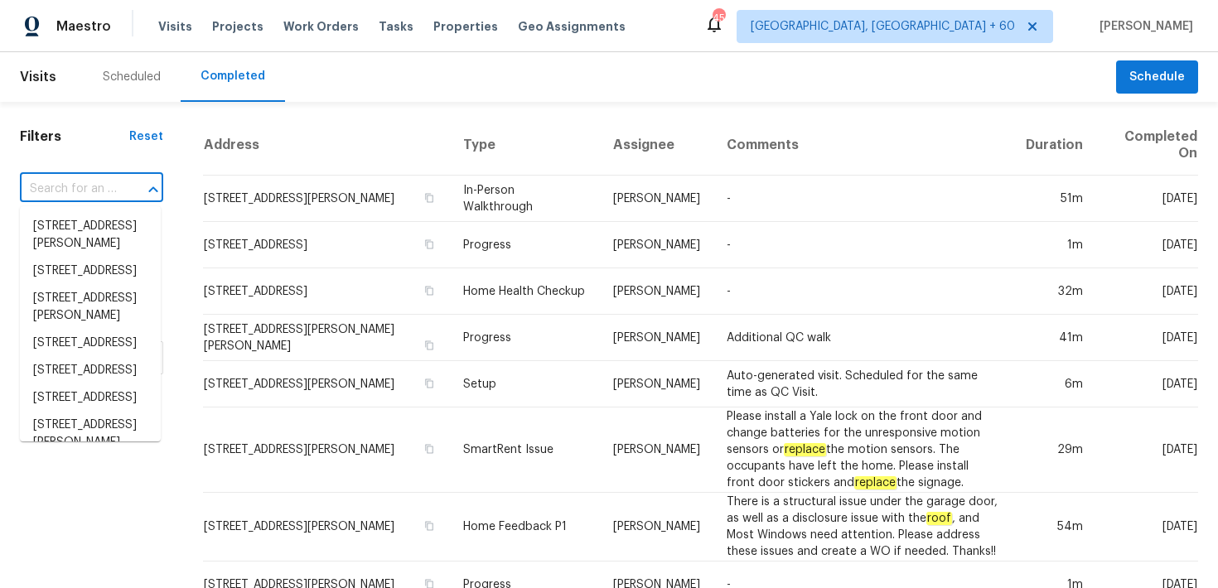
paste input "1584 Shady Grove Church Rd Winston Salem, NC 27107"
type input "1584 Shady Grove Church Rd Winston Salem, NC 27107"
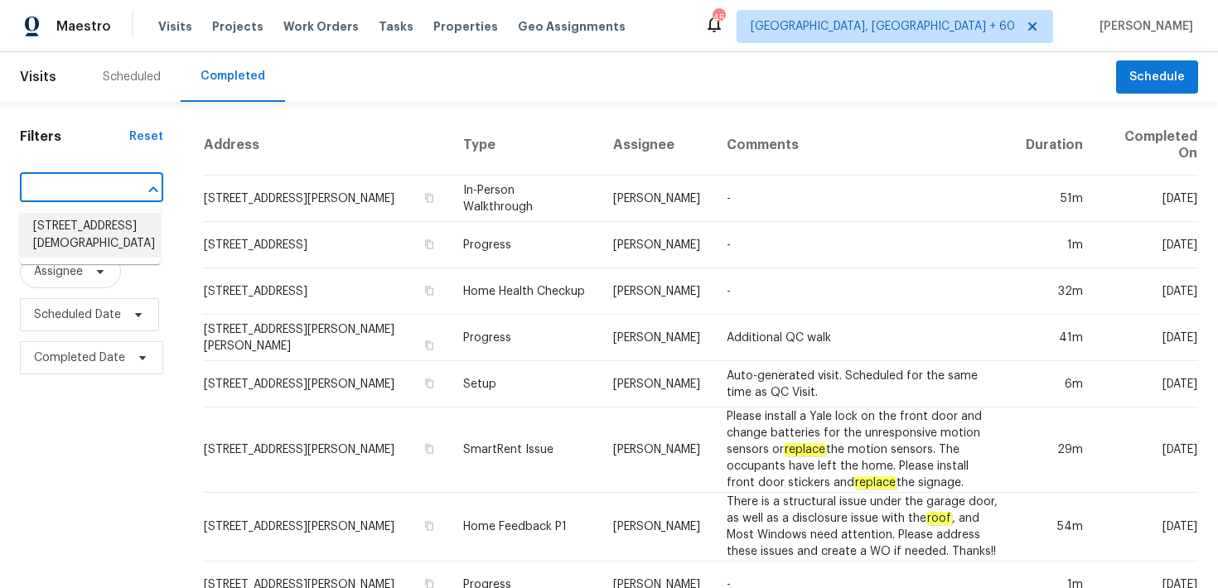
click at [60, 230] on li "1584 Shady Grove Church Rd, Winston Salem, NC 27107" at bounding box center [90, 235] width 141 height 45
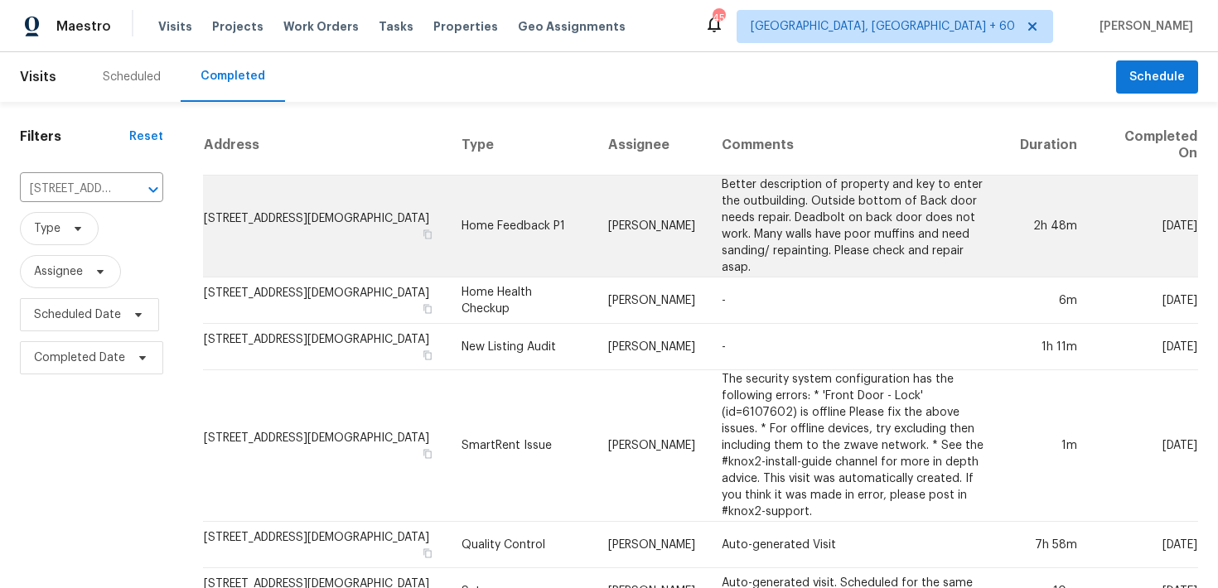
click at [526, 232] on td "Home Feedback P1" at bounding box center [521, 227] width 147 height 102
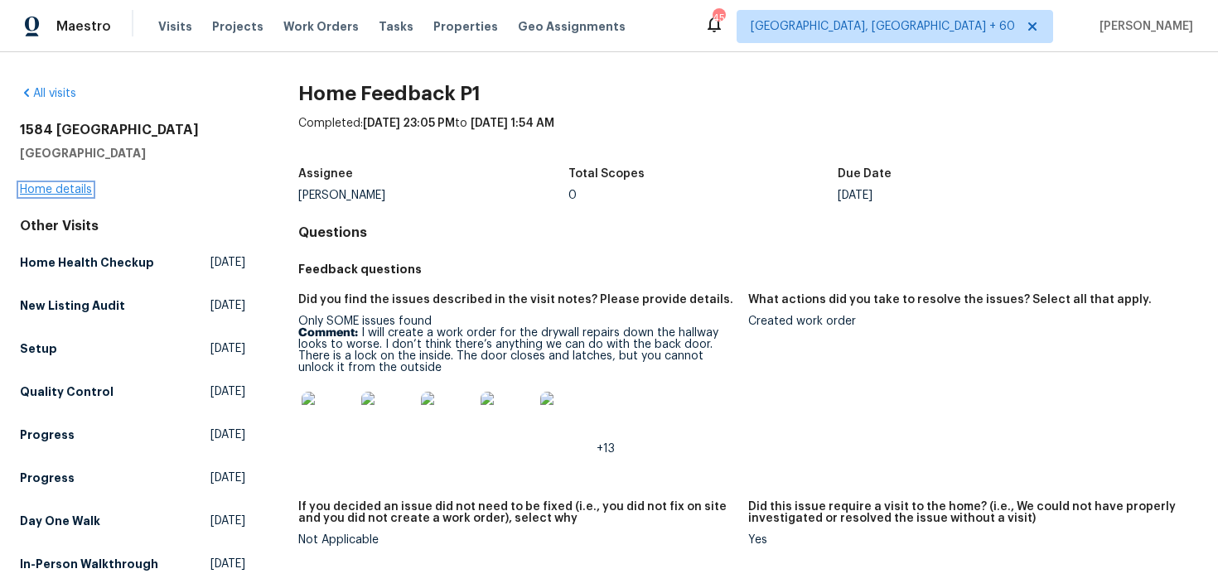
click at [45, 188] on link "Home details" at bounding box center [56, 190] width 72 height 12
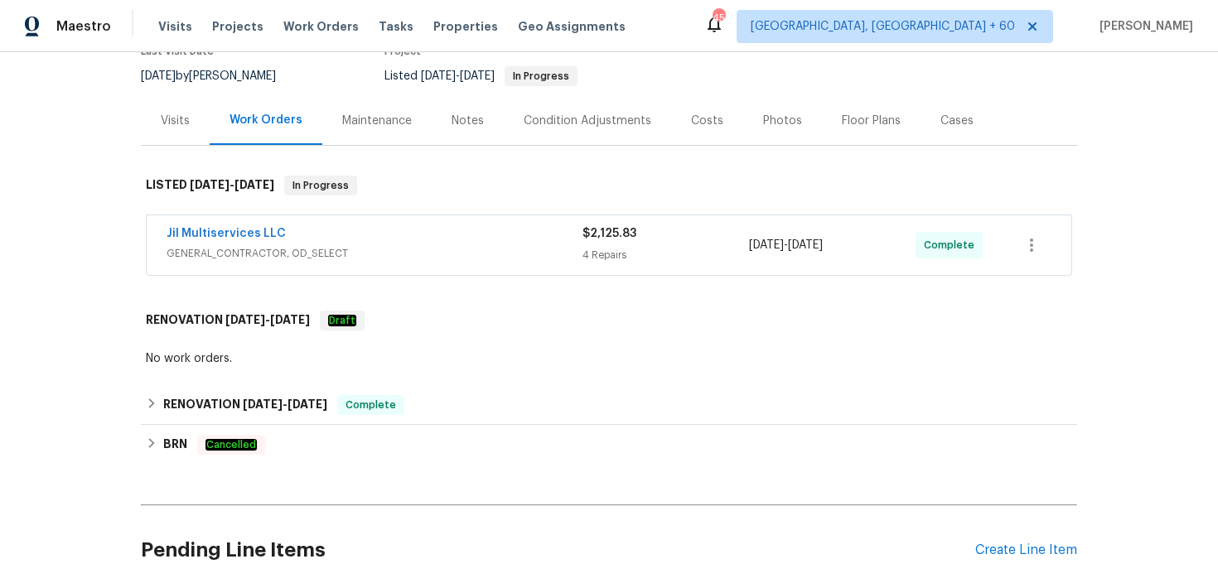
scroll to position [220, 0]
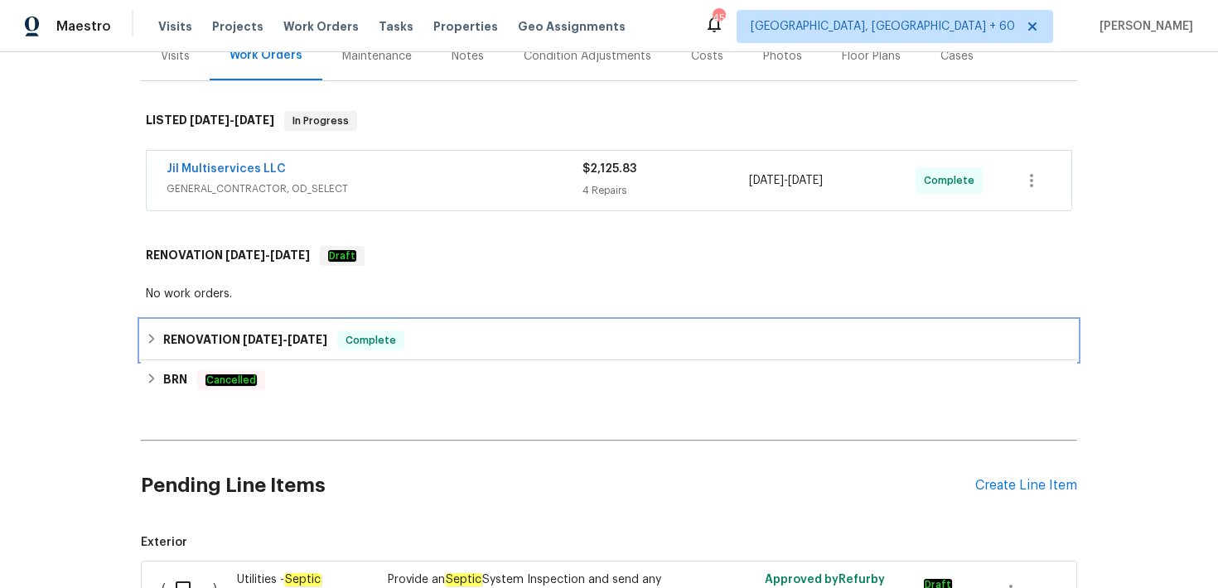
click at [374, 339] on span "Complete" at bounding box center [371, 340] width 64 height 17
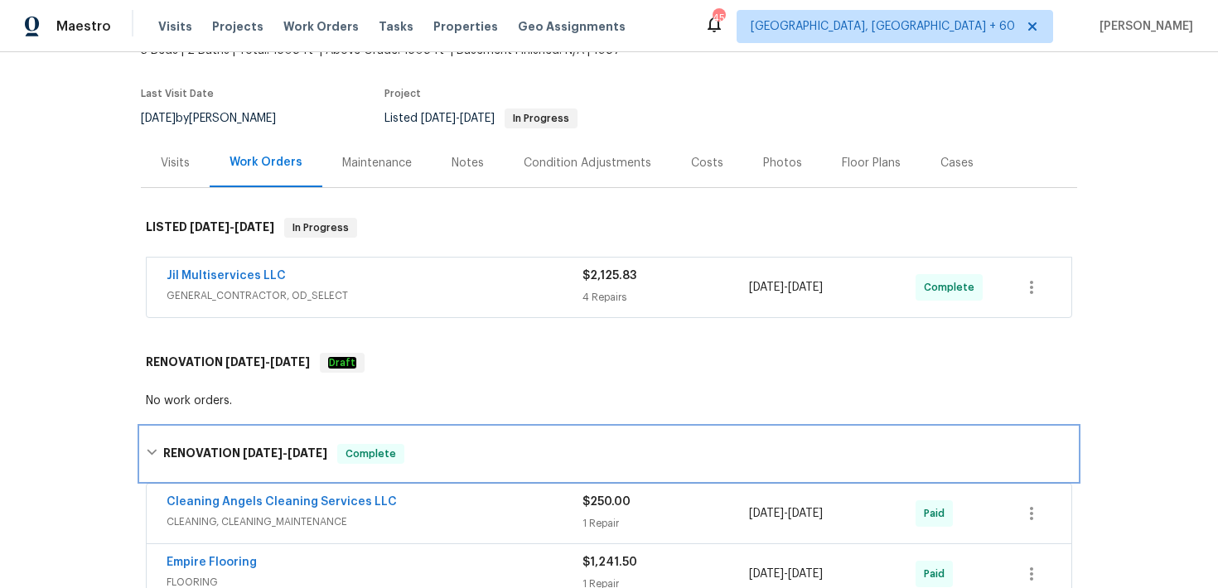
scroll to position [109, 0]
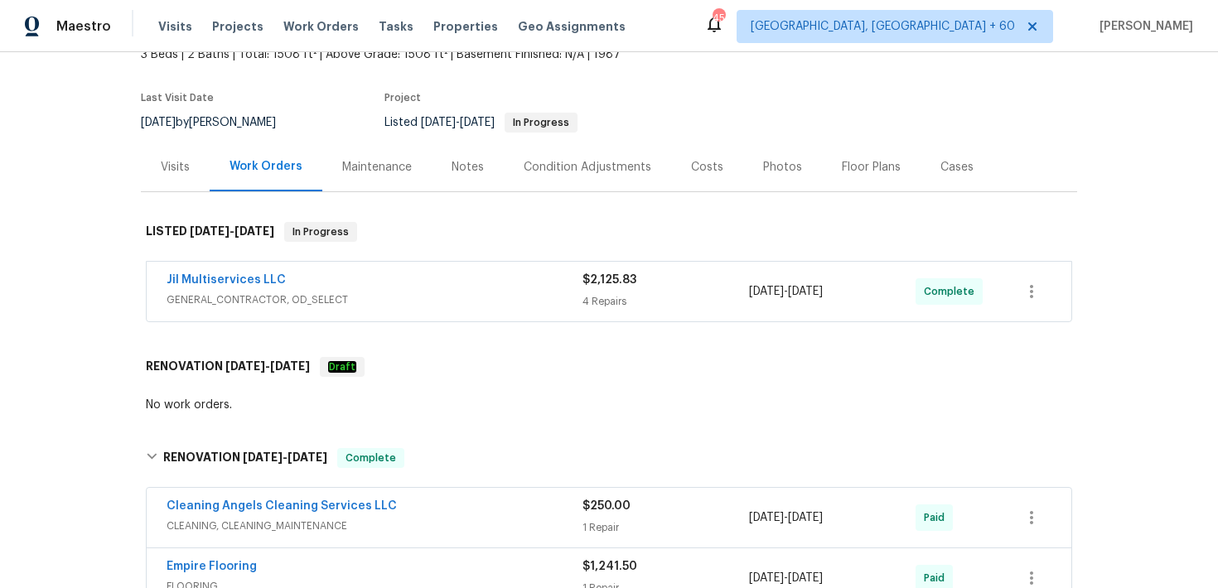
click at [607, 300] on div "4 Repairs" at bounding box center [665, 301] width 167 height 17
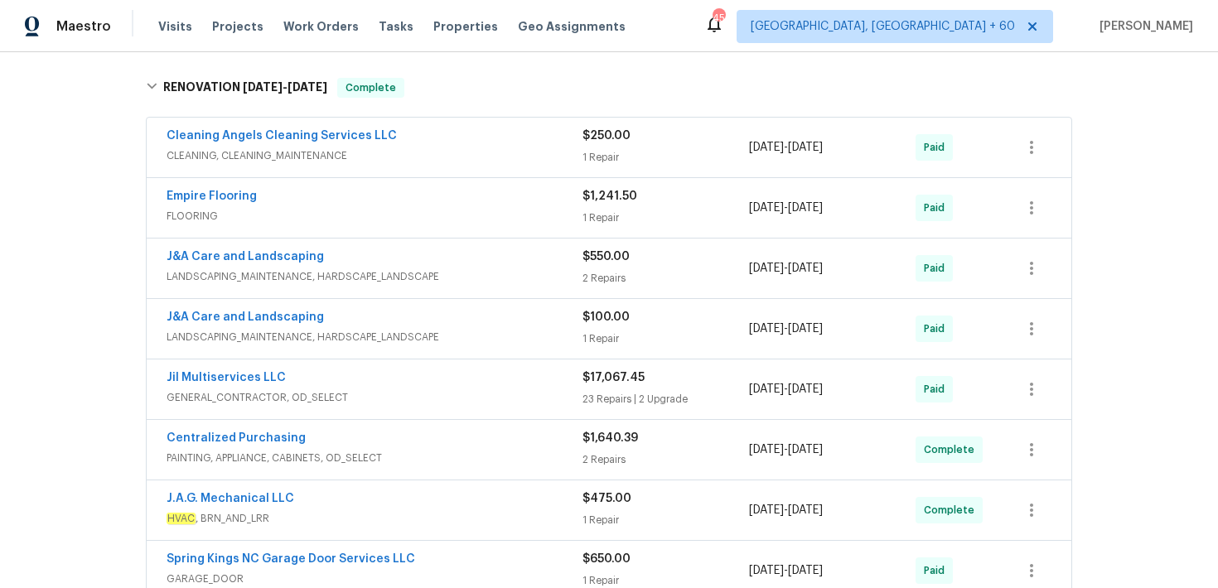
scroll to position [1228, 0]
click at [587, 148] on div "1 Repair" at bounding box center [665, 156] width 167 height 17
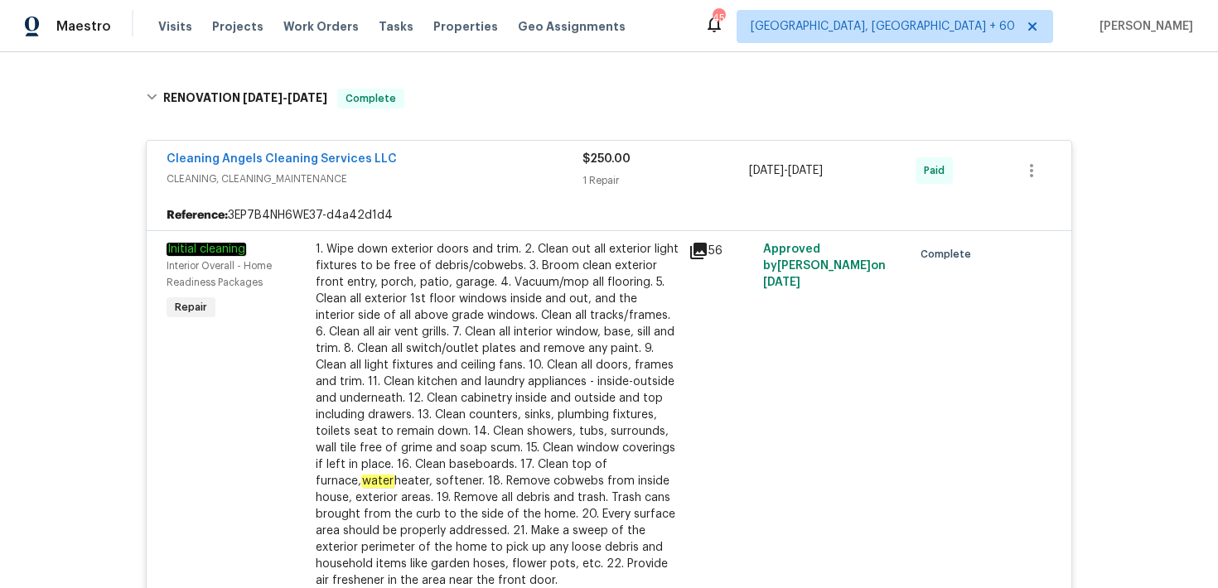
scroll to position [1182, 0]
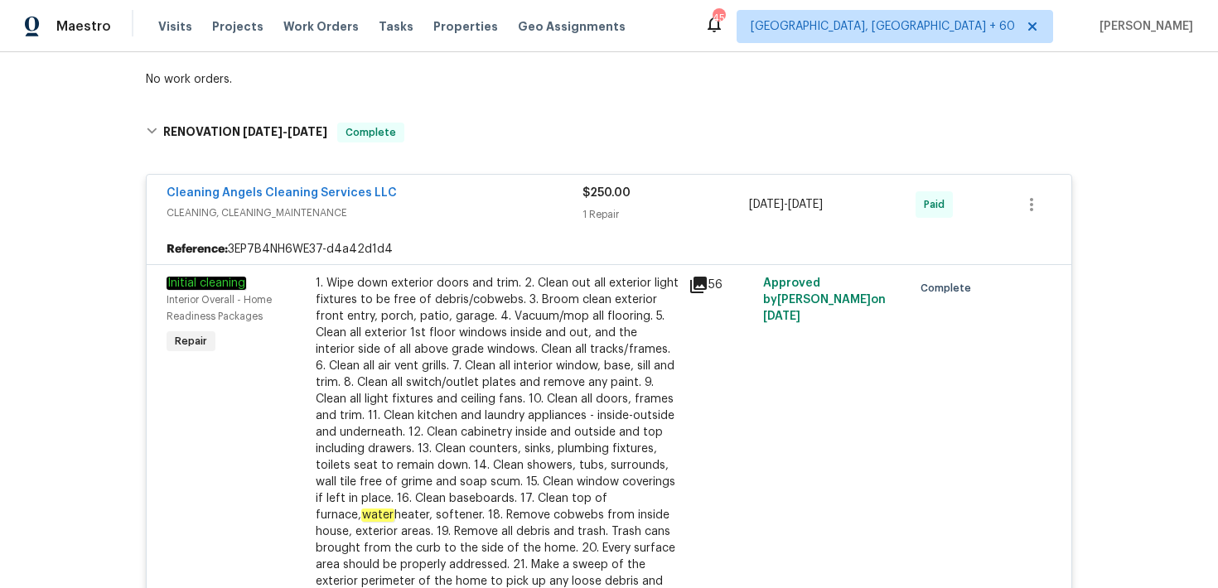
click at [609, 185] on div "$250.00" at bounding box center [665, 193] width 167 height 17
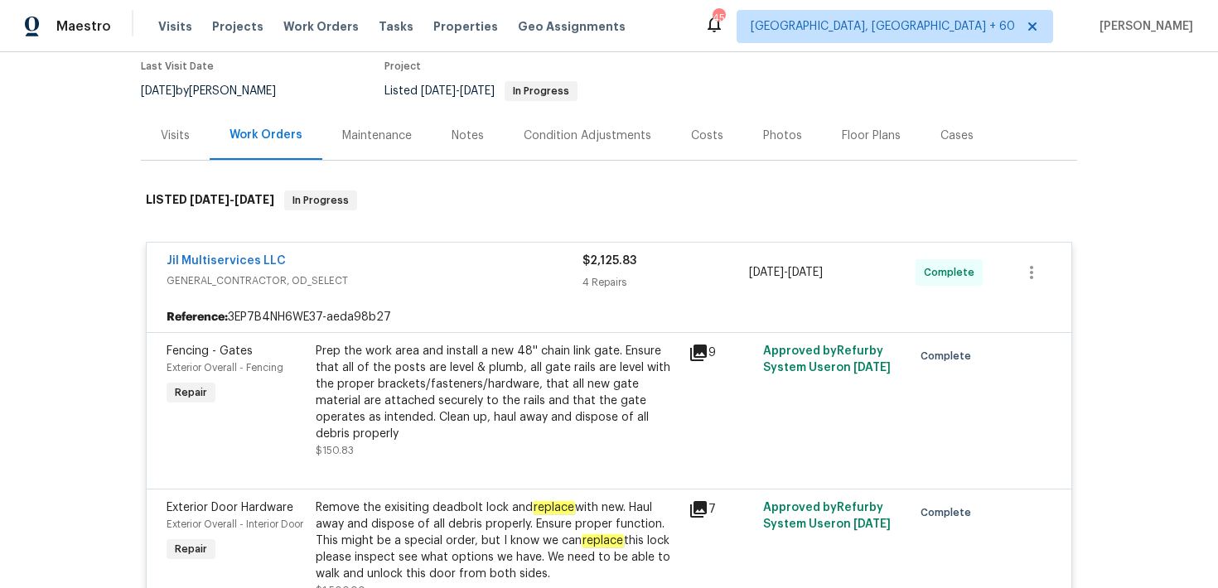
scroll to position [0, 0]
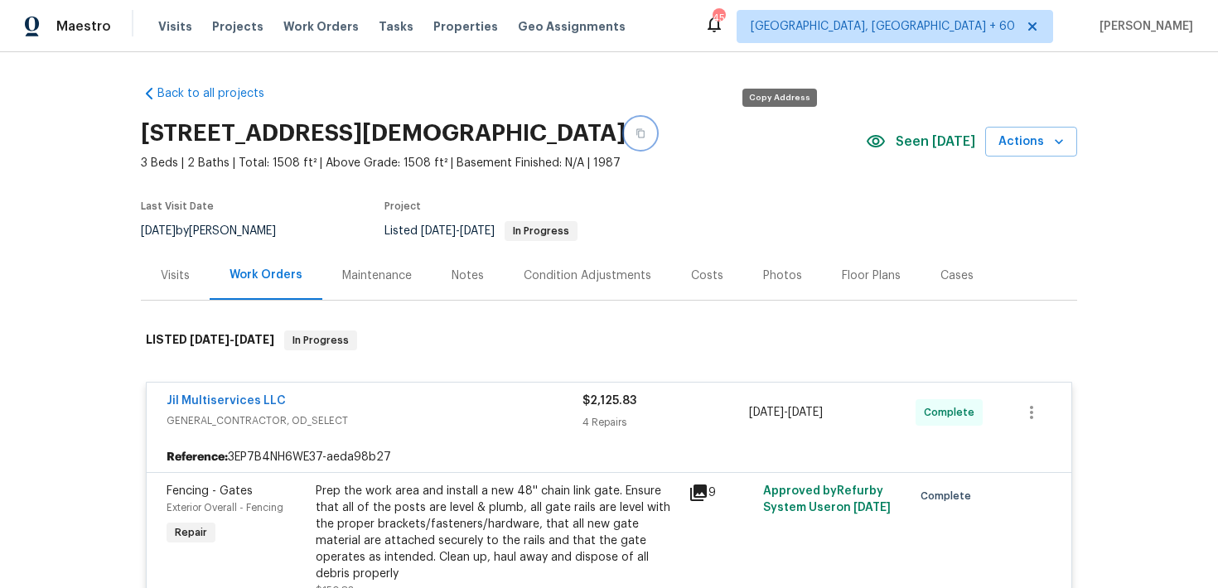
click at [655, 131] on button "button" at bounding box center [641, 133] width 30 height 30
click at [164, 26] on span "Visits" at bounding box center [175, 26] width 34 height 17
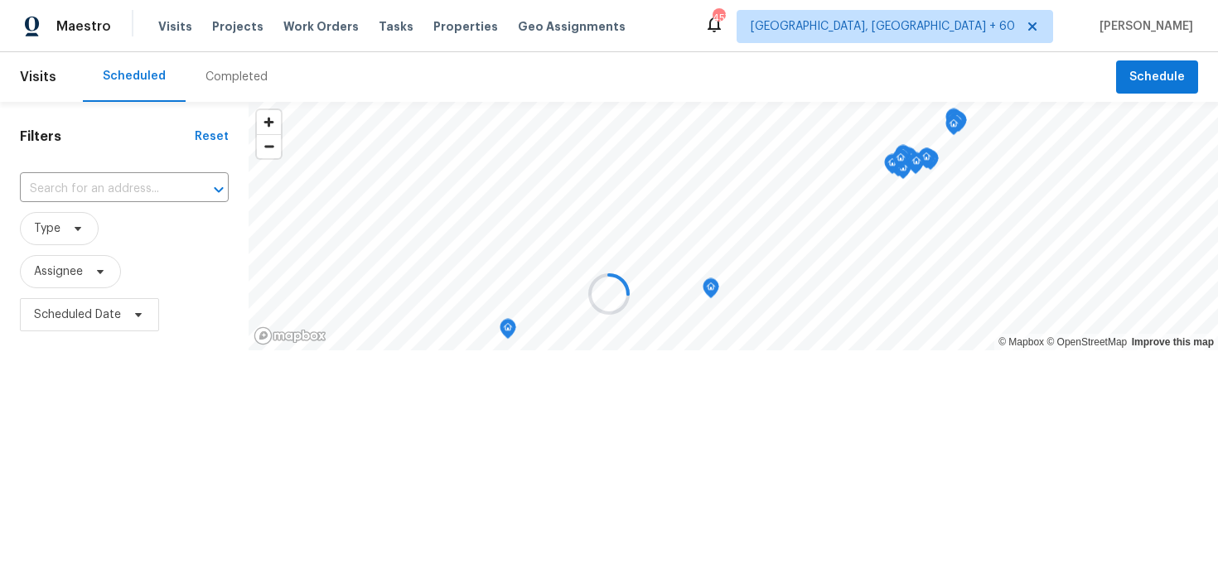
click at [215, 77] on div at bounding box center [609, 294] width 1218 height 588
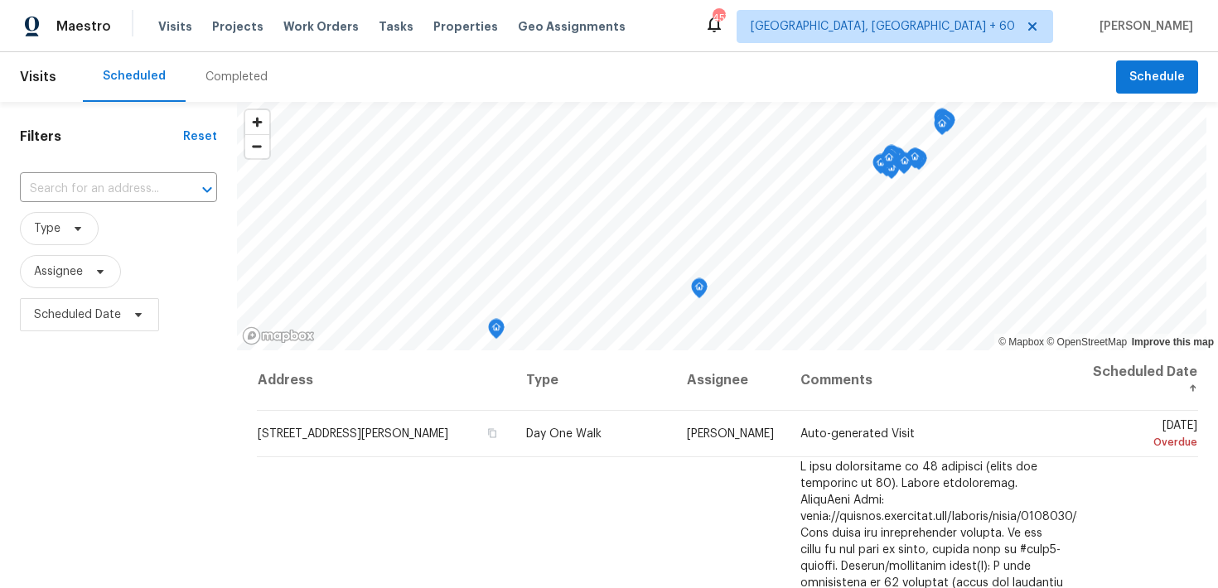
click at [218, 70] on div "Completed" at bounding box center [236, 77] width 62 height 17
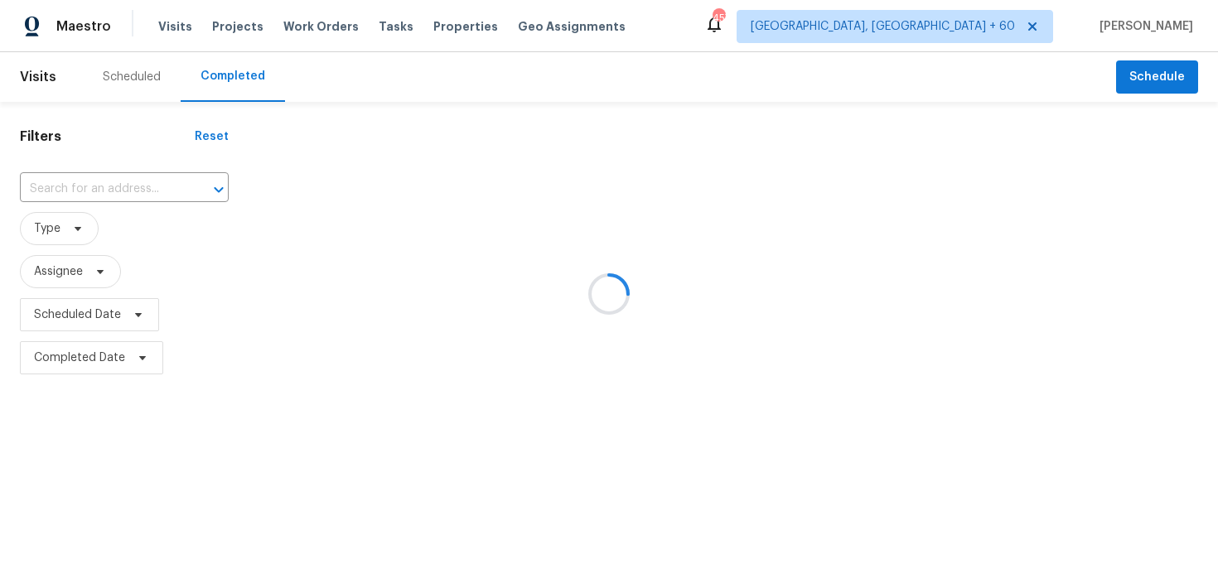
click at [93, 183] on div at bounding box center [609, 294] width 1218 height 588
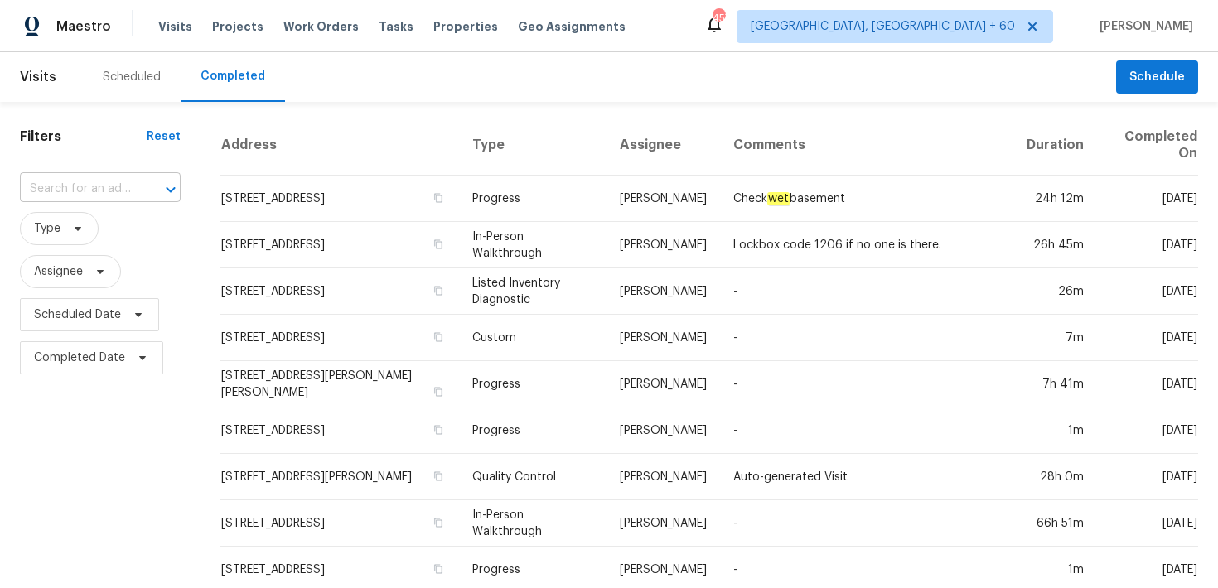
click at [59, 192] on input "text" at bounding box center [77, 189] width 114 height 26
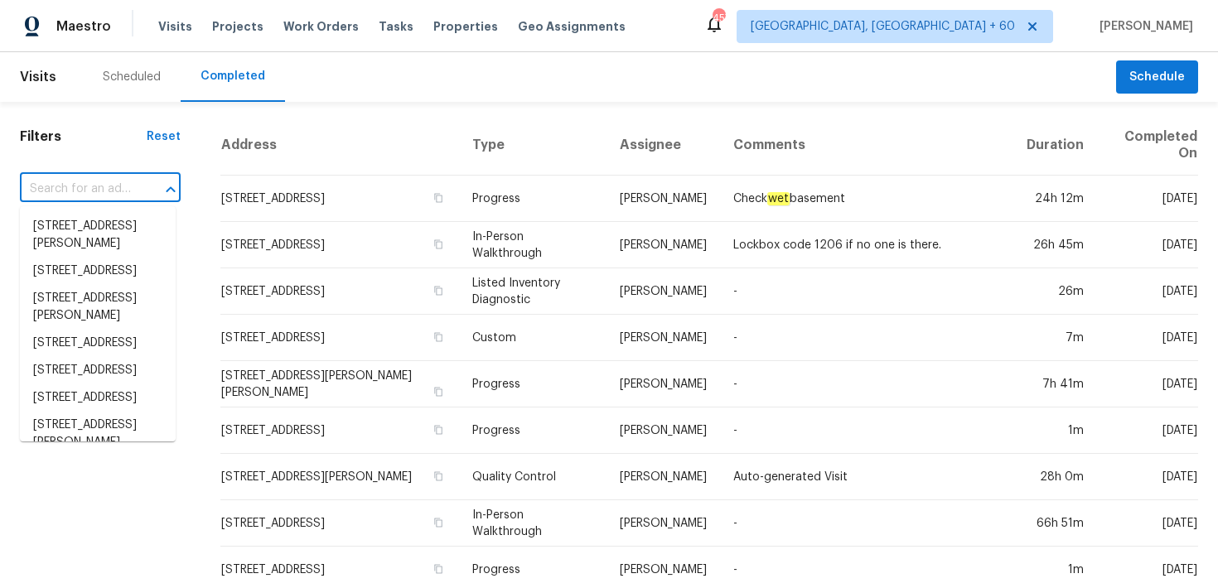
paste input "801 Bedrock Ln Richmond, VA 23224"
type input "801 Bedrock Ln Richmond, VA 23224"
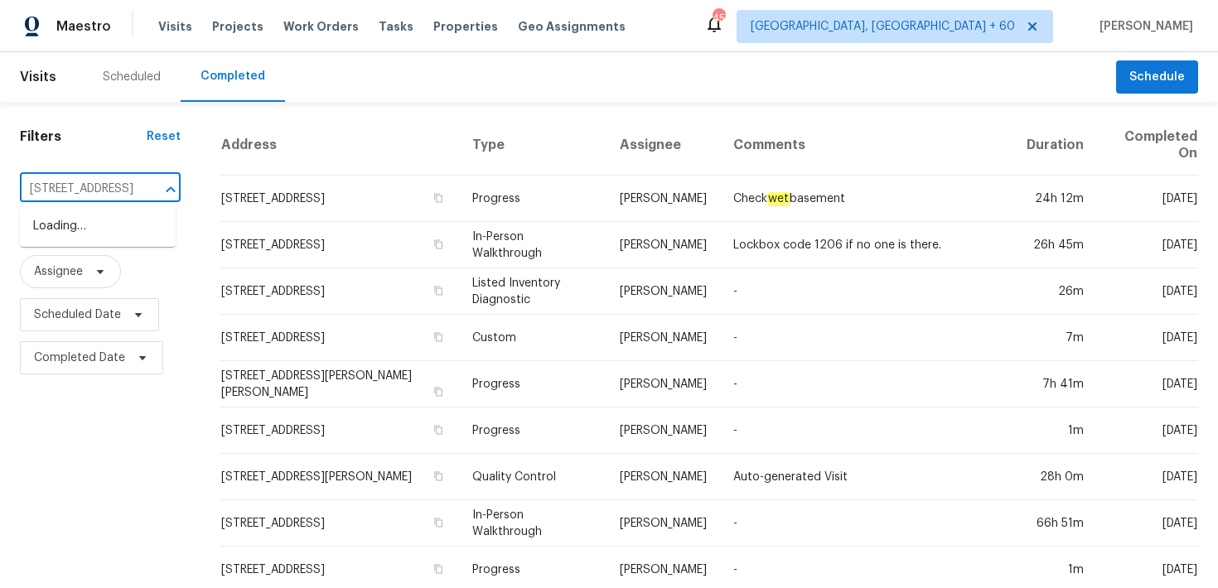
scroll to position [0, 99]
click at [80, 221] on li "801 Bedrock Ln, Richmond, VA 23224" at bounding box center [98, 226] width 156 height 27
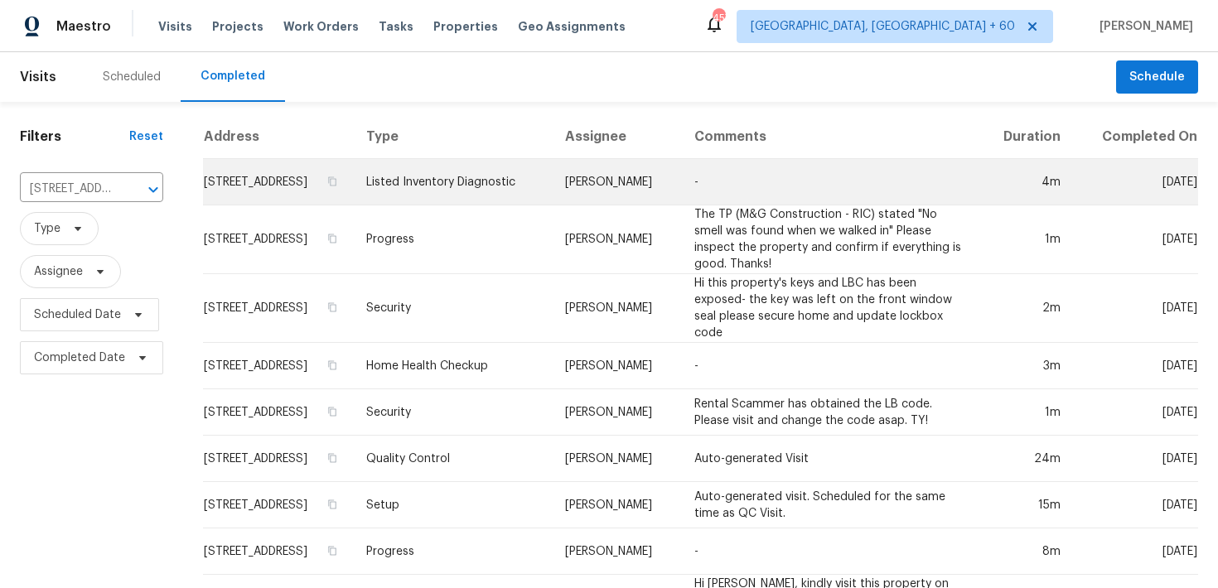
click at [484, 197] on td "Listed Inventory Diagnostic" at bounding box center [452, 182] width 199 height 46
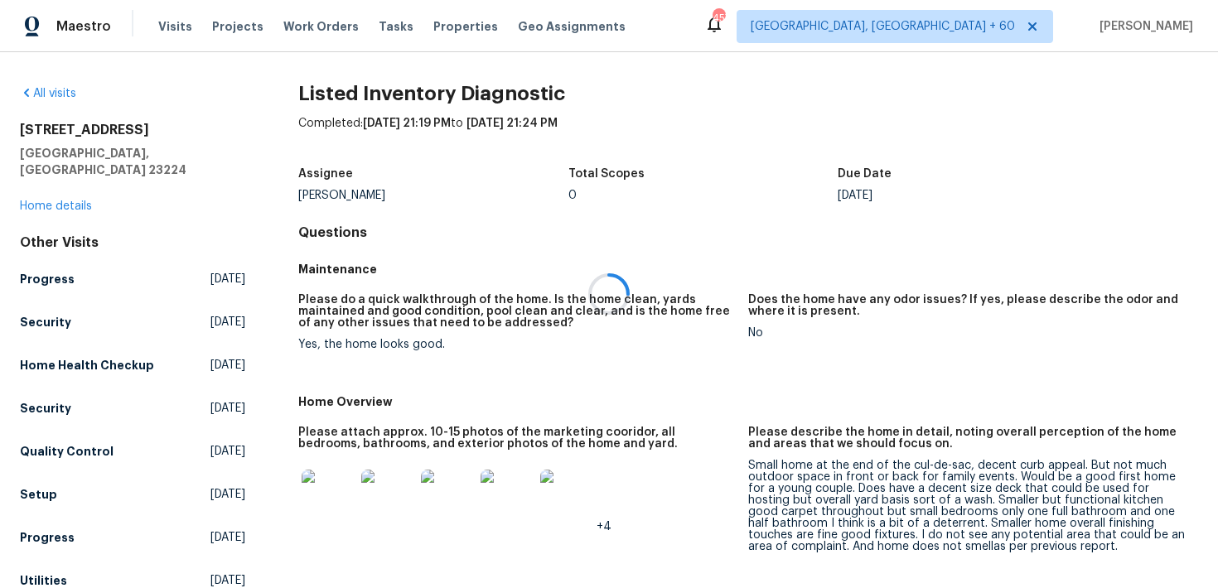
click at [41, 186] on div at bounding box center [609, 294] width 1218 height 588
click at [55, 201] on link "Home details" at bounding box center [56, 207] width 72 height 12
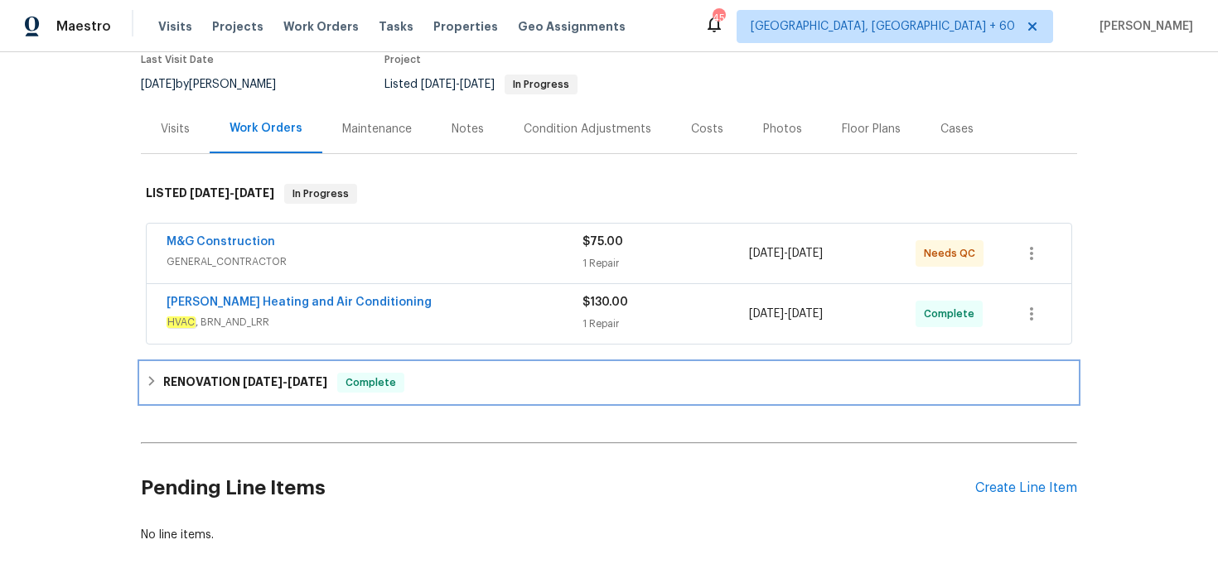
click at [417, 392] on div "RENOVATION 8/19/25 - 8/28/25 Complete" at bounding box center [609, 383] width 926 height 20
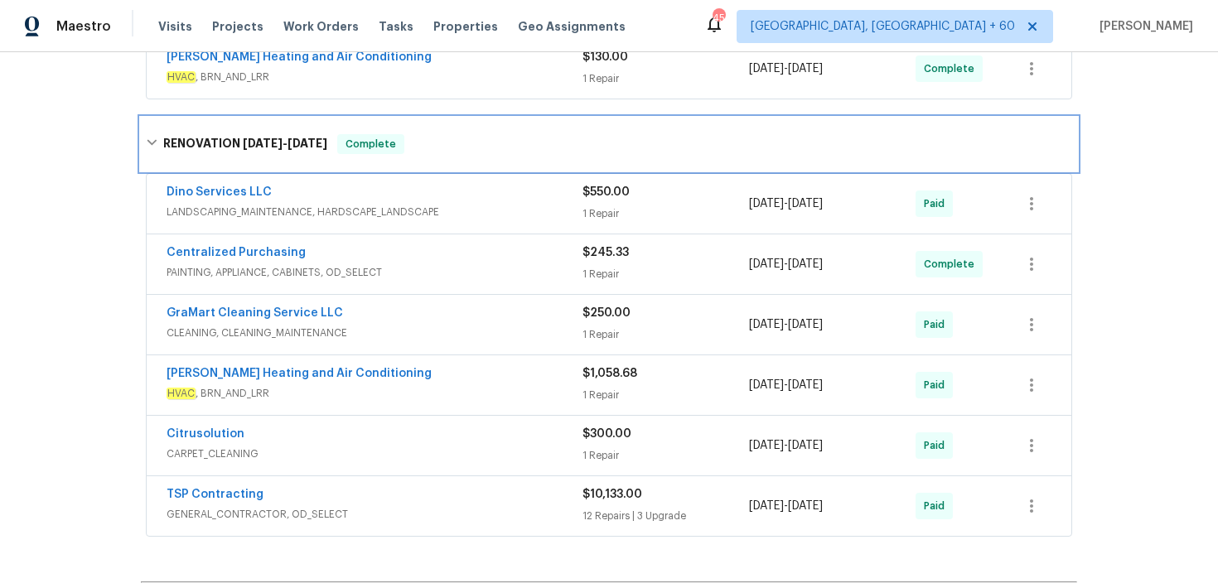
scroll to position [397, 0]
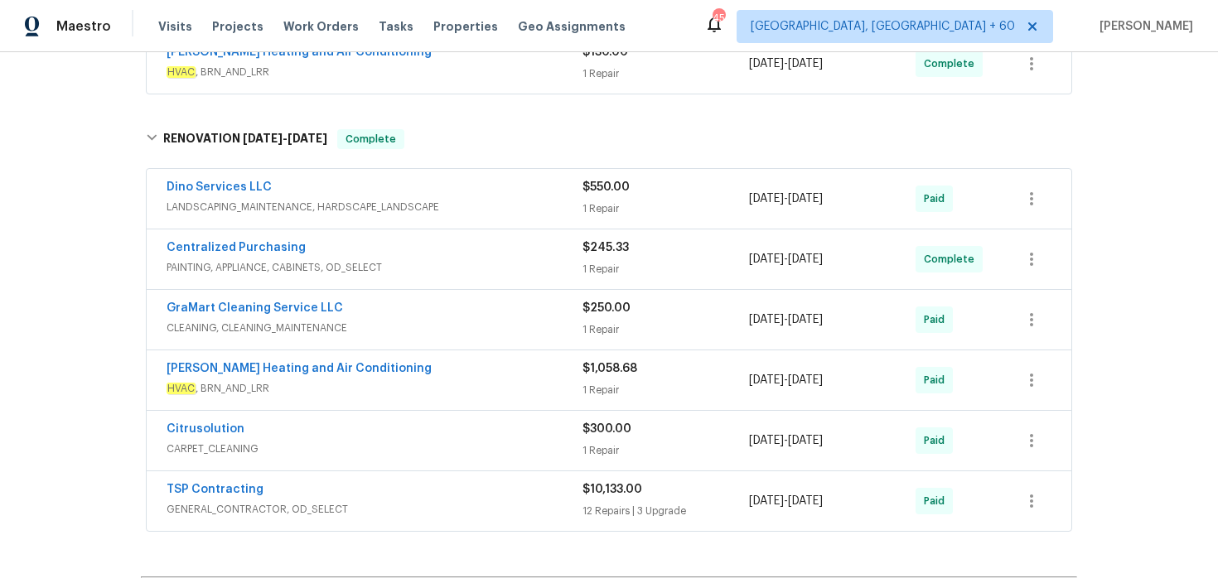
click at [612, 214] on div "1 Repair" at bounding box center [665, 209] width 167 height 17
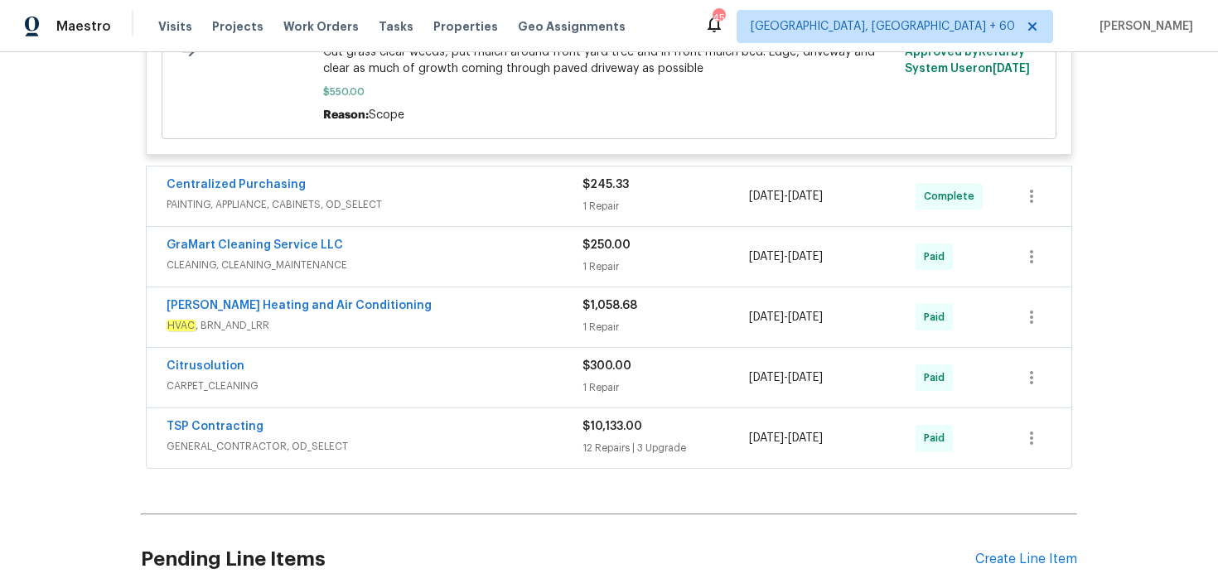
scroll to position [779, 0]
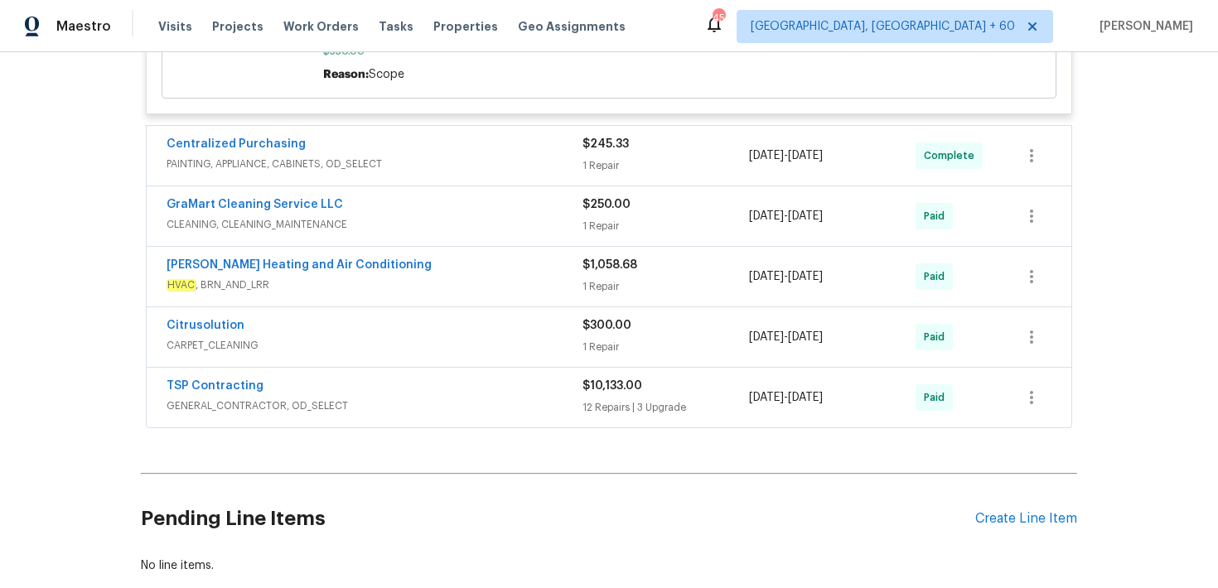
click at [579, 234] on div "GraMart Cleaning Service LLC CLEANING, CLEANING_MAINTENANCE" at bounding box center [375, 216] width 416 height 40
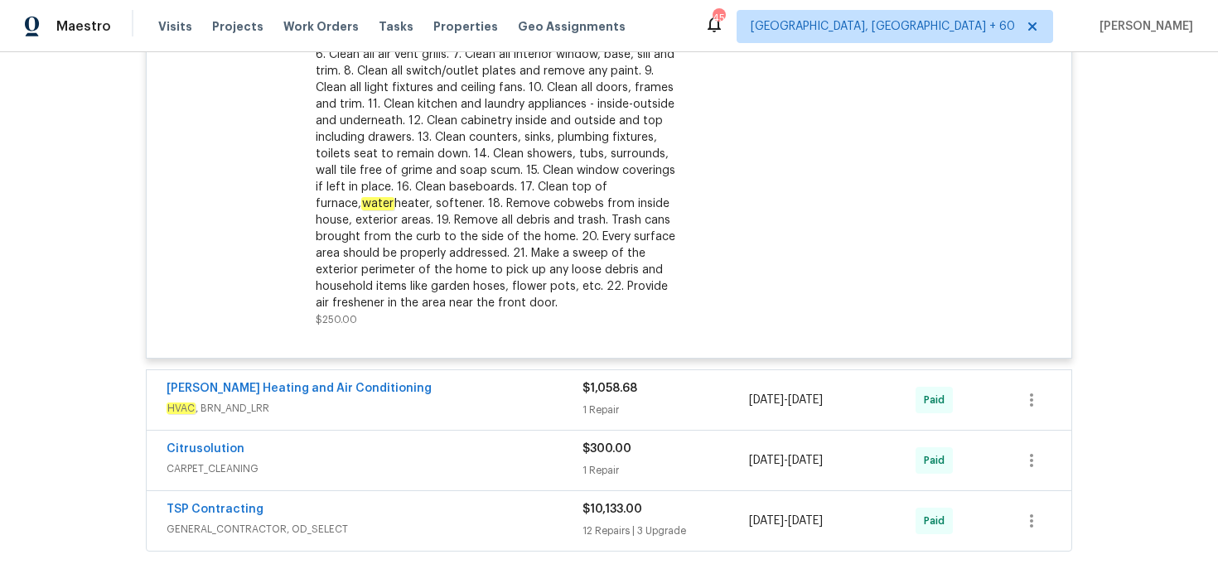
scroll to position [1327, 0]
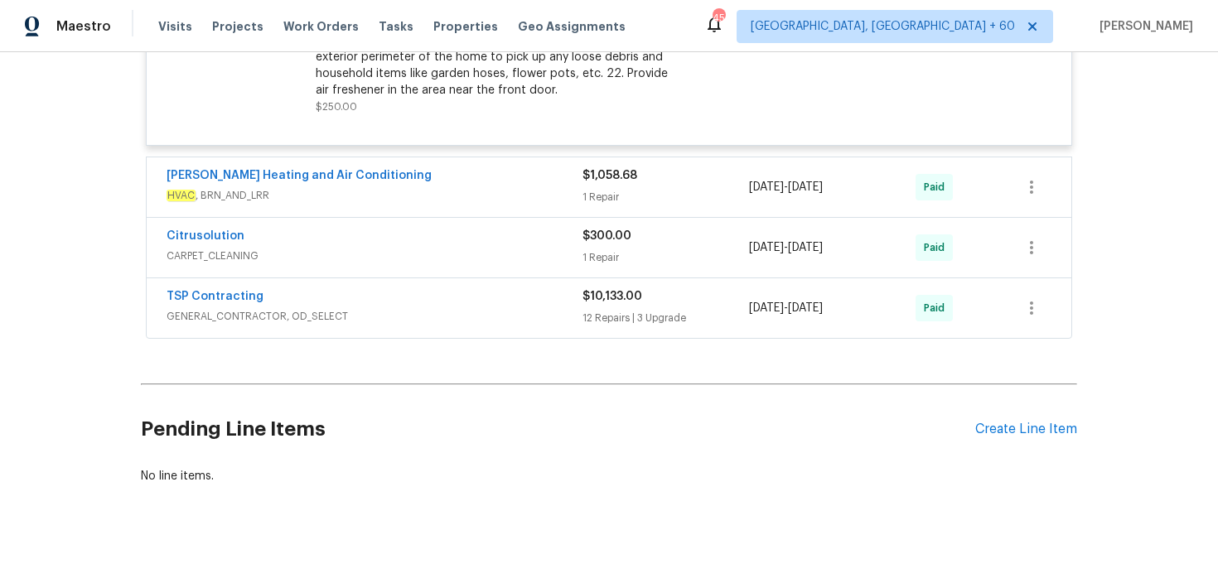
click at [613, 258] on div "1 Repair" at bounding box center [665, 257] width 167 height 17
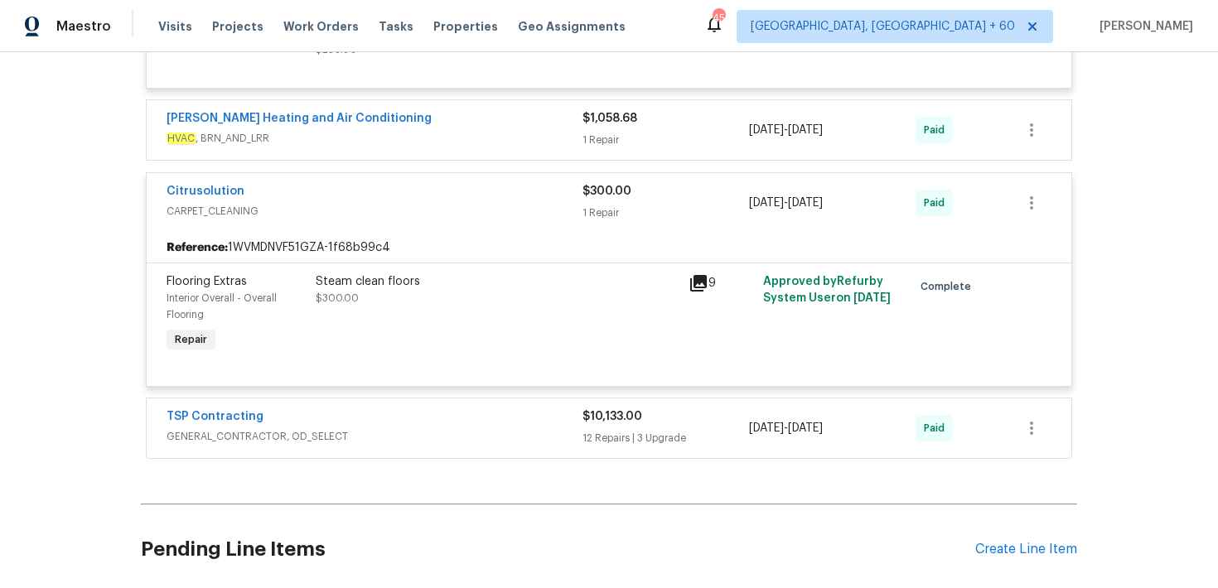
scroll to position [1462, 0]
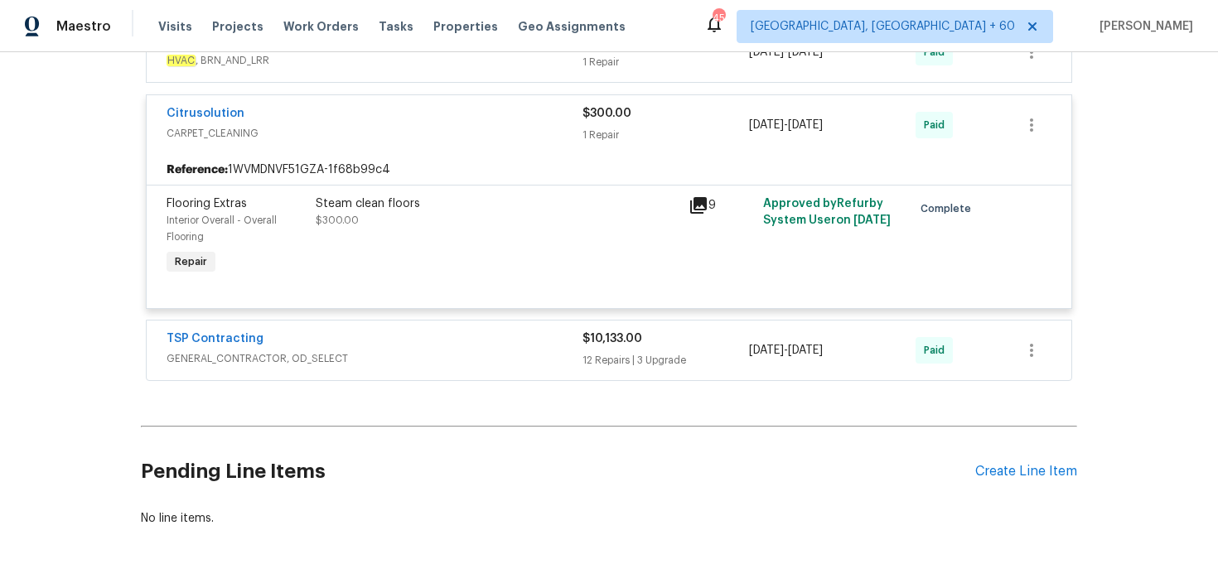
click at [601, 374] on div "TSP Contracting GENERAL_CONTRACTOR, OD_SELECT $10,133.00 12 Repairs | 3 Upgrade…" at bounding box center [609, 351] width 925 height 60
click at [604, 354] on div "$10,133.00 12 Repairs | 3 Upgrade" at bounding box center [665, 351] width 167 height 40
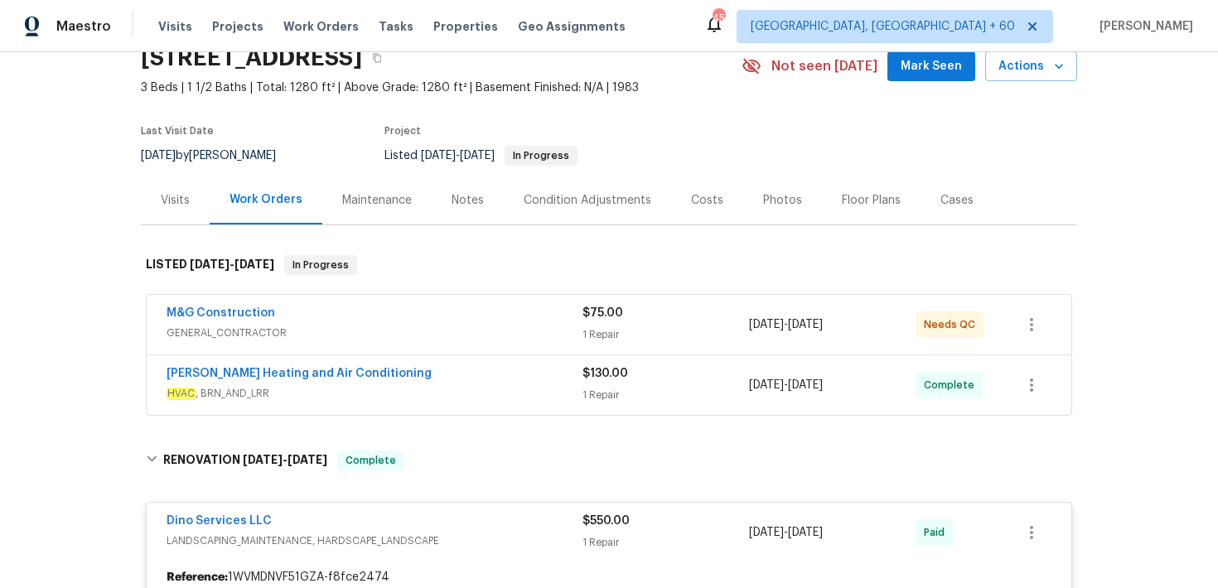
scroll to position [120, 0]
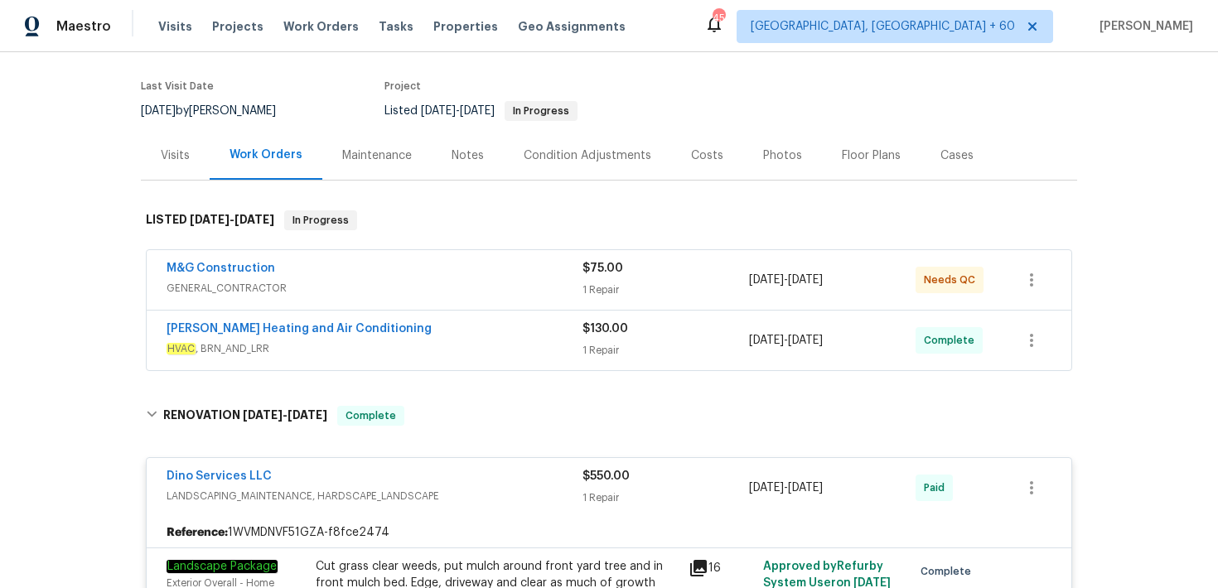
click at [616, 346] on div "1 Repair" at bounding box center [665, 350] width 167 height 17
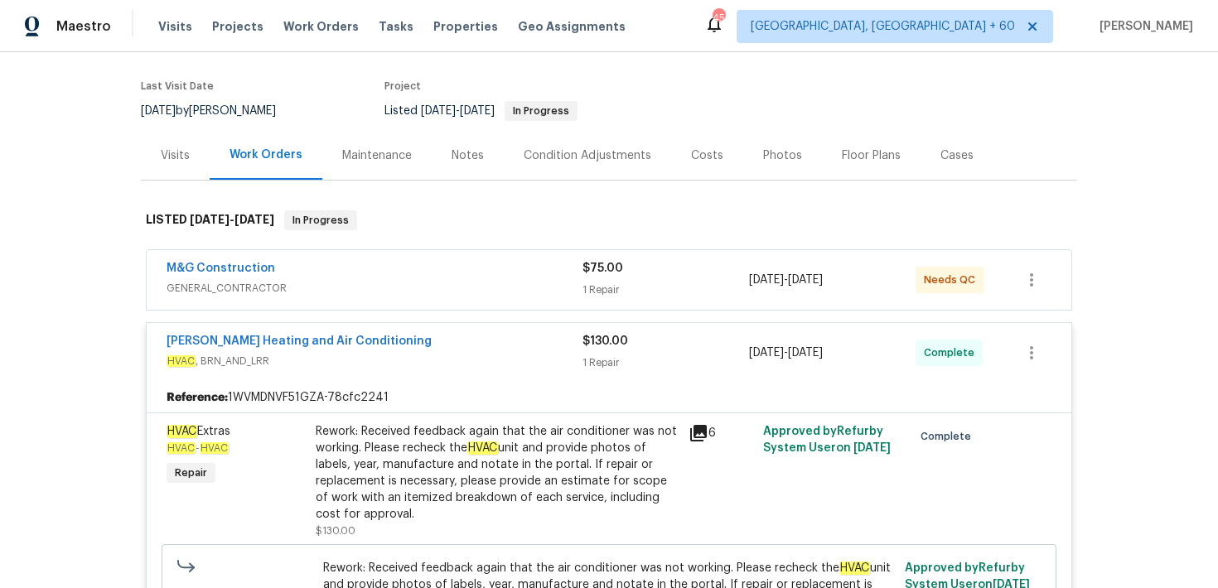
click at [596, 286] on div "1 Repair" at bounding box center [665, 290] width 167 height 17
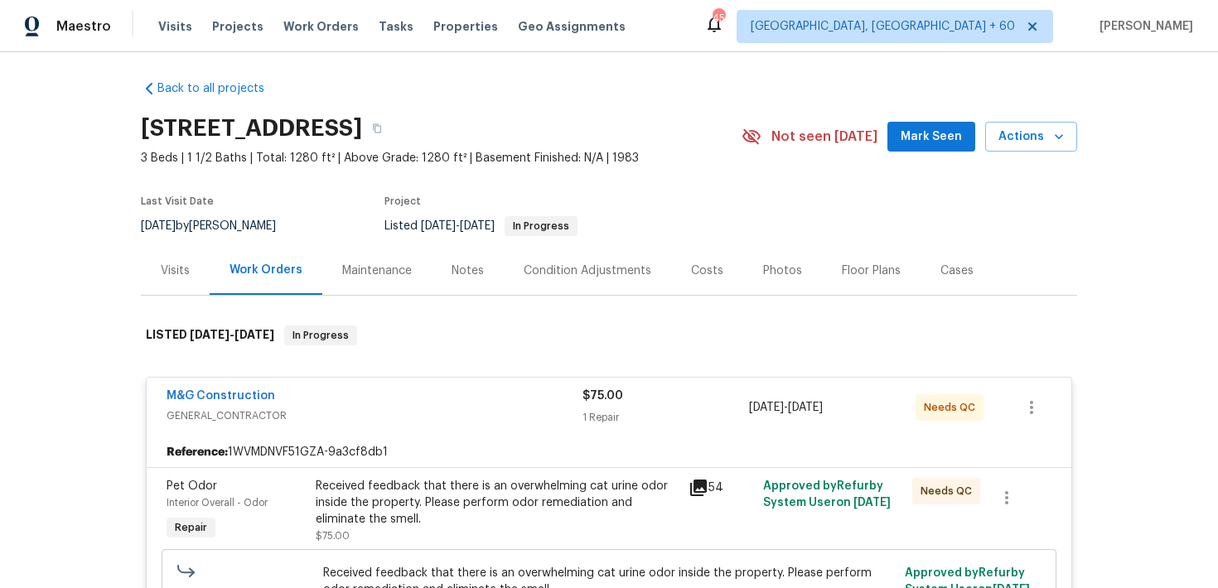
scroll to position [0, 0]
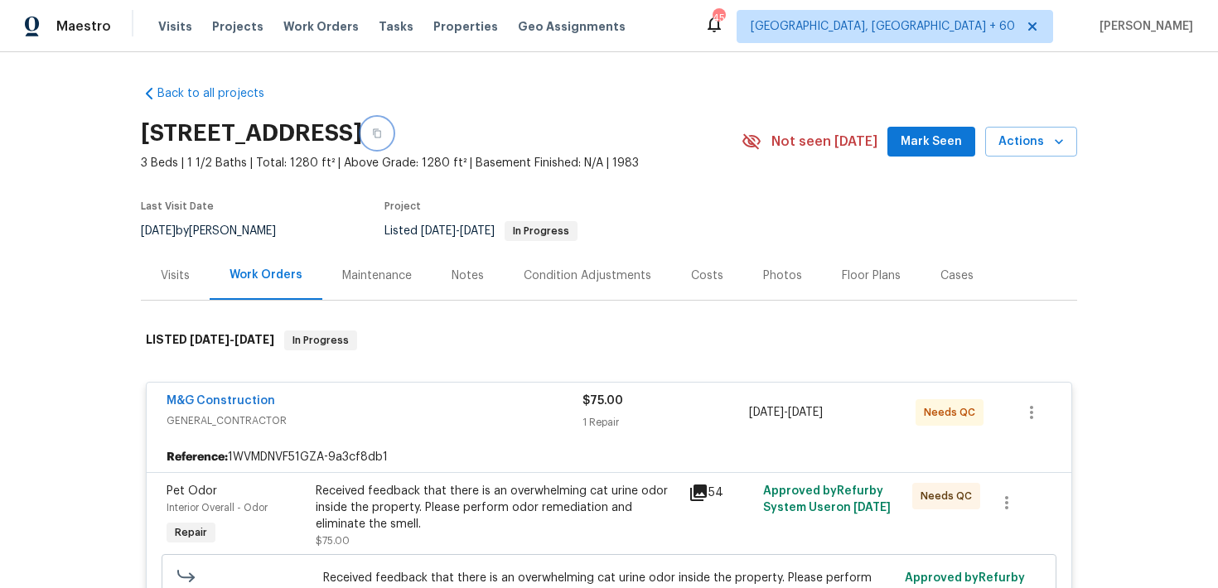
click at [392, 134] on button "button" at bounding box center [377, 133] width 30 height 30
click at [392, 143] on button "button" at bounding box center [377, 133] width 30 height 30
click at [382, 134] on icon "button" at bounding box center [377, 133] width 10 height 10
click at [165, 26] on span "Visits" at bounding box center [175, 26] width 34 height 17
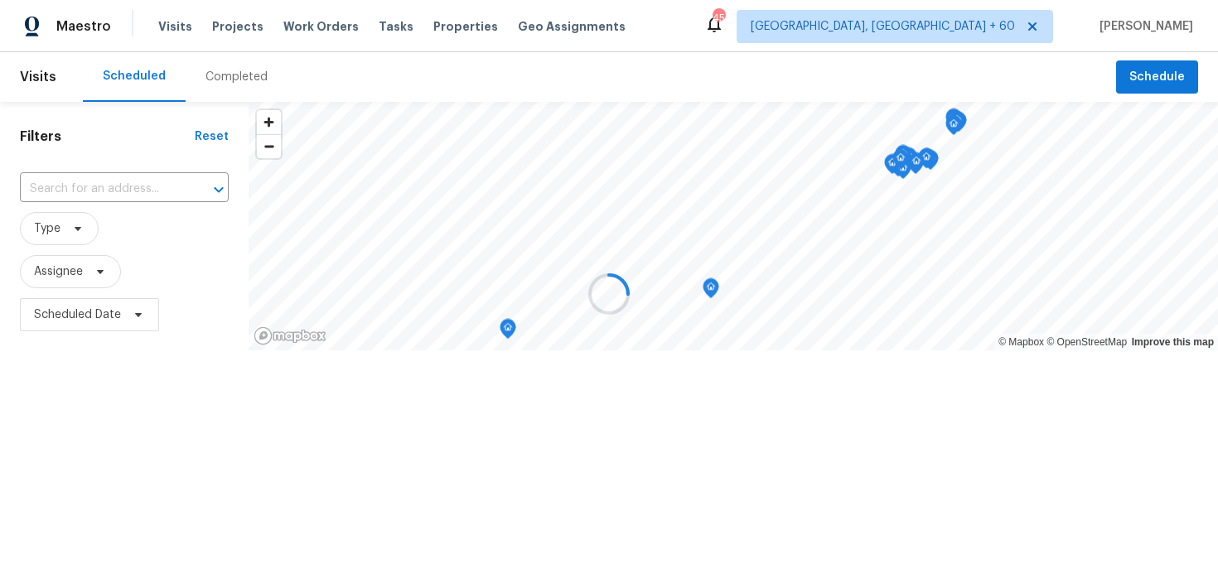
click at [218, 80] on div at bounding box center [609, 294] width 1218 height 588
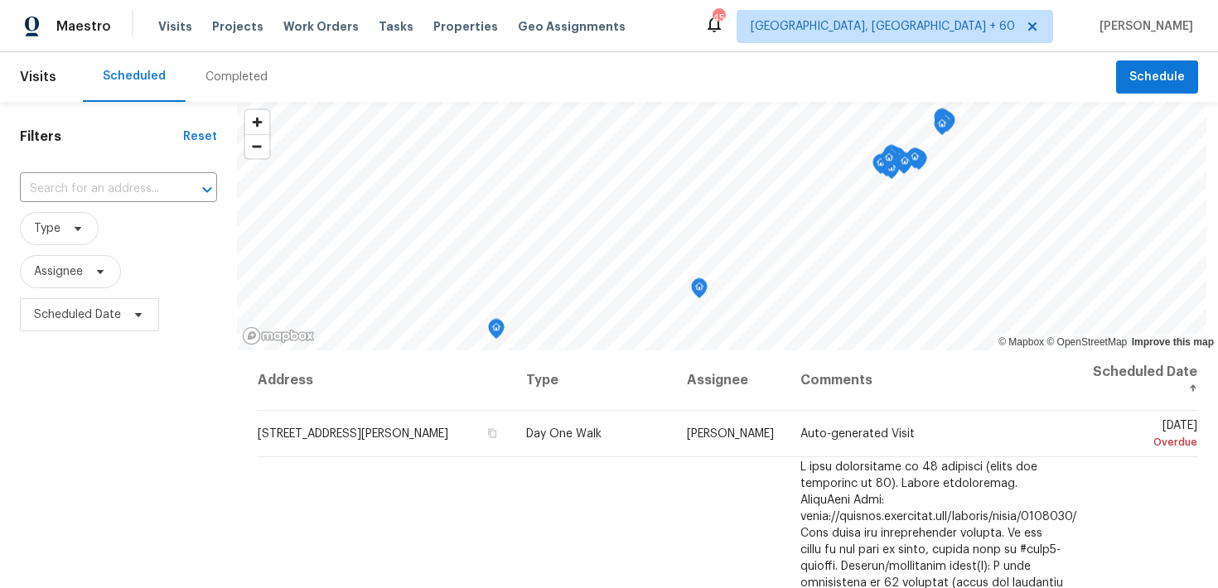
click at [221, 80] on div "Completed" at bounding box center [236, 77] width 62 height 17
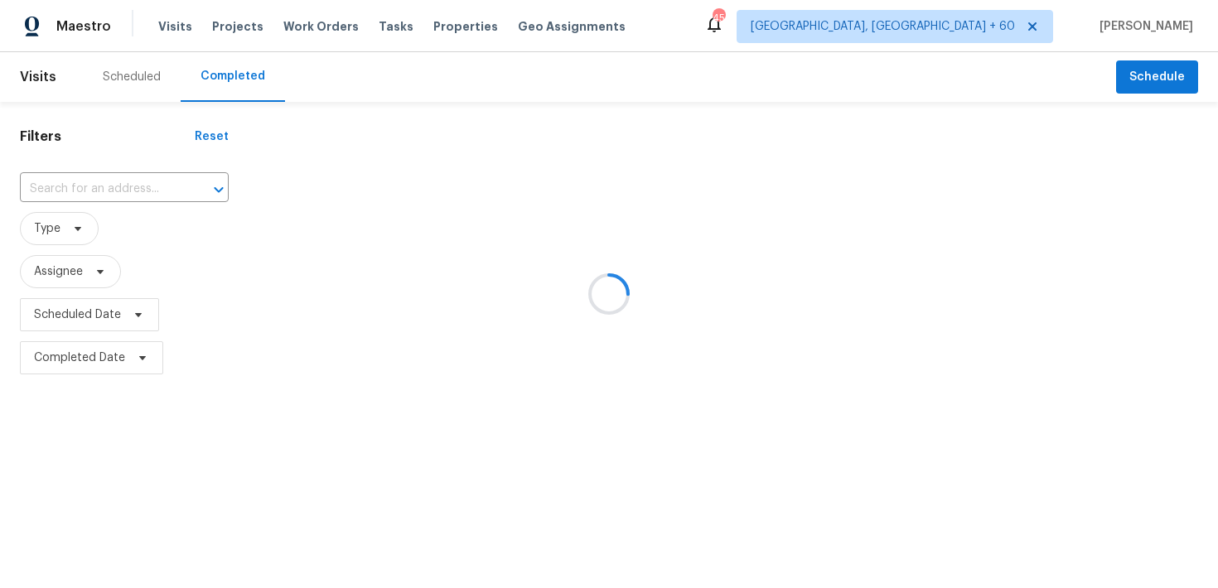
click at [105, 185] on div at bounding box center [609, 294] width 1218 height 588
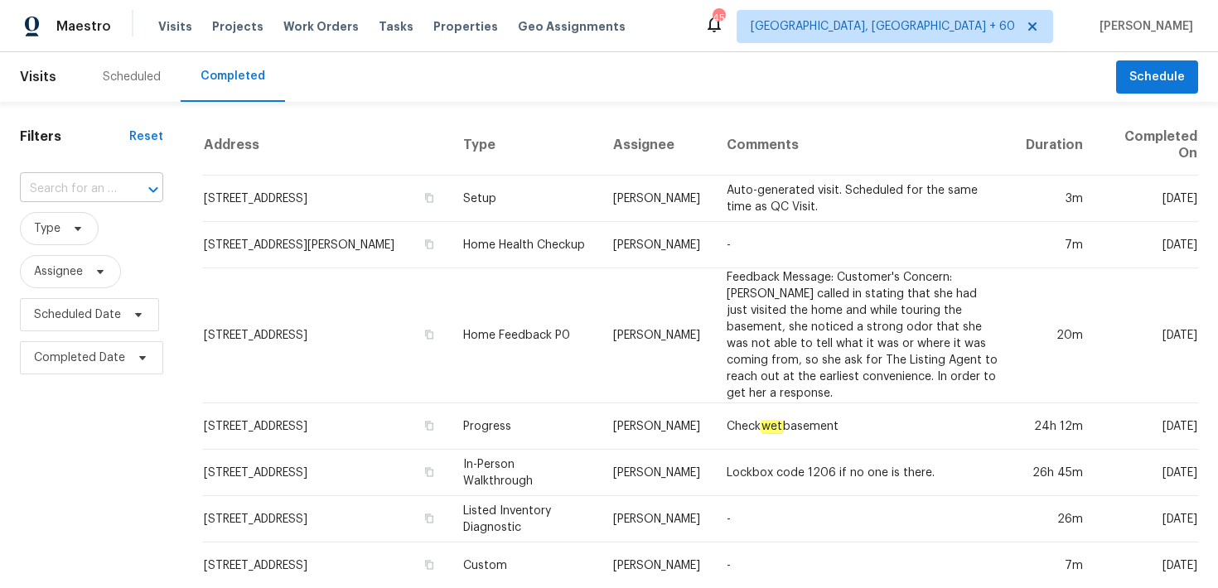
click at [93, 192] on input "text" at bounding box center [68, 189] width 97 height 26
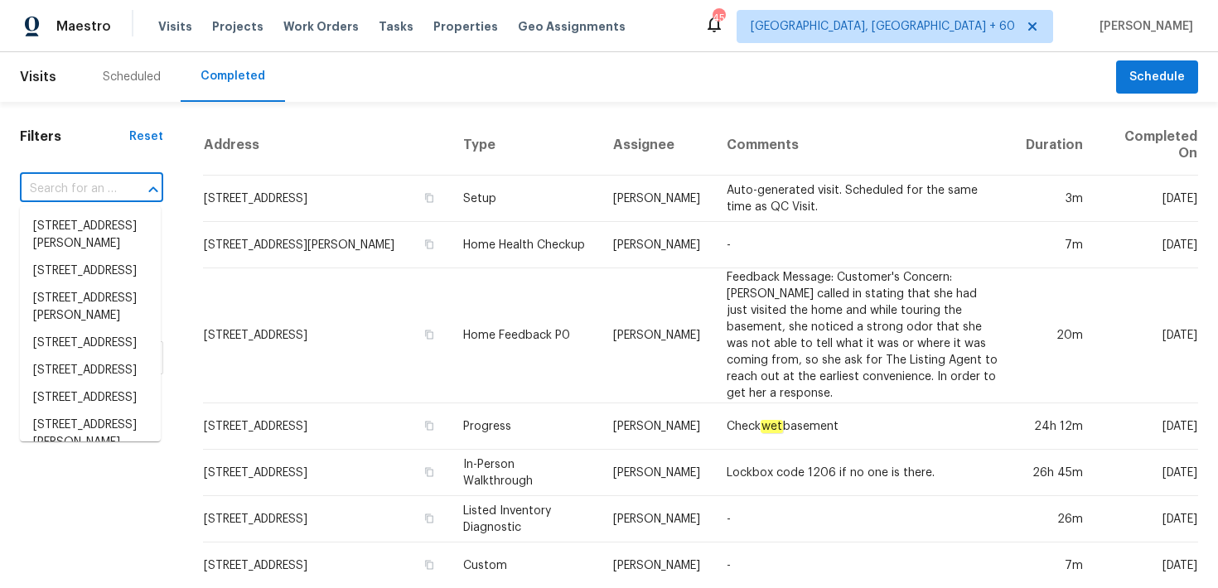
paste input "422 McDaniel Pl Canton, GA 30115"
type input "422 McDaniel Pl Canton, GA 30115"
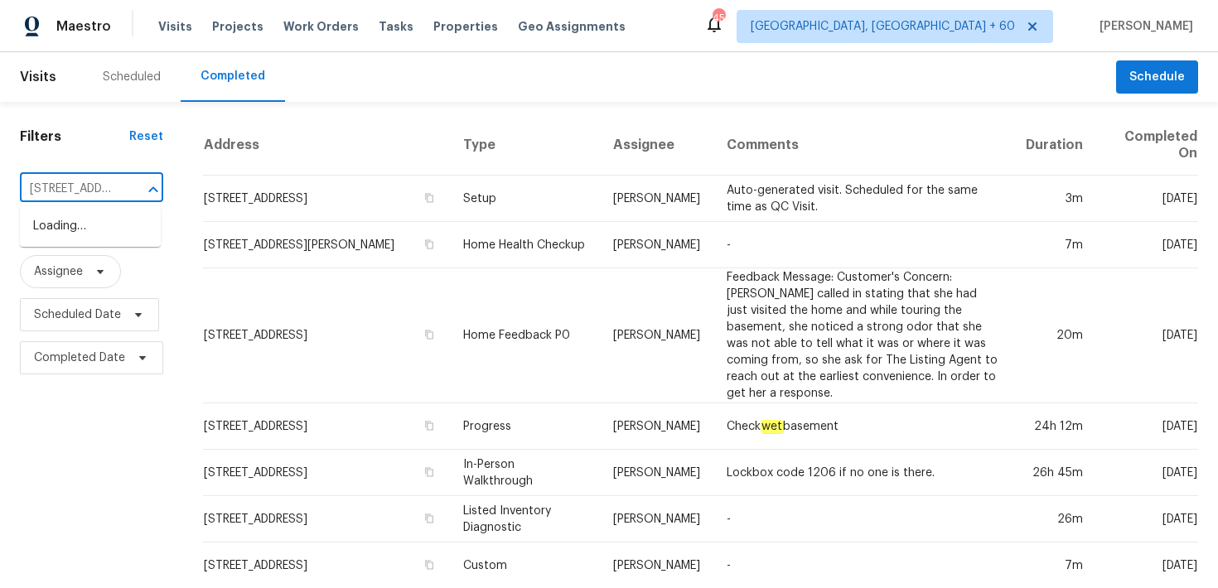
scroll to position [0, 100]
click at [71, 227] on li "422 McDaniel Pl, Canton, GA 30115" at bounding box center [90, 235] width 141 height 45
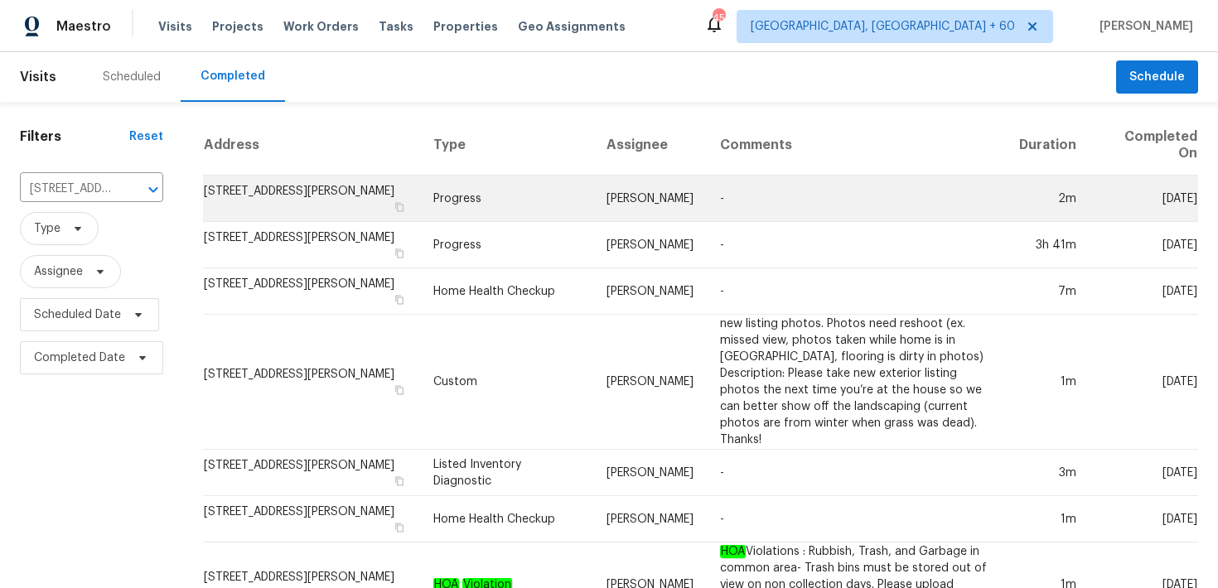
click at [457, 196] on td "Progress" at bounding box center [507, 199] width 174 height 46
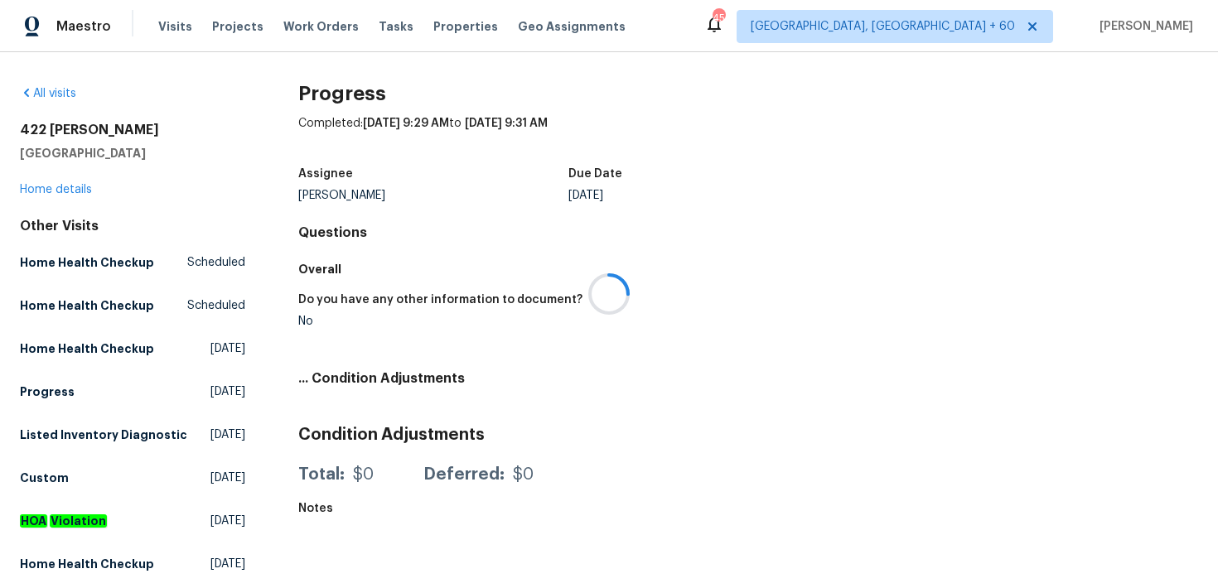
click at [62, 195] on div at bounding box center [609, 294] width 1218 height 588
click at [57, 189] on link "Home details" at bounding box center [56, 190] width 72 height 12
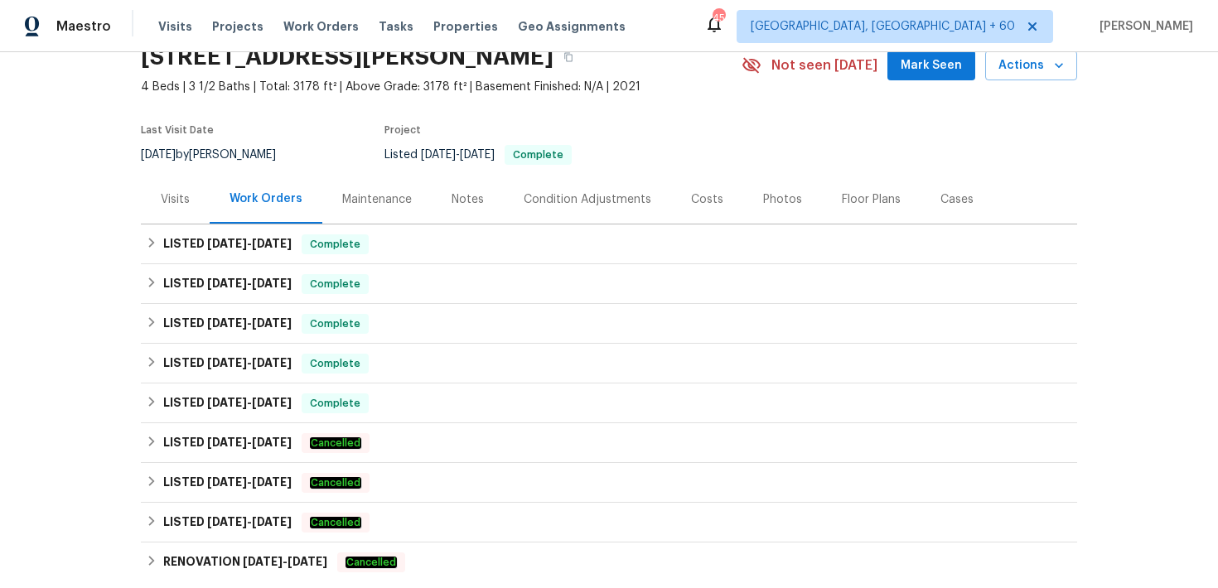
scroll to position [95, 0]
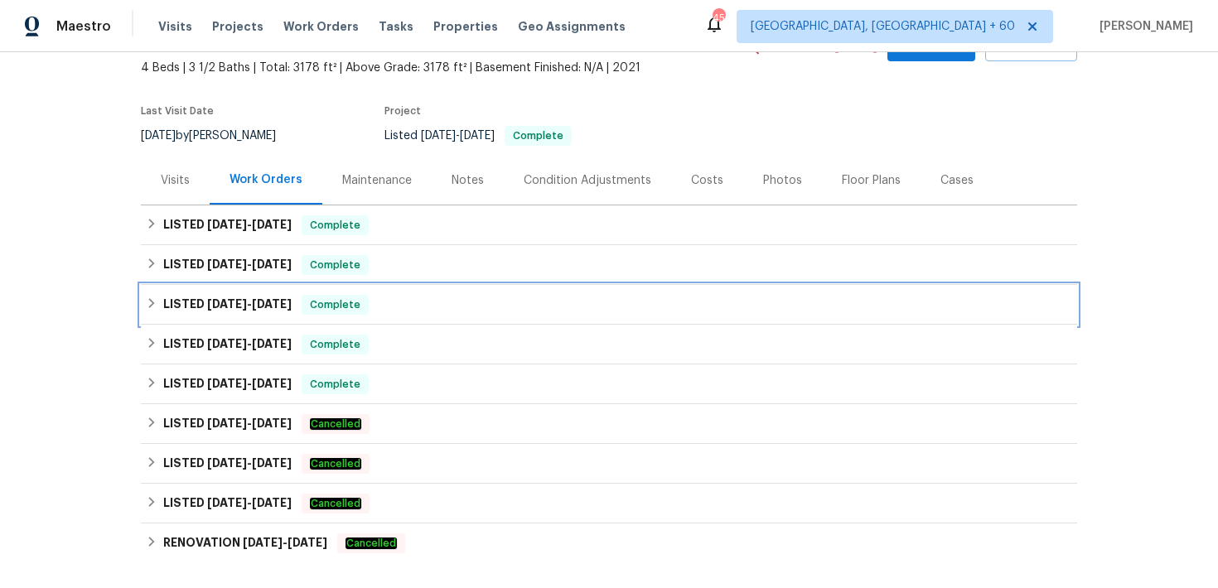
click at [314, 308] on span "Complete" at bounding box center [335, 305] width 64 height 17
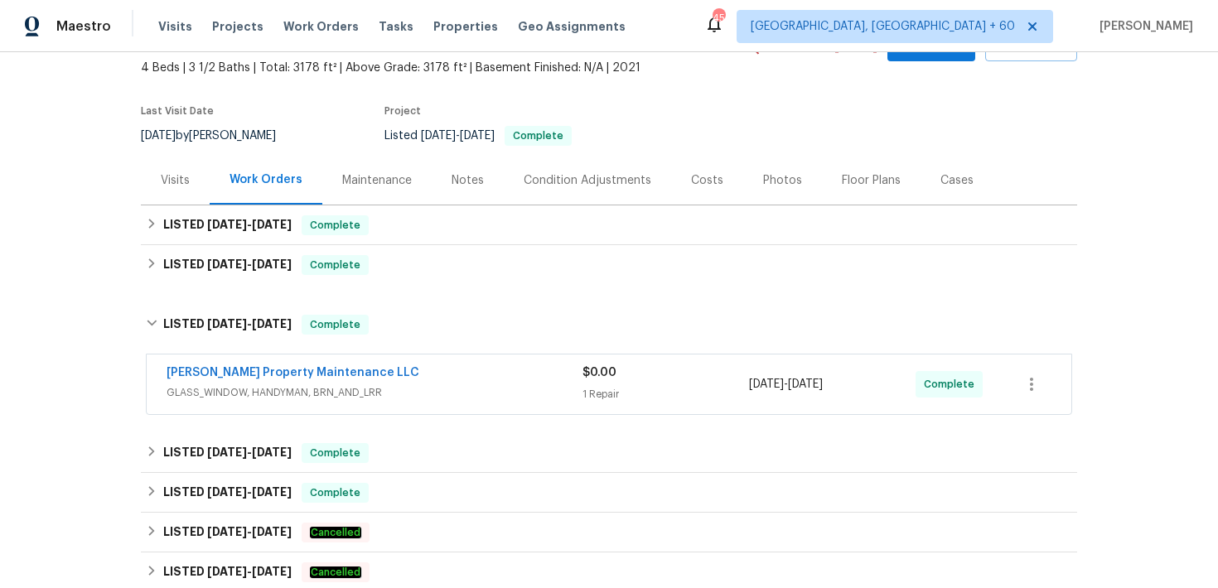
click at [545, 379] on div "Glen Property Maintenance LLC" at bounding box center [375, 375] width 416 height 20
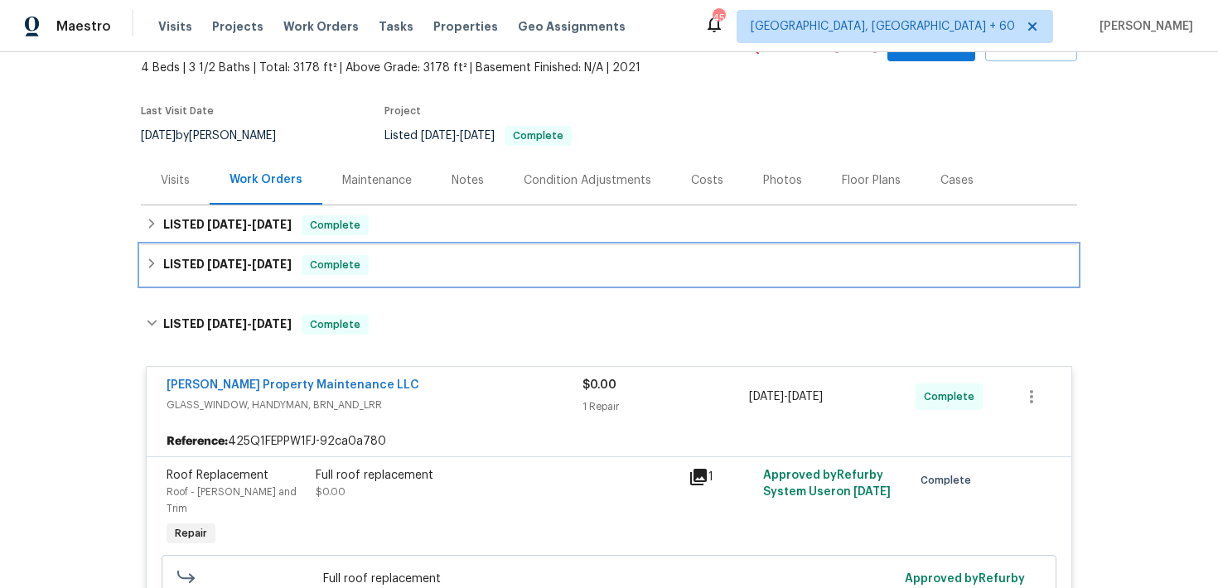
click at [416, 267] on div "LISTED 7/2/25 - 7/7/25 Complete" at bounding box center [609, 265] width 926 height 20
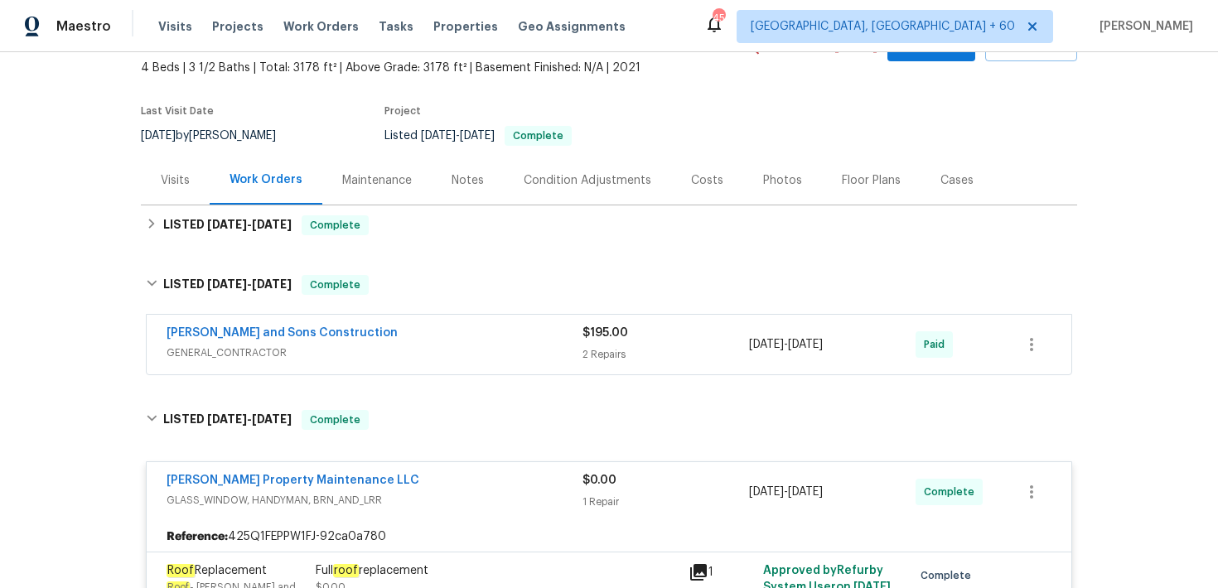
click at [577, 348] on span "GENERAL_CONTRACTOR" at bounding box center [375, 353] width 416 height 17
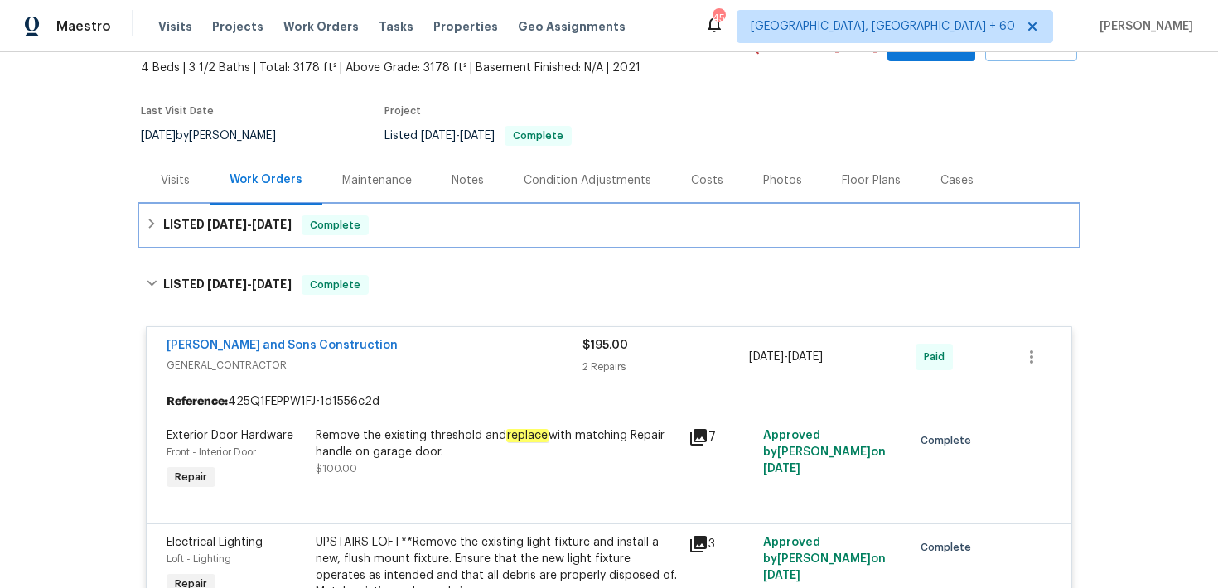
click at [429, 244] on div "LISTED 9/23/25 - 9/25/25 Complete" at bounding box center [609, 225] width 936 height 40
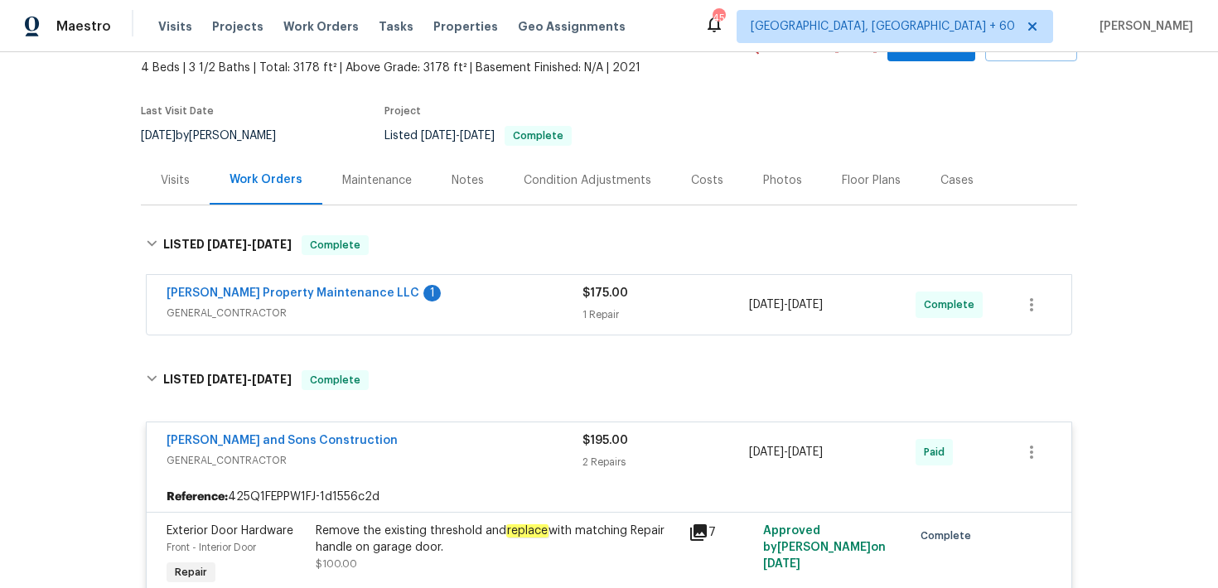
click at [590, 308] on div "1 Repair" at bounding box center [665, 315] width 167 height 17
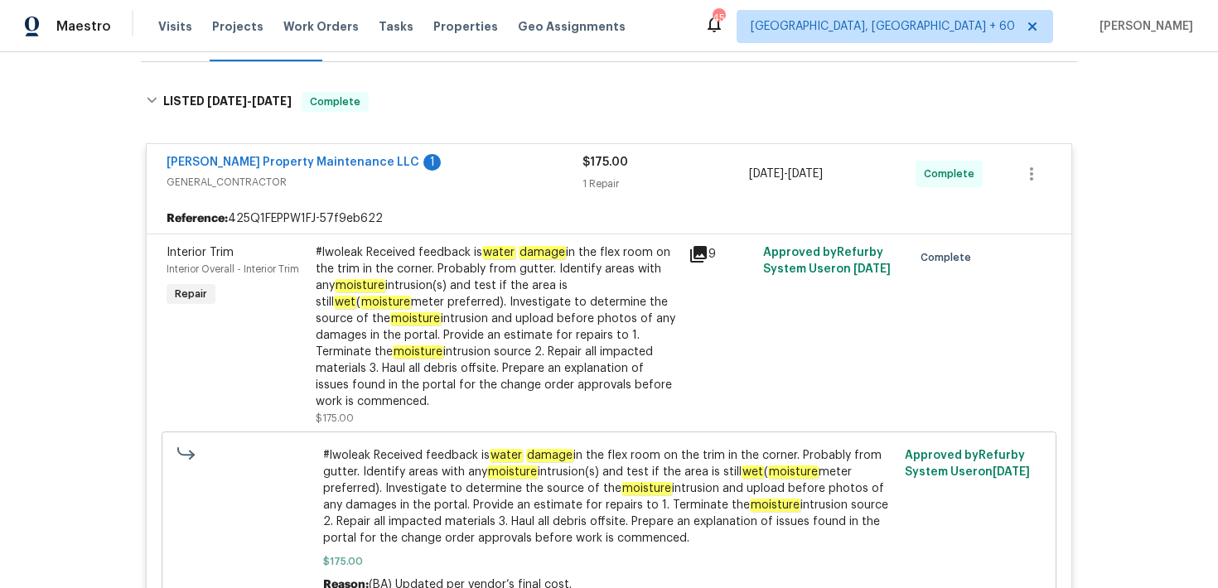
scroll to position [268, 0]
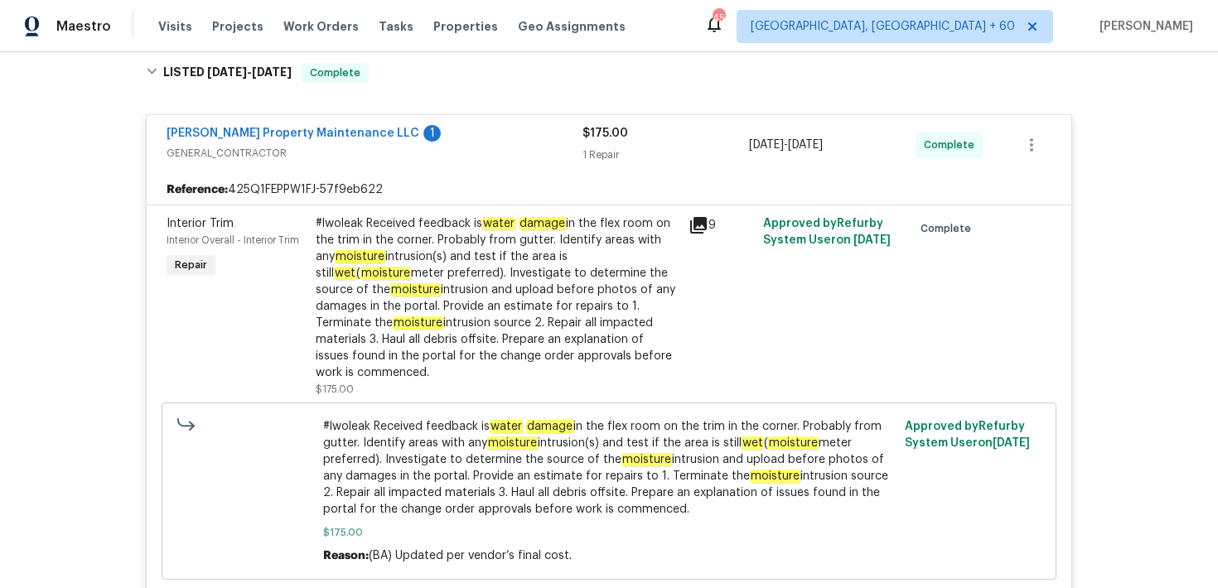
click at [1157, 525] on div "Back to all projects 422 McDaniel Pl, Canton, GA 30115 4 Beds | 3 1/2 Baths | T…" at bounding box center [609, 320] width 1218 height 536
click at [688, 283] on div "9" at bounding box center [721, 306] width 75 height 192
click at [684, 261] on div "9" at bounding box center [721, 306] width 75 height 192
click at [659, 258] on div "#lwoleak Received feedback is water damage in the flex room on the trim in the …" at bounding box center [497, 298] width 363 height 166
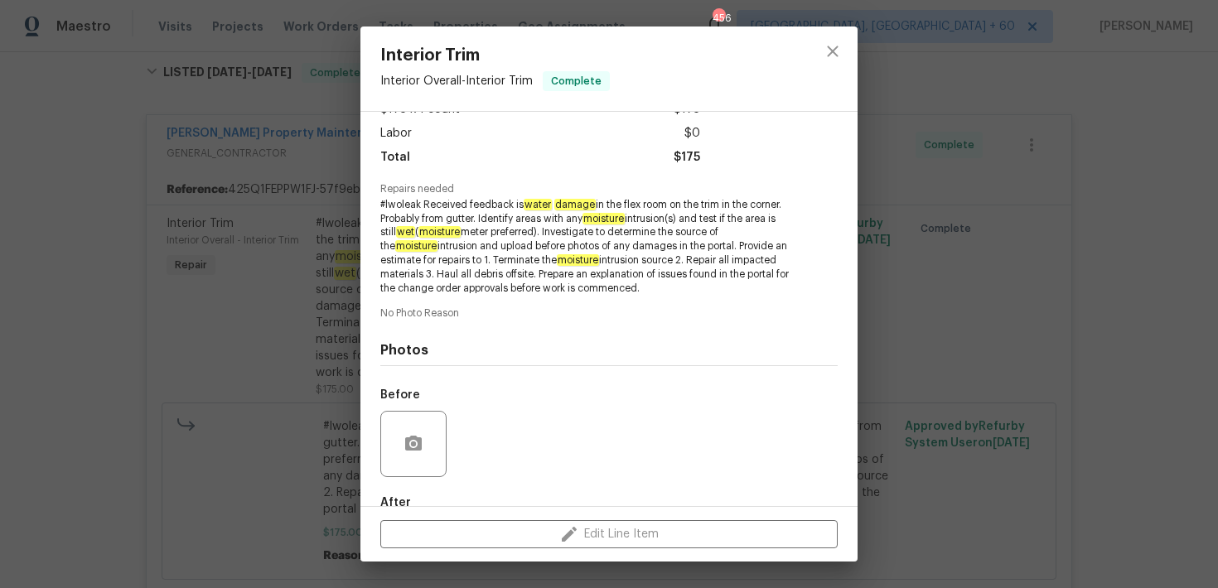
scroll to position [202, 0]
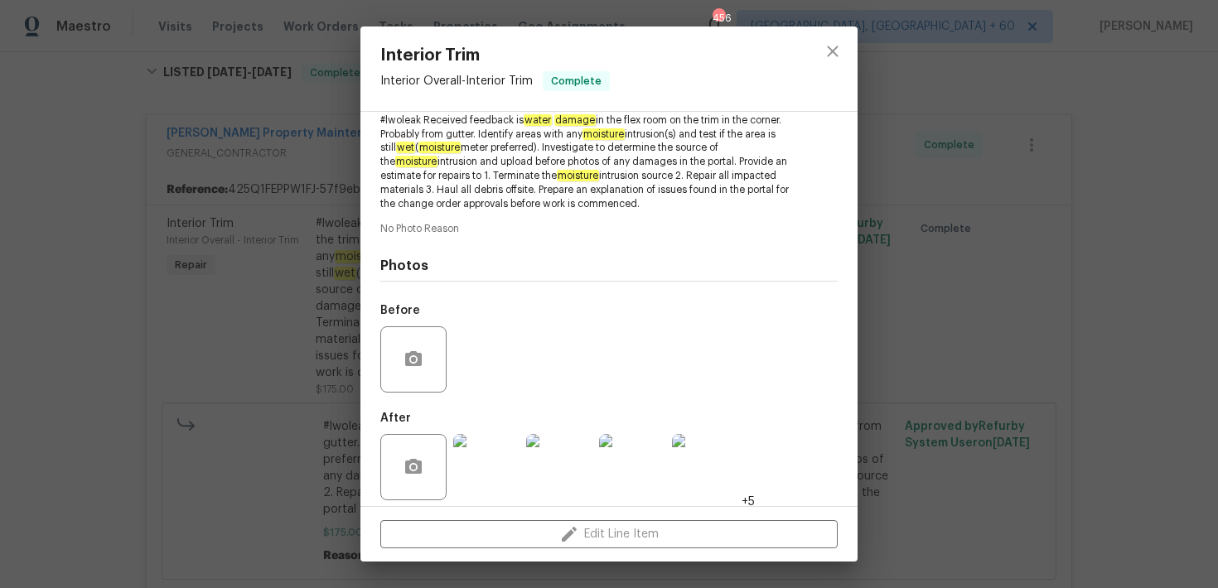
click at [481, 439] on img at bounding box center [486, 467] width 66 height 66
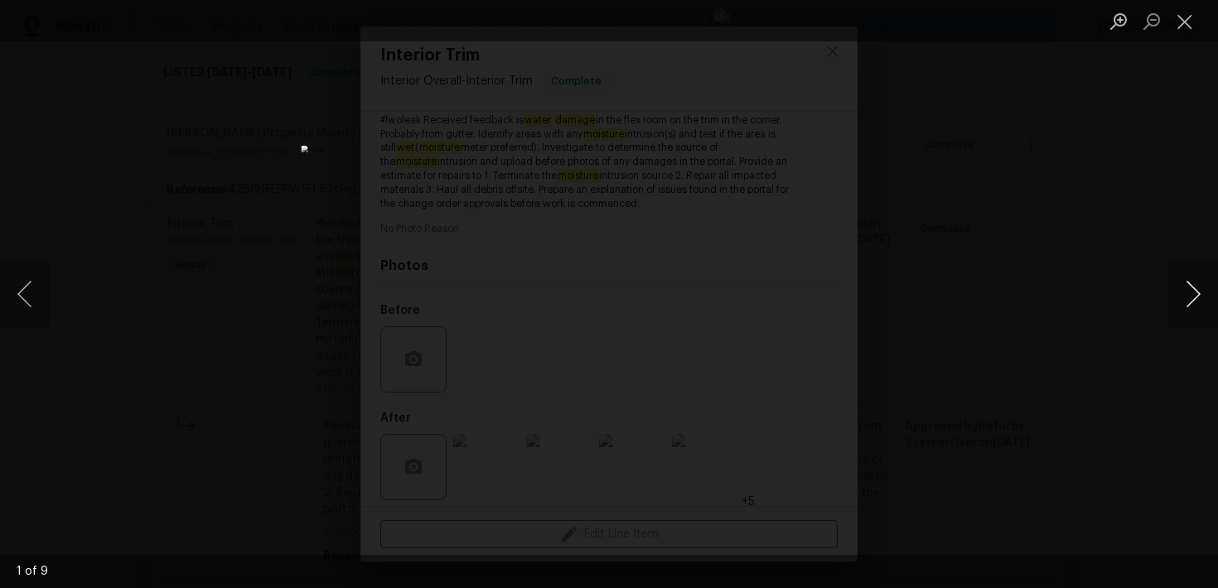
click at [1190, 298] on button "Next image" at bounding box center [1193, 294] width 50 height 66
click at [1191, 26] on button "Close lightbox" at bounding box center [1184, 21] width 33 height 29
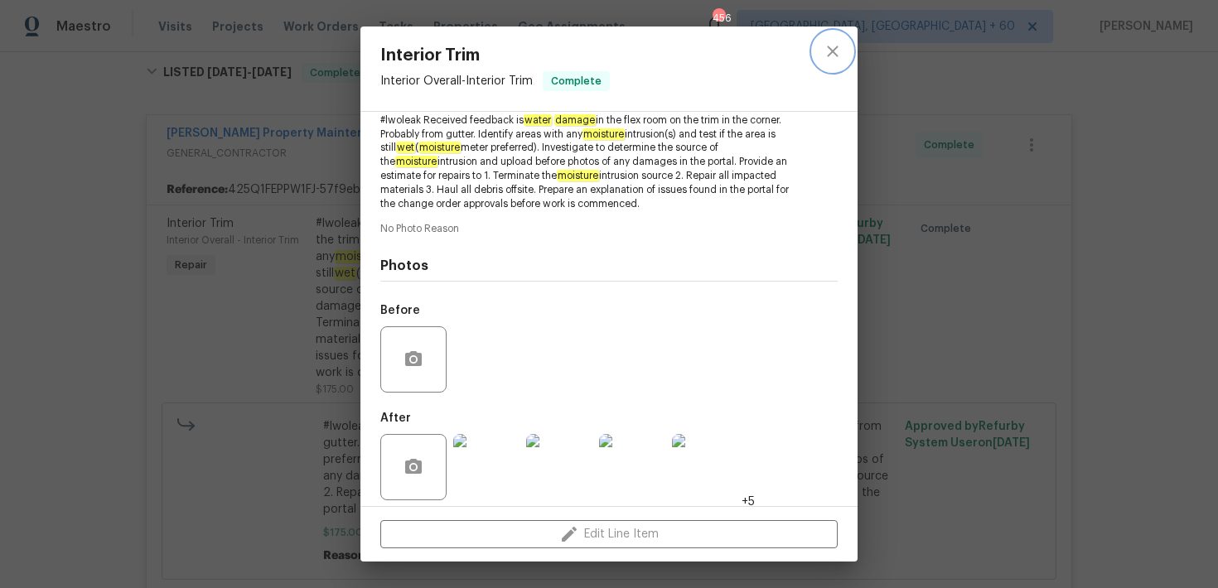
click at [829, 51] on icon "close" at bounding box center [833, 51] width 20 height 20
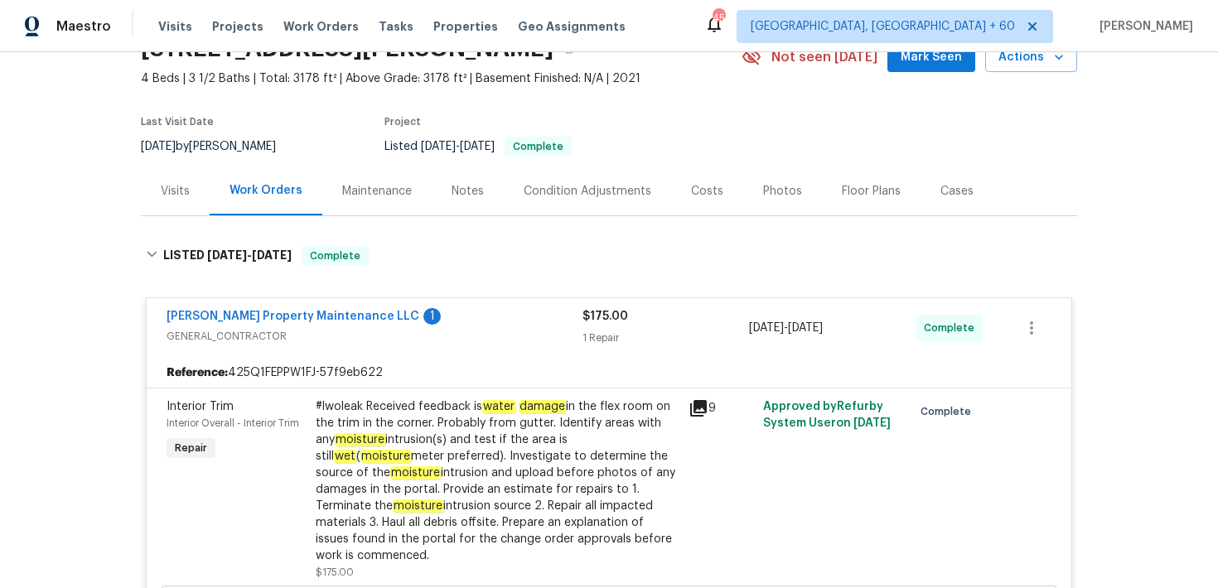
scroll to position [0, 0]
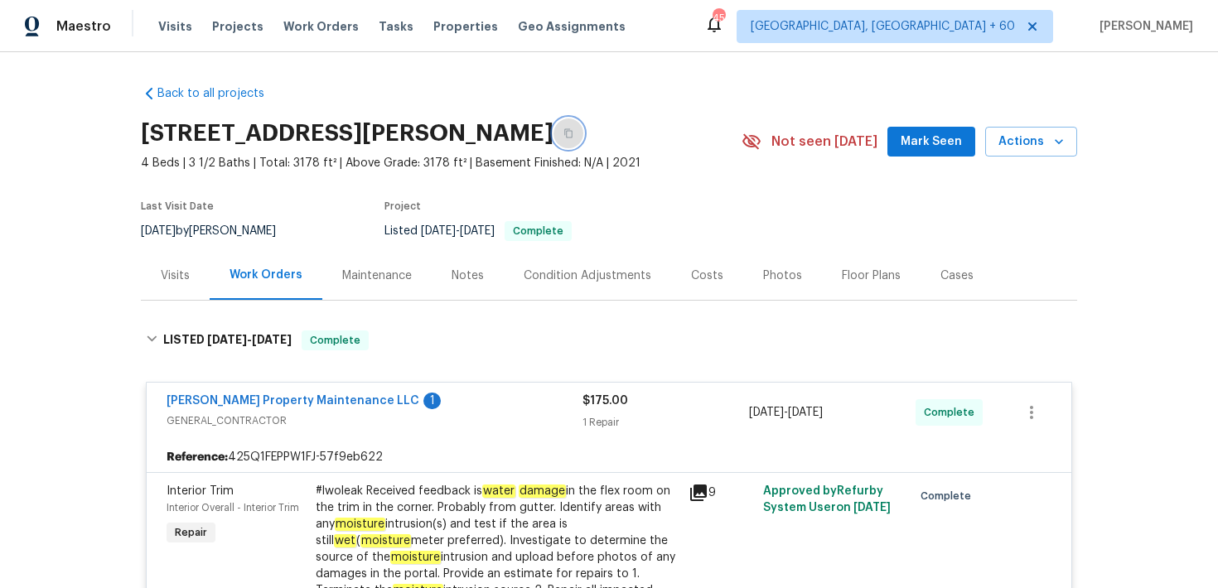
click at [563, 135] on icon "button" at bounding box center [568, 133] width 10 height 10
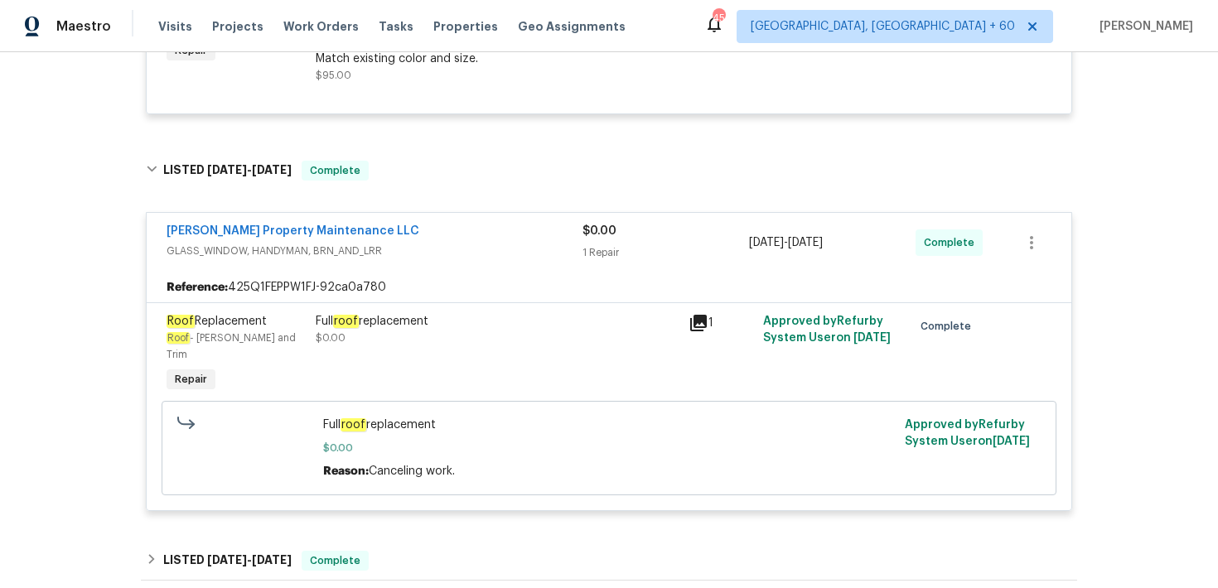
scroll to position [1165, 0]
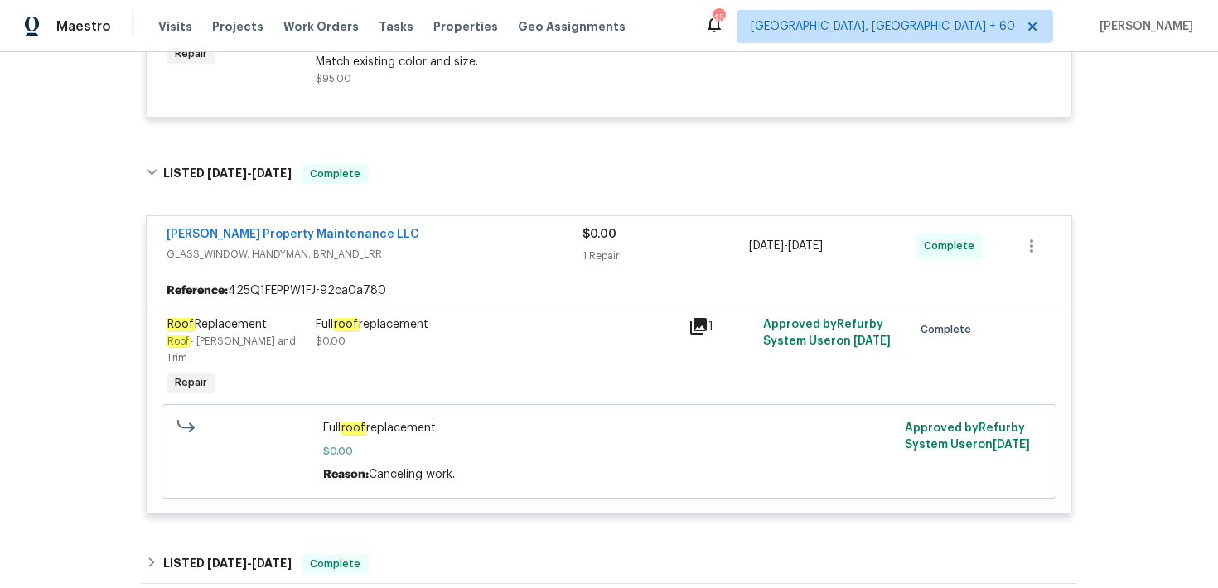
click at [676, 328] on div "Full roof replacement $0.00" at bounding box center [497, 332] width 363 height 33
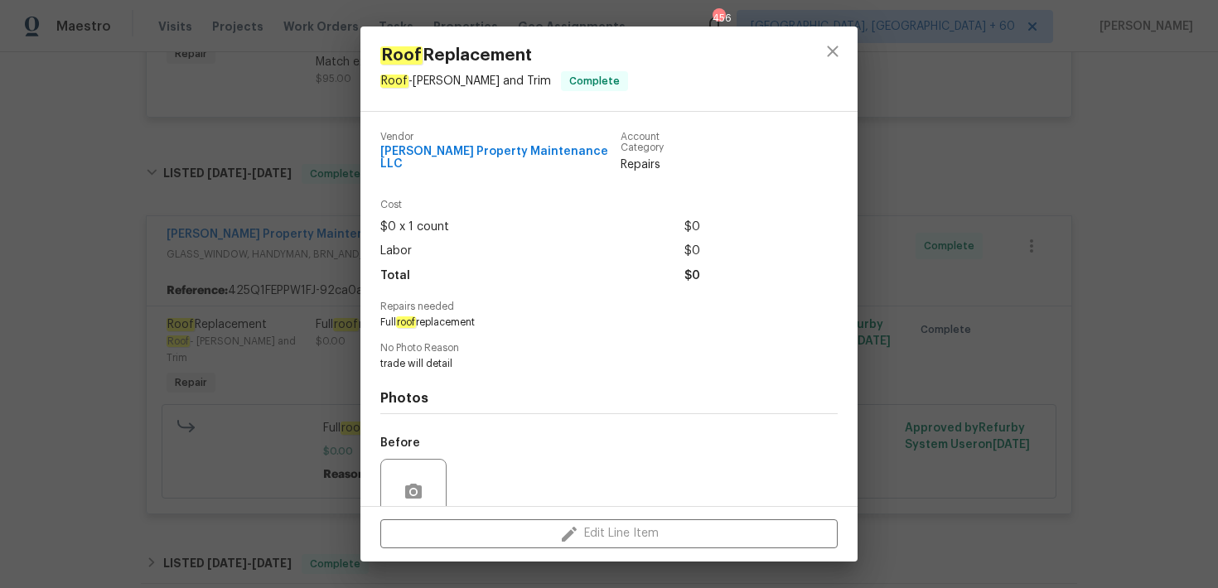
scroll to position [133, 0]
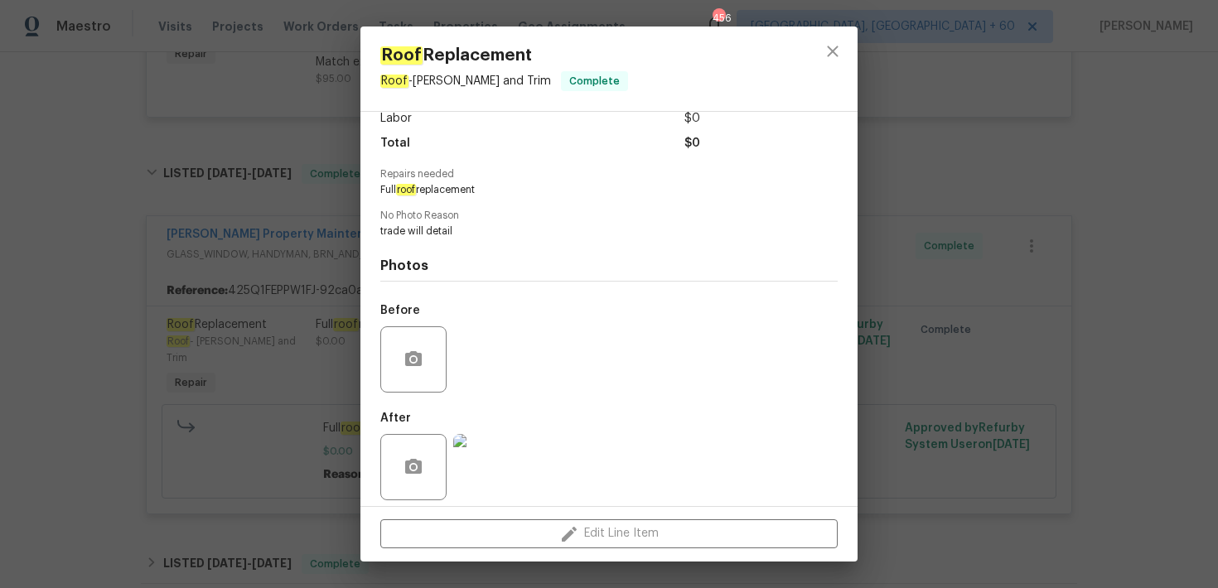
click at [490, 457] on img at bounding box center [486, 467] width 66 height 66
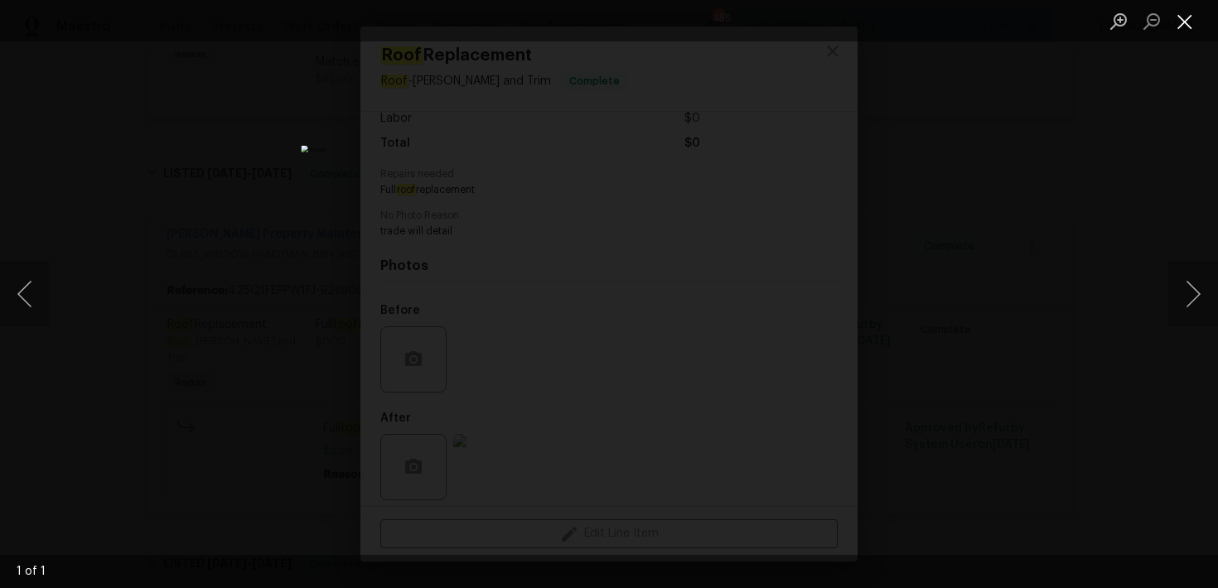
click at [1182, 17] on button "Close lightbox" at bounding box center [1184, 21] width 33 height 29
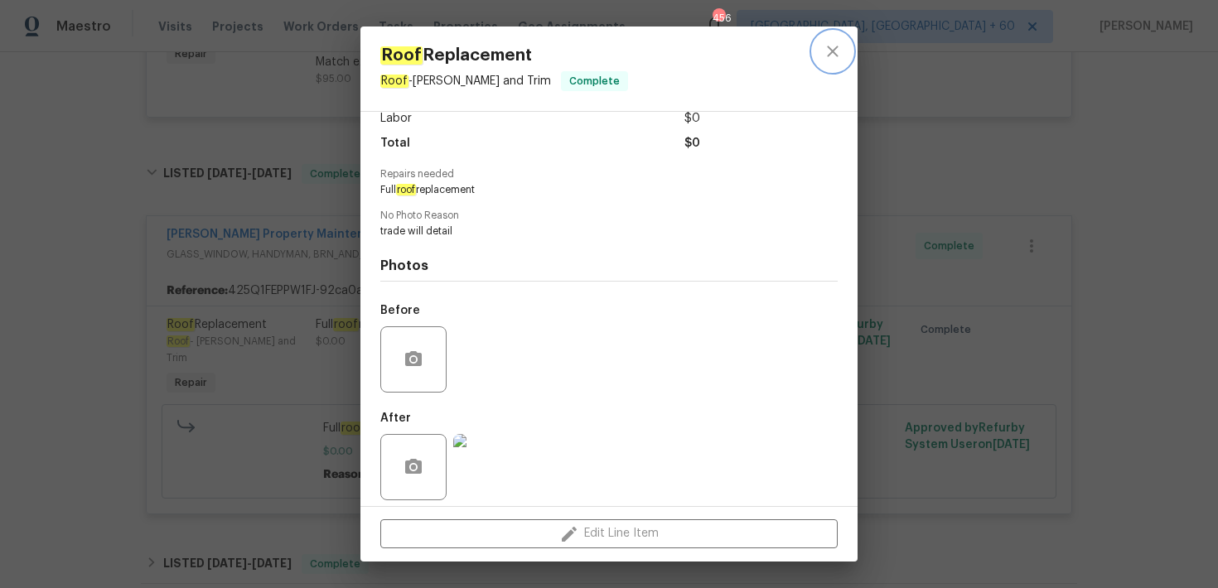
click at [837, 52] on icon "close" at bounding box center [833, 51] width 20 height 20
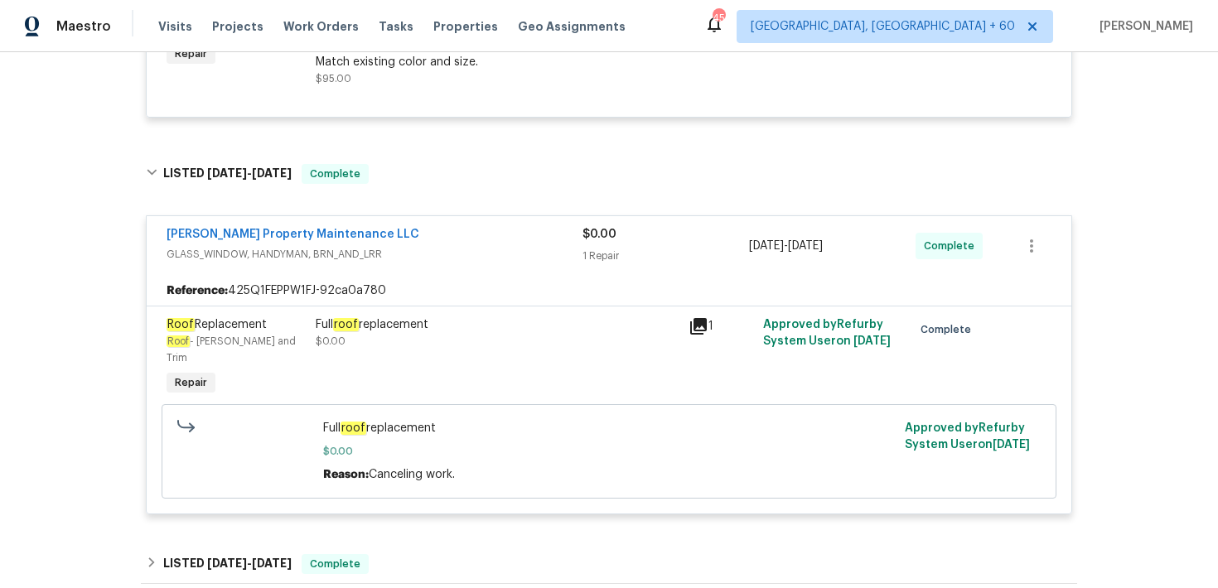
click at [547, 346] on div "Full roof replacement $0.00" at bounding box center [497, 358] width 373 height 93
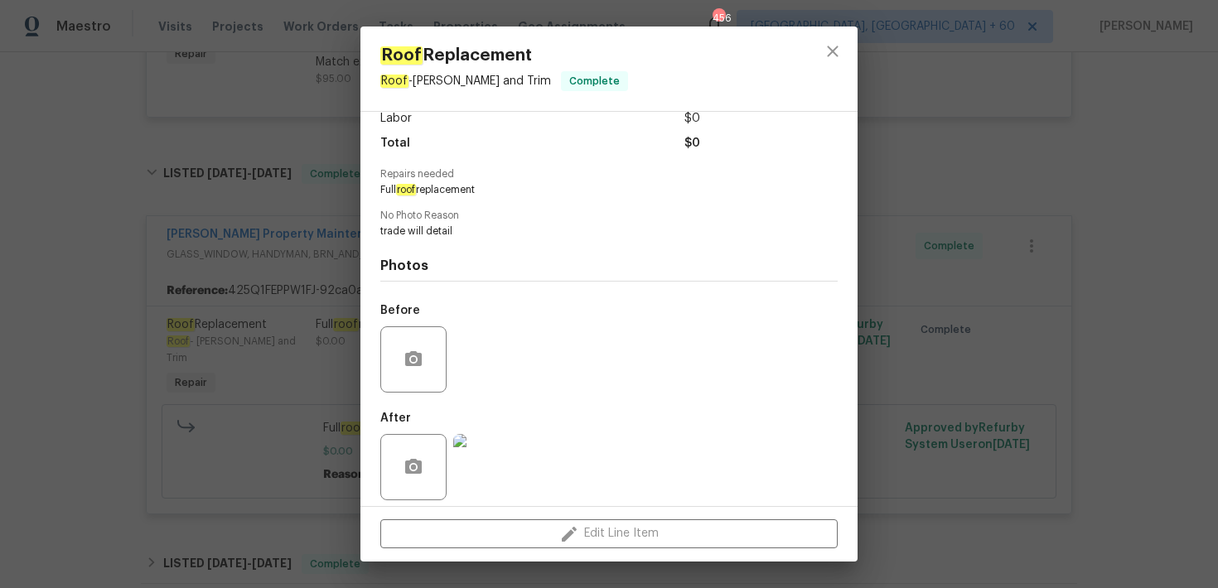
click at [1013, 173] on div "Roof Replacement Roof - Eaves and Trim Complete Vendor Glen Property Maintenanc…" at bounding box center [609, 294] width 1218 height 588
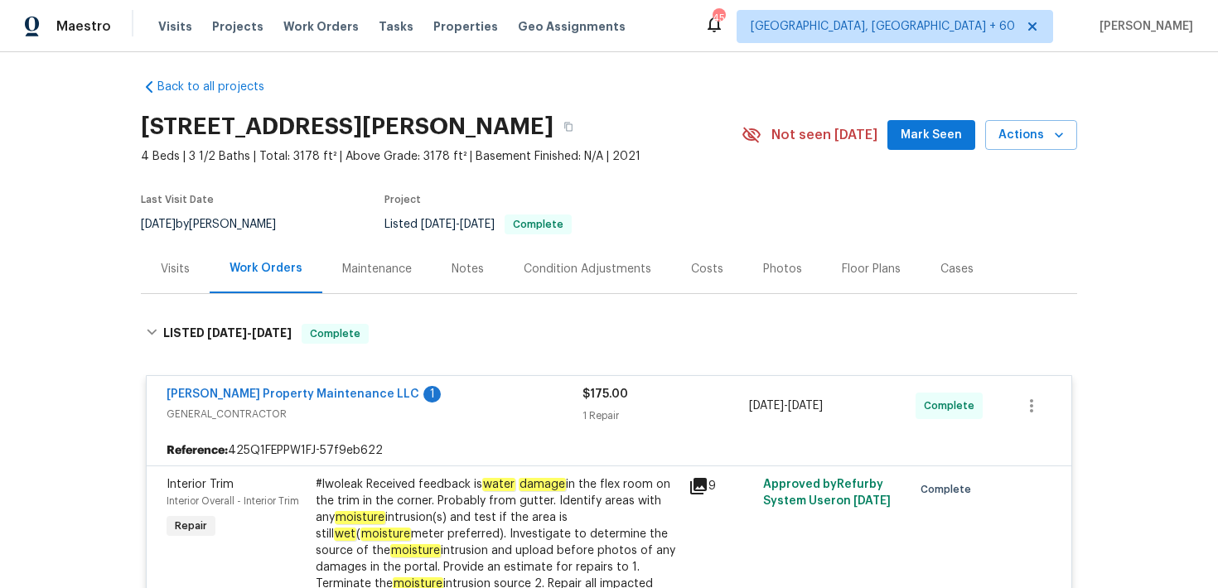
scroll to position [0, 0]
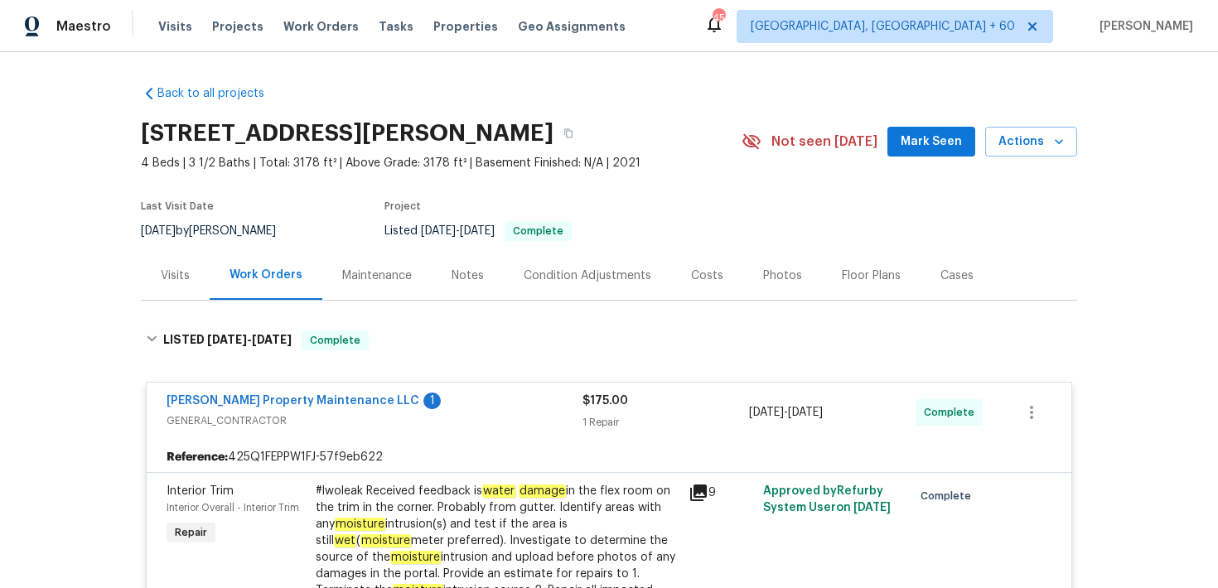
click at [560, 142] on div "422 McDaniel Pl, Canton, GA 30115" at bounding box center [441, 133] width 601 height 43
click at [564, 135] on icon "button" at bounding box center [568, 133] width 8 height 9
click at [169, 28] on span "Visits" at bounding box center [175, 26] width 34 height 17
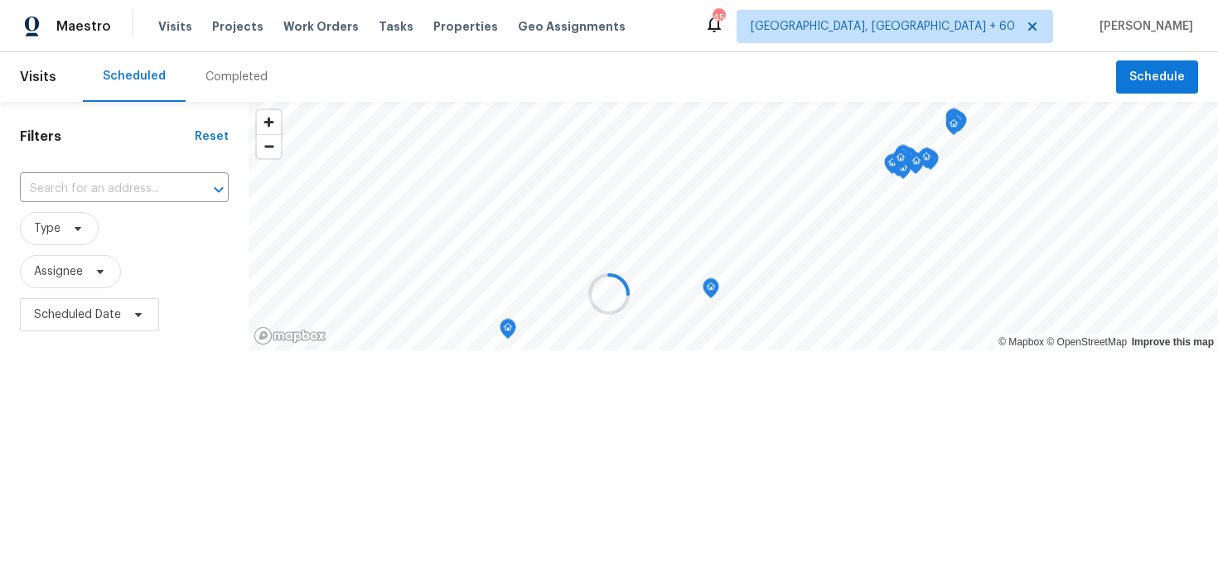
click at [238, 80] on div at bounding box center [609, 294] width 1218 height 588
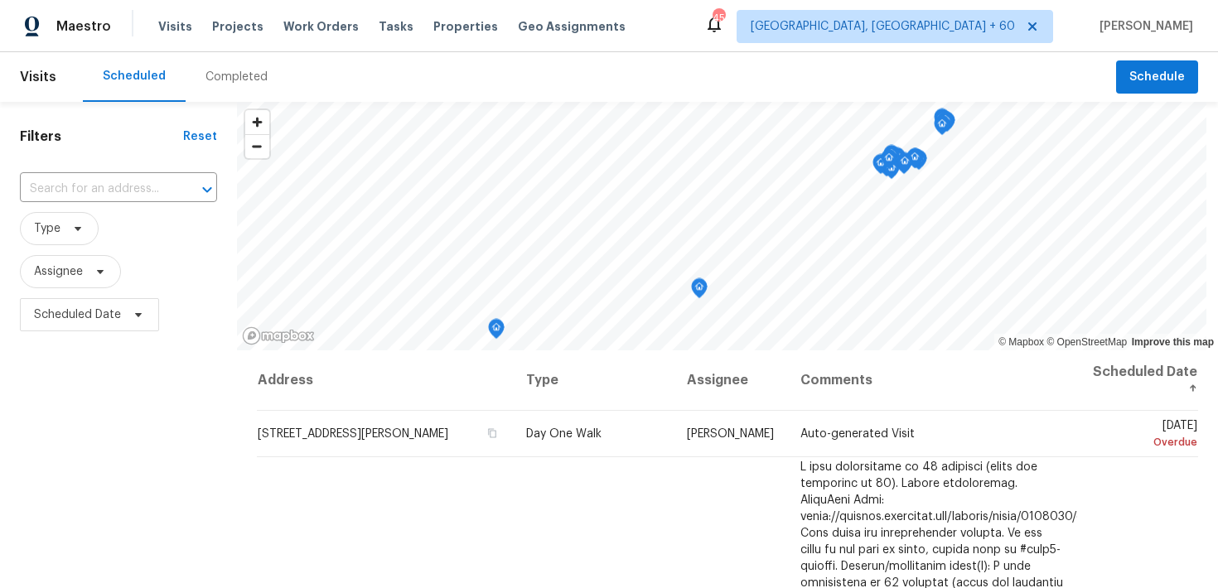
click at [234, 75] on div "Completed" at bounding box center [236, 77] width 62 height 17
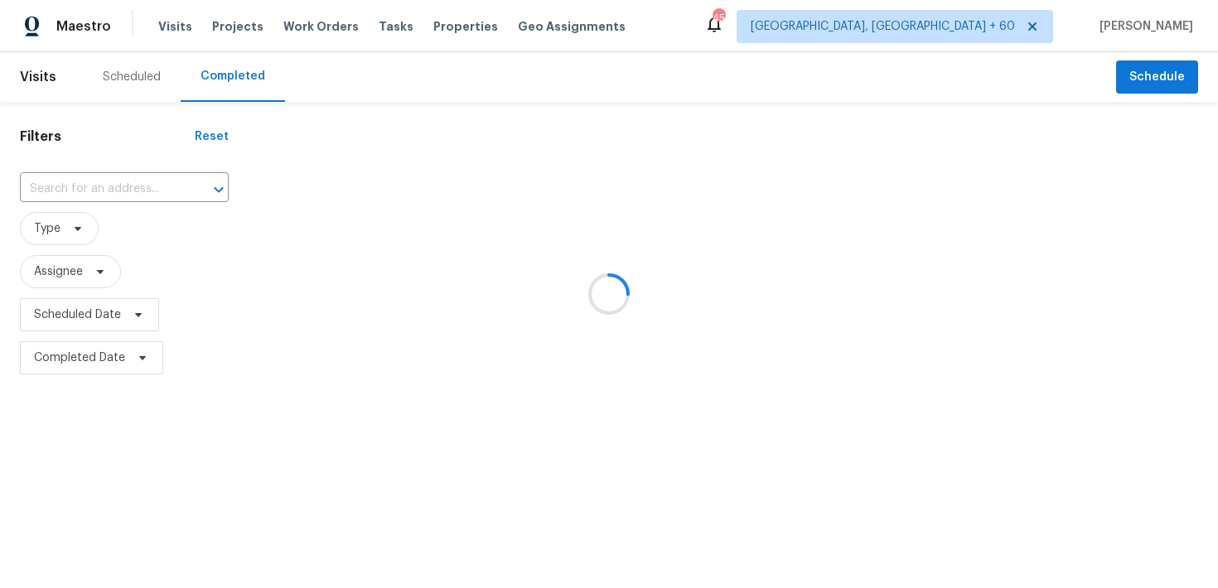
click at [89, 183] on div at bounding box center [609, 294] width 1218 height 588
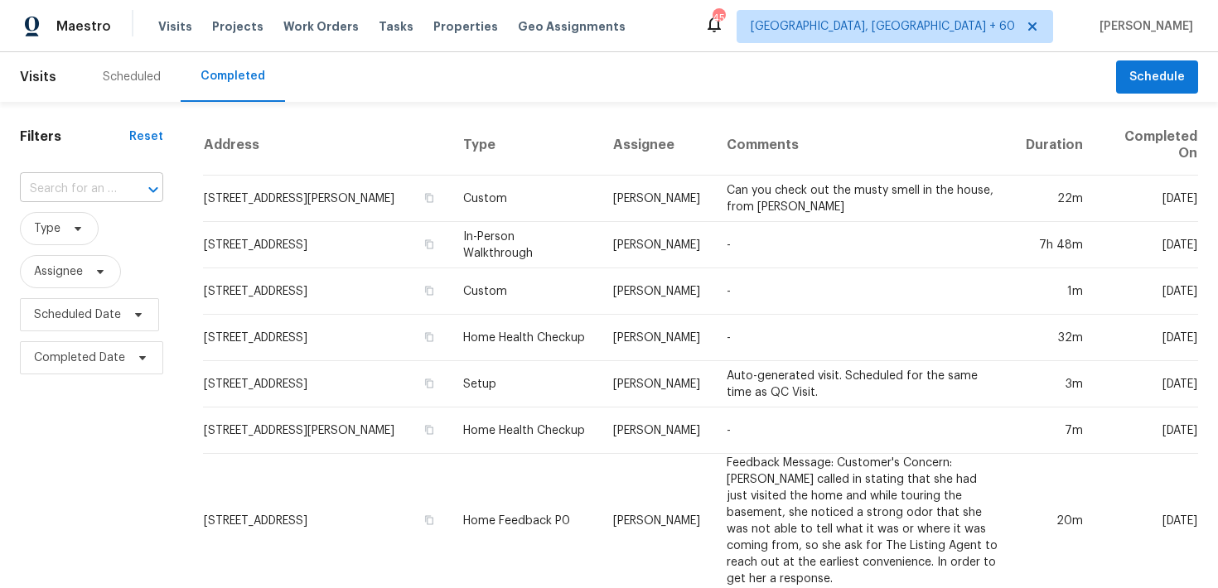
click at [79, 187] on input "text" at bounding box center [68, 189] width 97 height 26
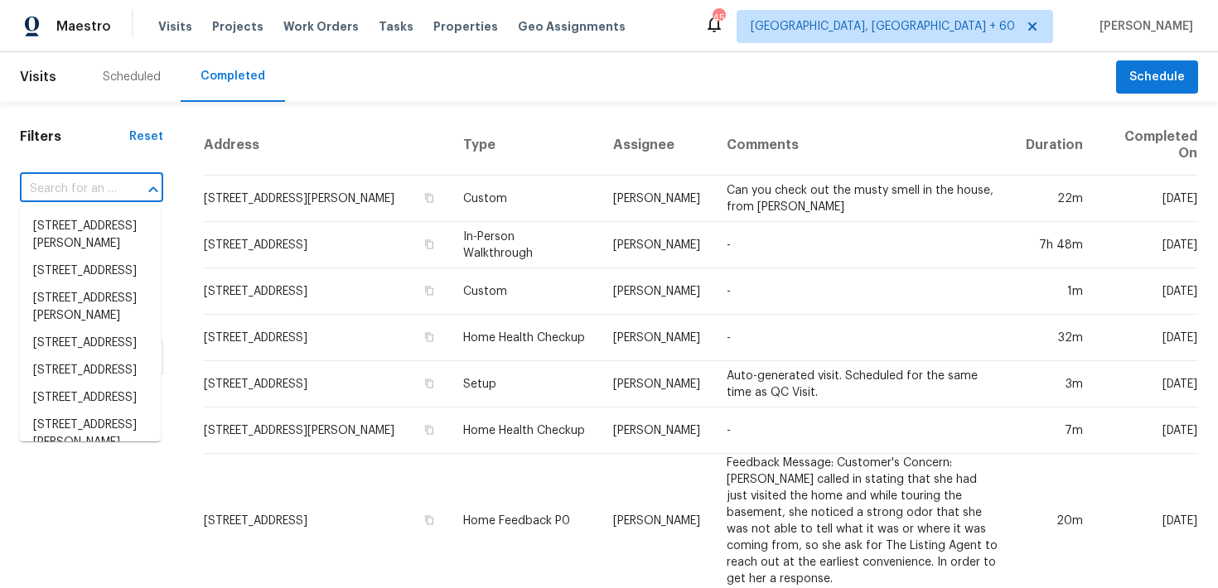
paste input "35 Pebble Creek Dr Franklinton, NC 27525"
type input "35 Pebble Creek Dr Franklinton, NC 27525"
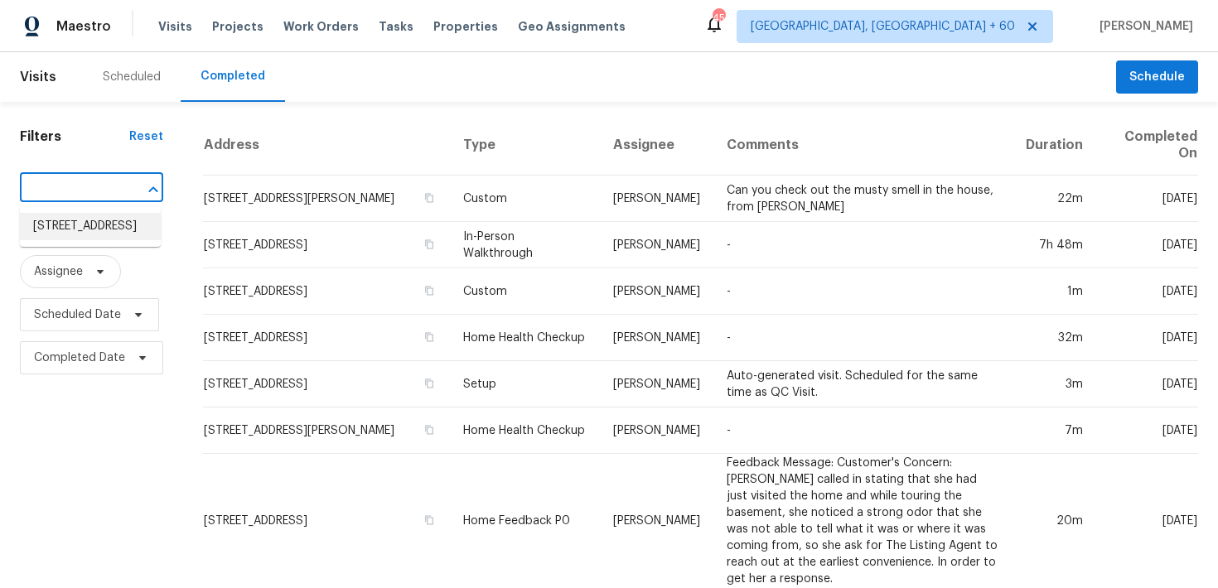
click at [74, 229] on li "35 Pebble Creek Dr, Franklinton, NC 27525" at bounding box center [90, 226] width 141 height 27
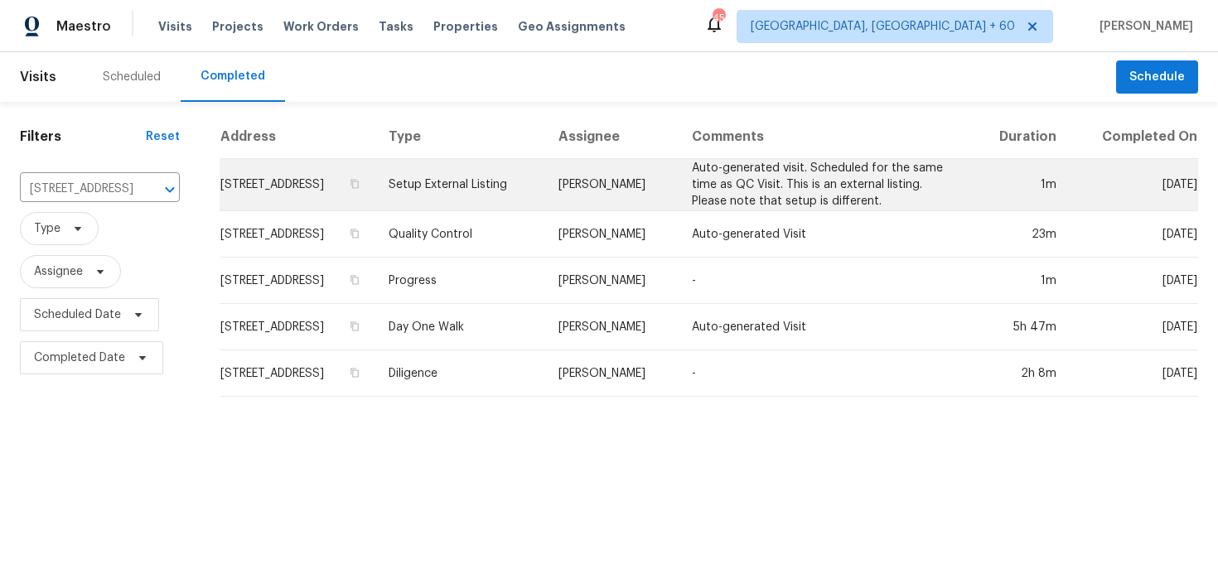
click at [520, 204] on td "Setup External Listing" at bounding box center [460, 185] width 170 height 52
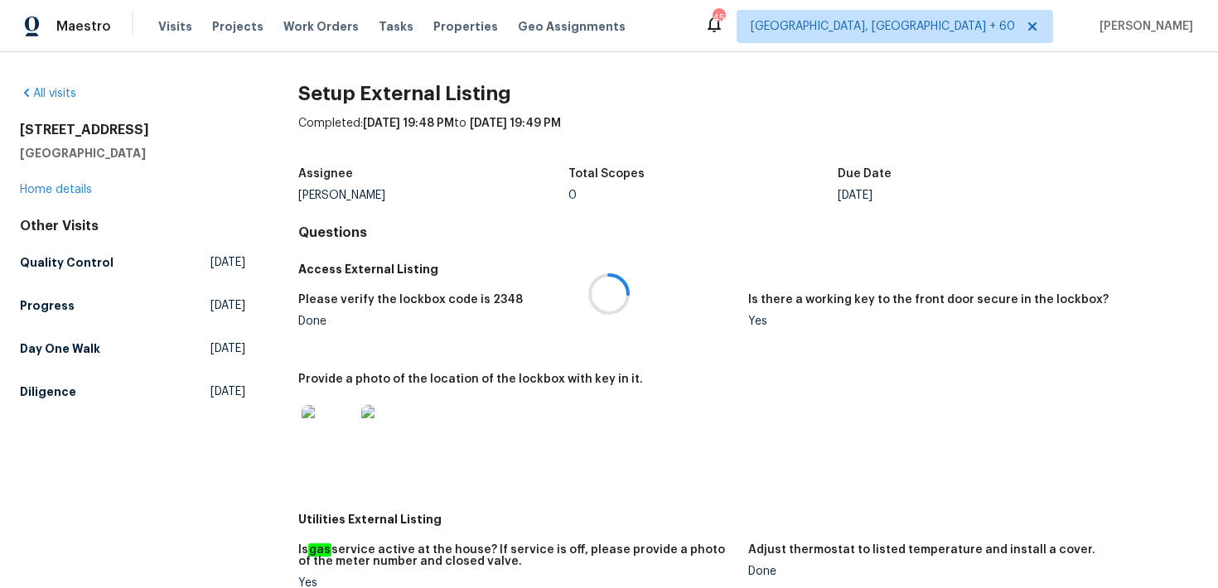
click at [52, 186] on div at bounding box center [609, 294] width 1218 height 588
click at [41, 196] on div "35 Pebble Creek Dr Franklinton, NC 27525 Home details" at bounding box center [132, 160] width 225 height 76
click at [46, 191] on link "Home details" at bounding box center [56, 190] width 72 height 12
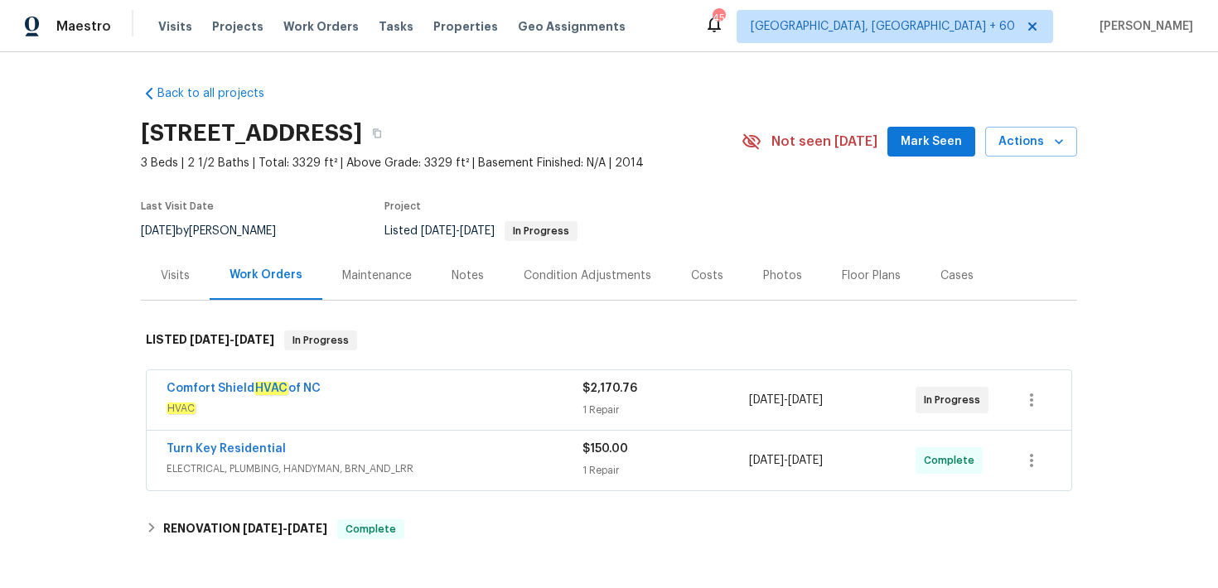
scroll to position [106, 0]
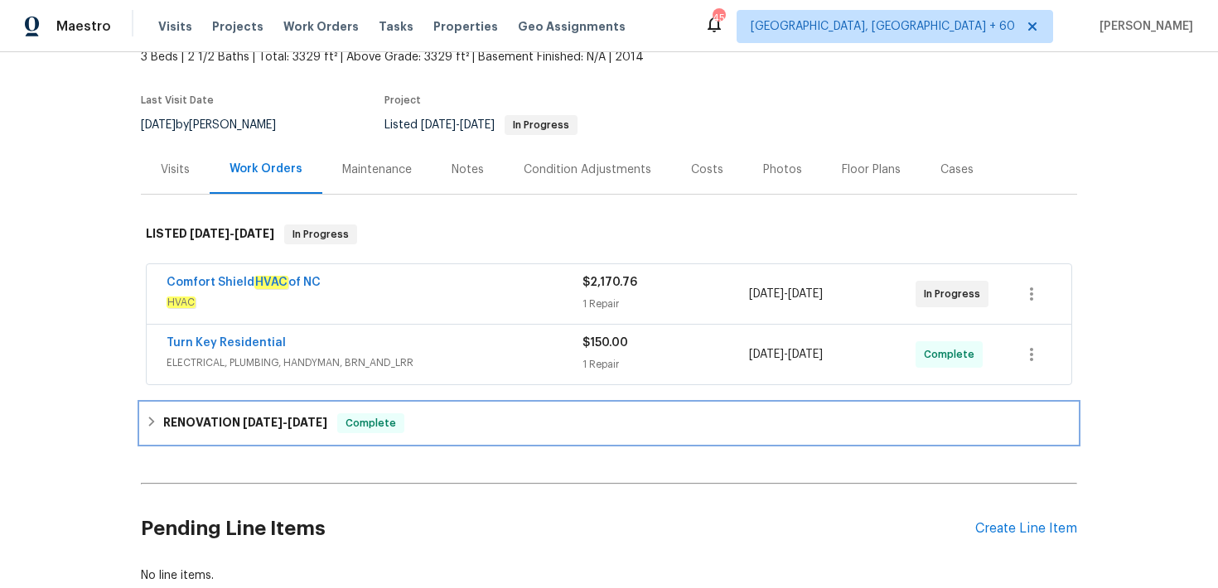
click at [395, 428] on span "Complete" at bounding box center [371, 423] width 64 height 17
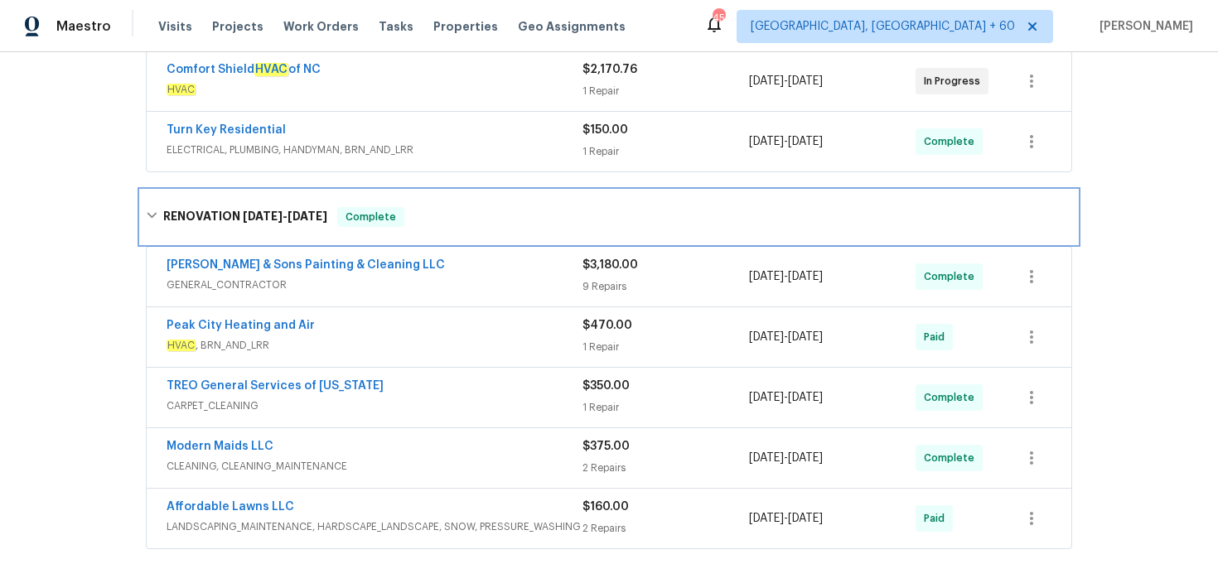
scroll to position [303, 0]
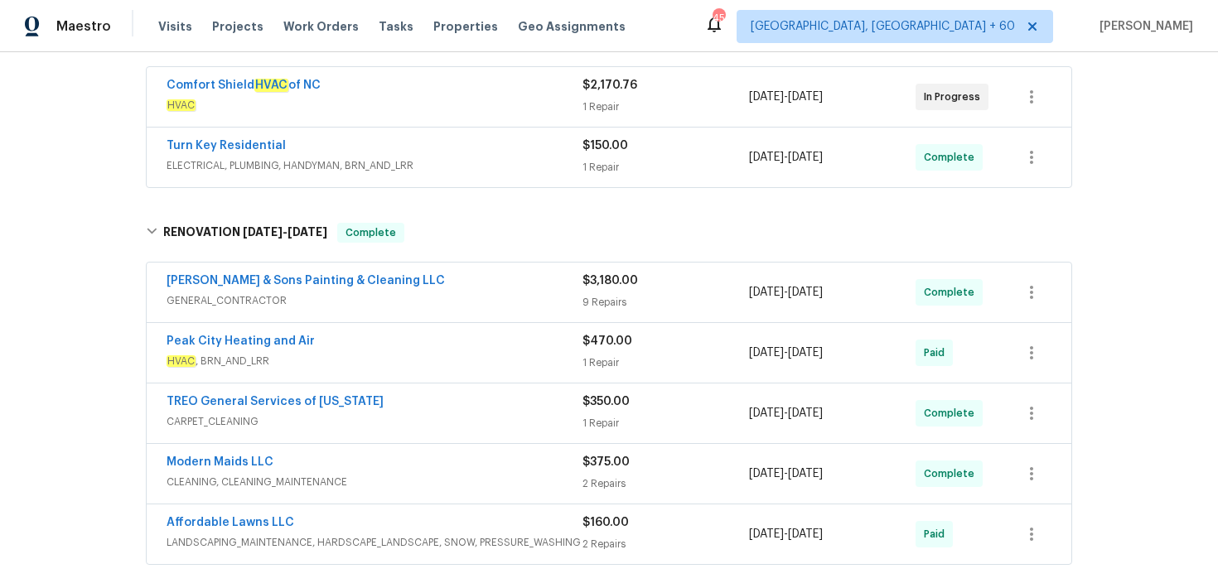
click at [622, 297] on div "9 Repairs" at bounding box center [665, 302] width 167 height 17
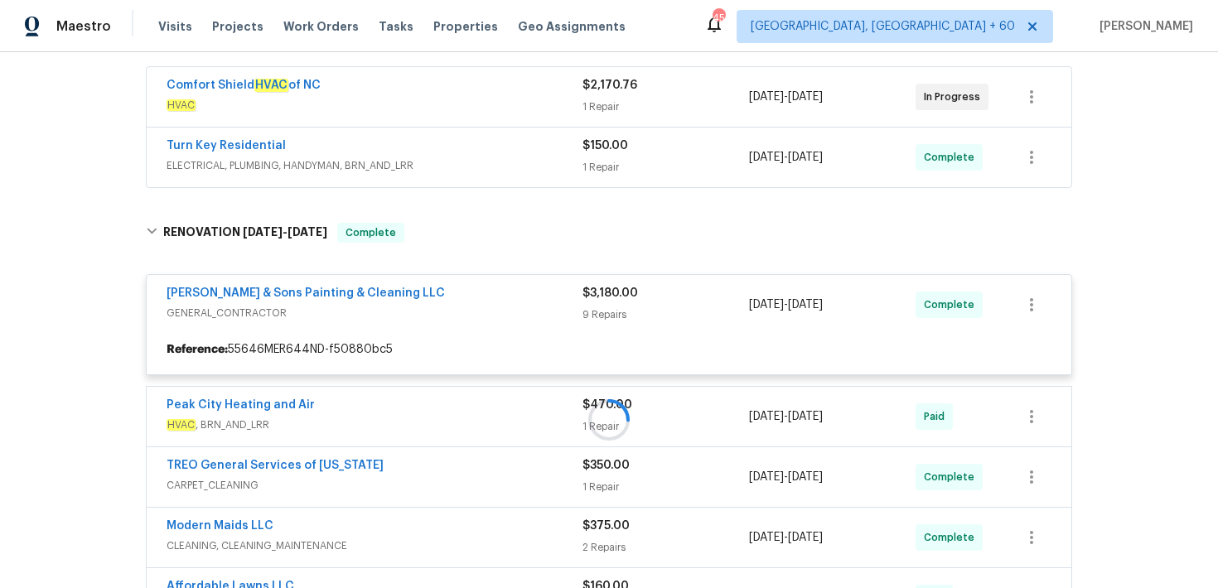
click at [606, 157] on div "$150.00 1 Repair" at bounding box center [665, 158] width 167 height 40
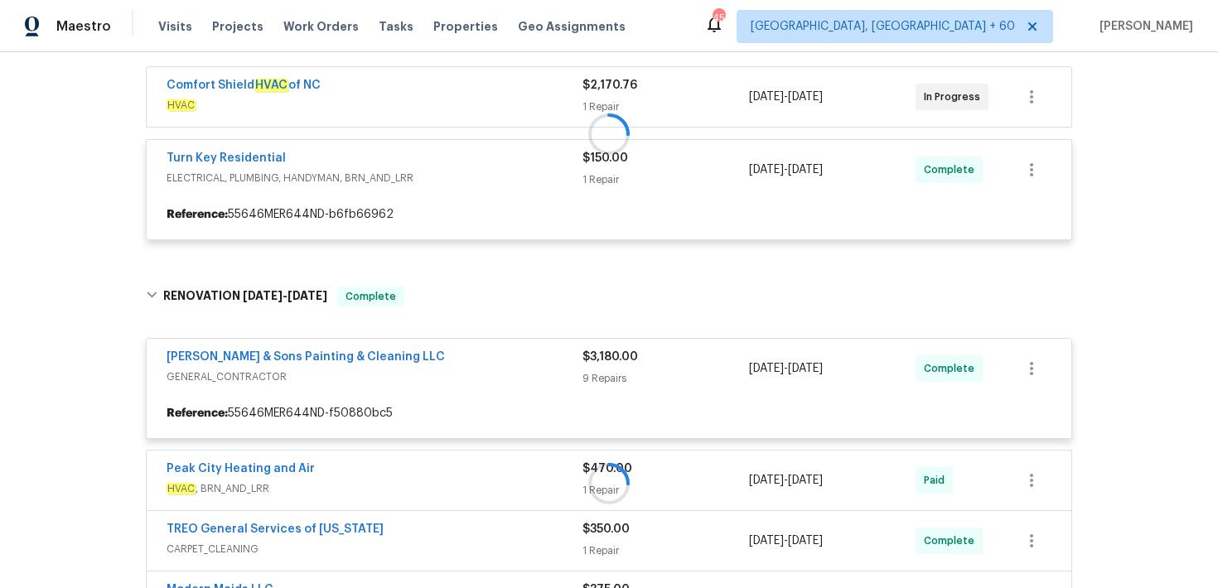
click at [600, 107] on div at bounding box center [609, 134] width 936 height 246
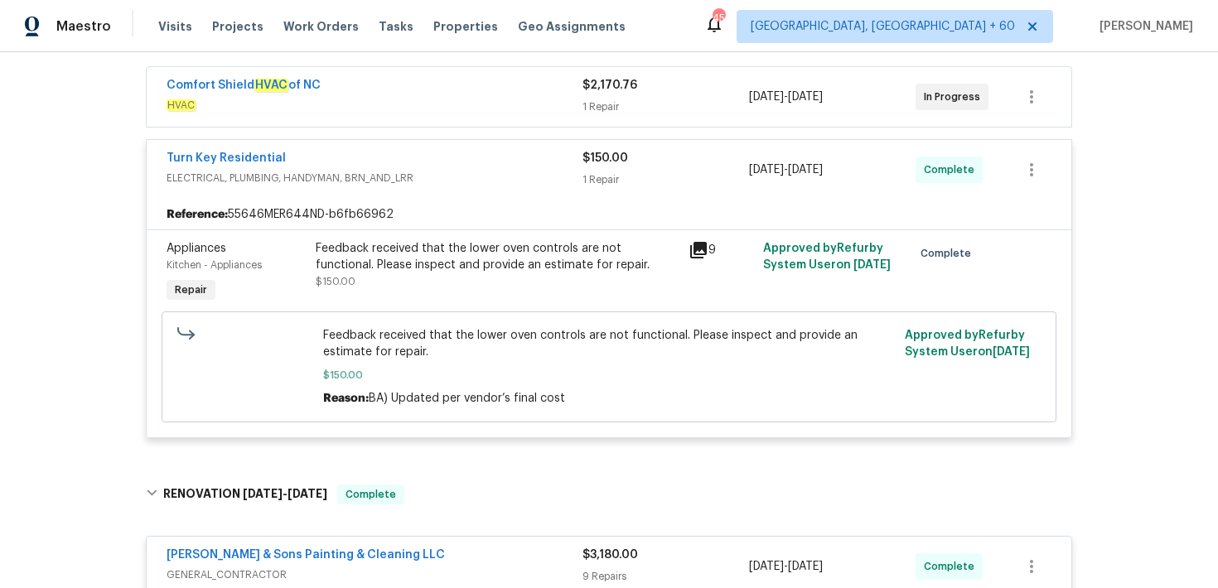
click at [600, 107] on div "1 Repair" at bounding box center [665, 107] width 167 height 17
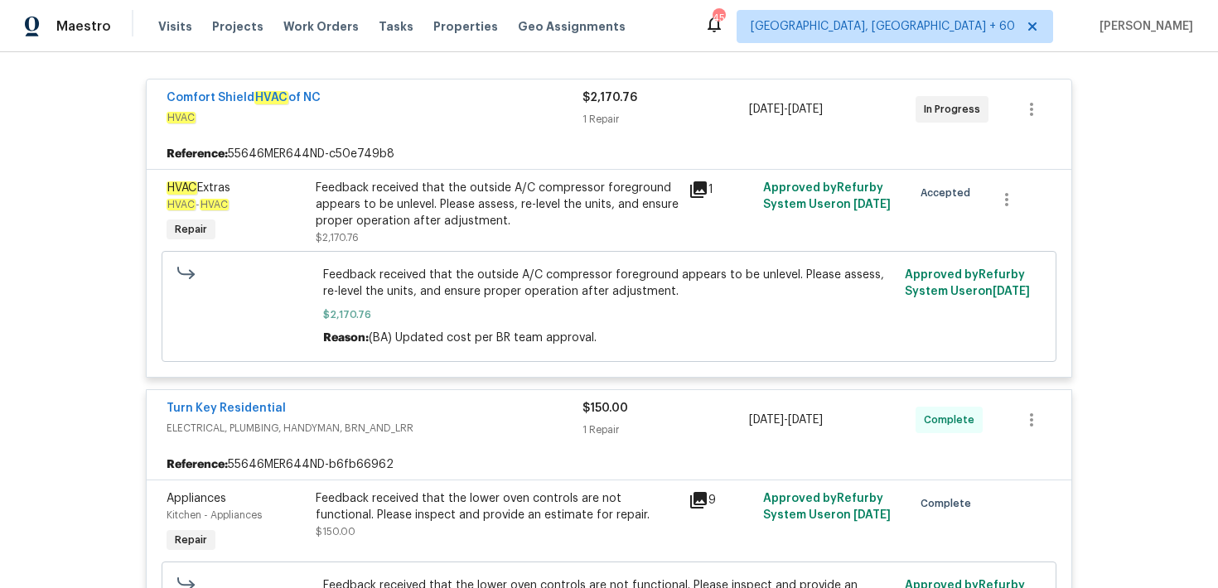
click at [600, 108] on div "$2,170.76 1 Repair" at bounding box center [665, 109] width 167 height 40
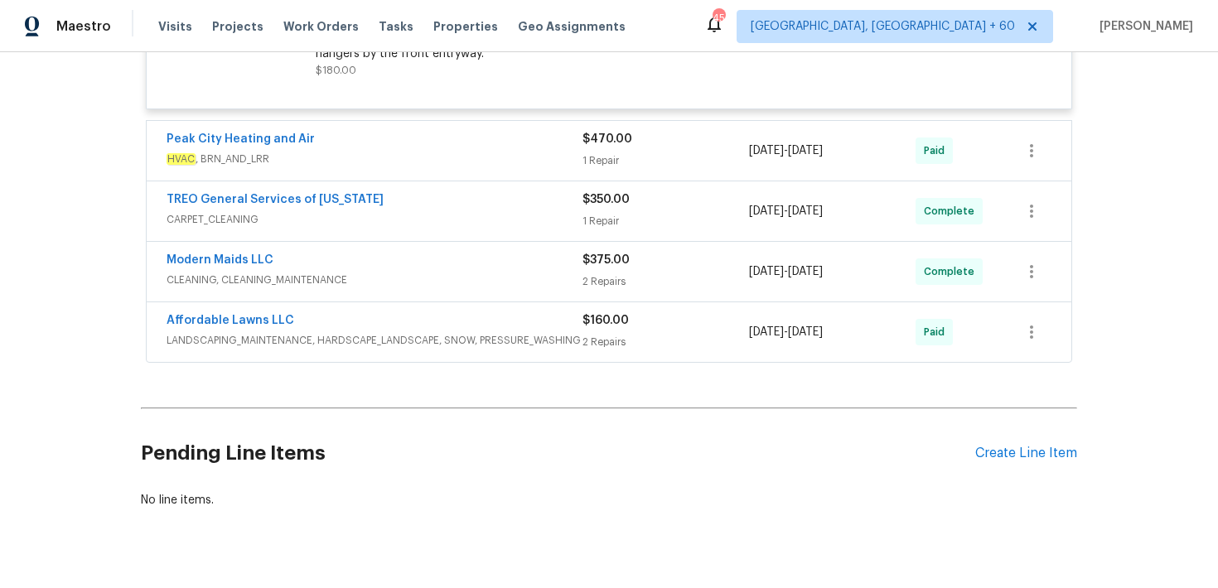
scroll to position [2785, 0]
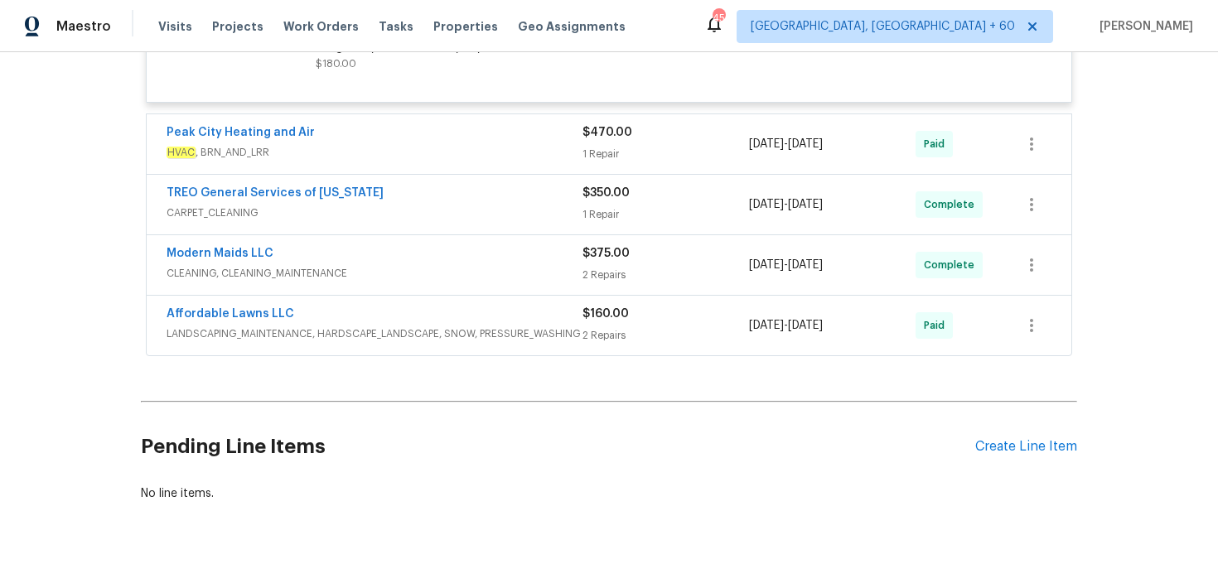
click at [592, 153] on div "1 Repair" at bounding box center [665, 154] width 167 height 17
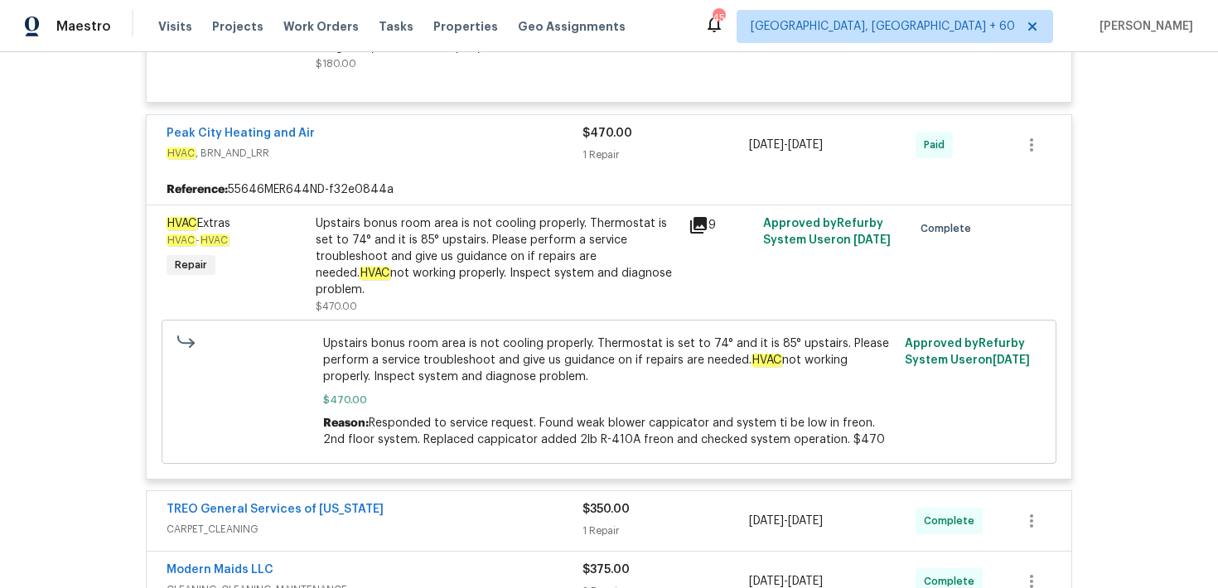
click at [592, 157] on div "1 Repair" at bounding box center [665, 155] width 167 height 17
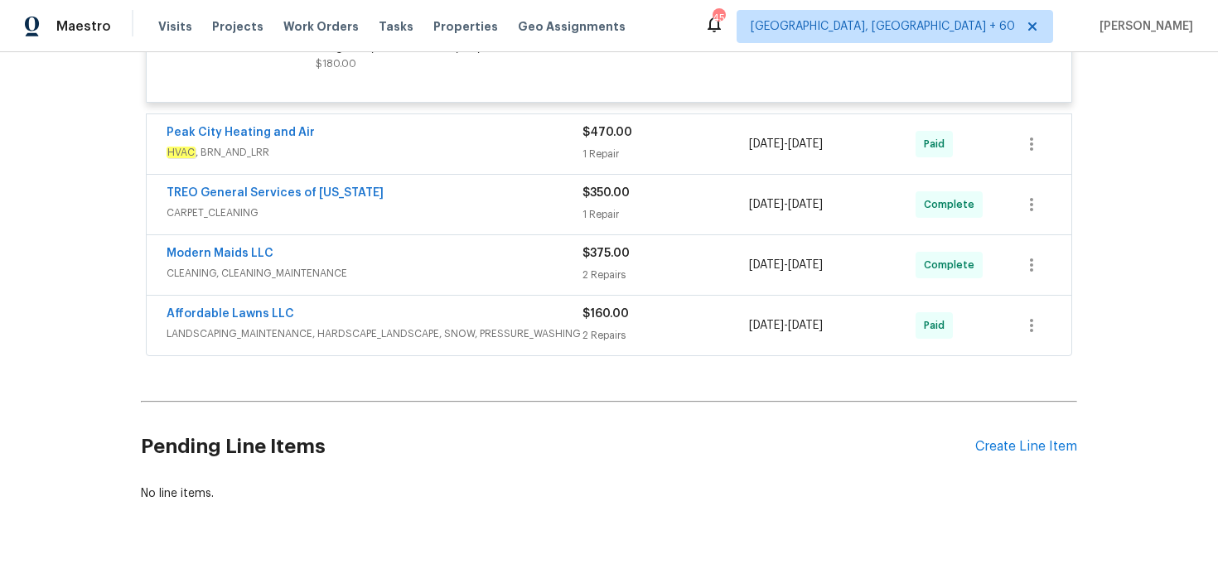
scroll to position [2817, 0]
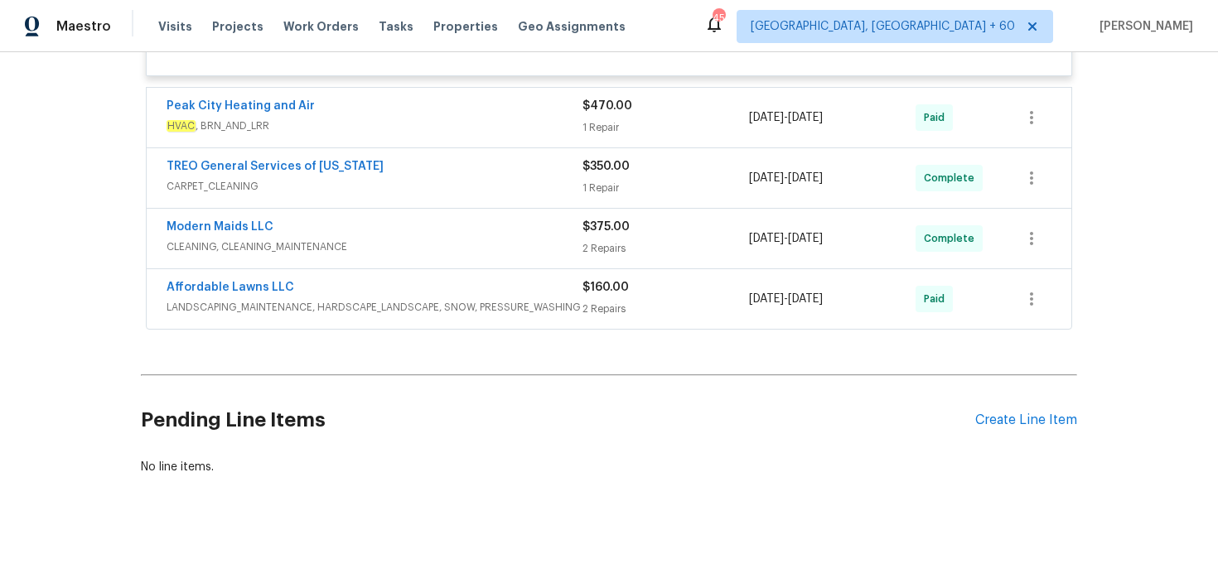
click at [614, 310] on div "2 Repairs" at bounding box center [665, 309] width 167 height 17
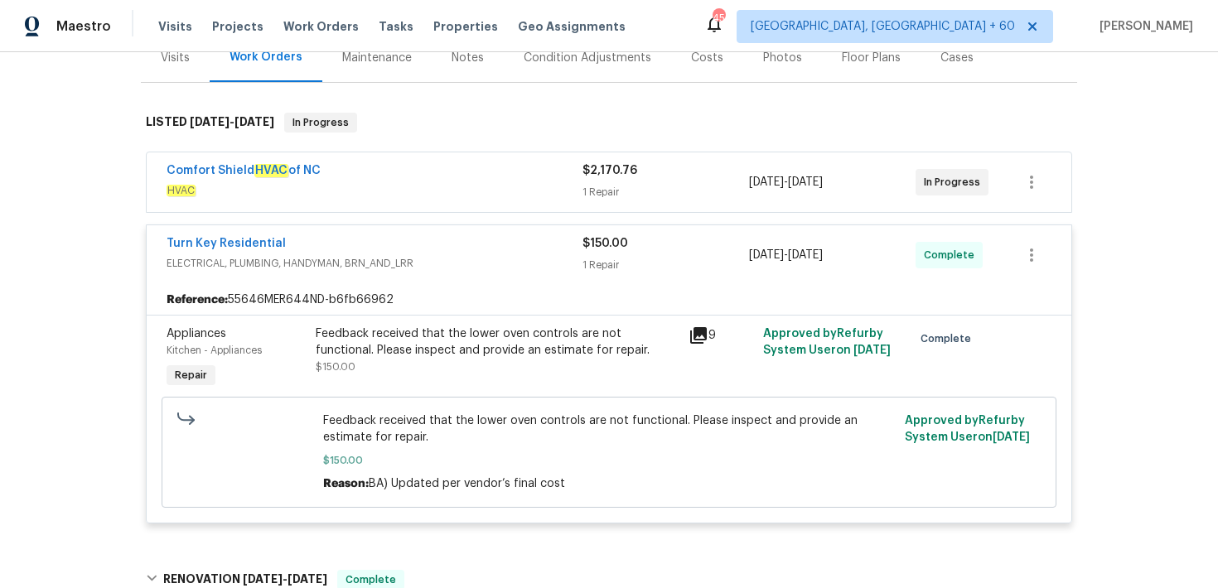
scroll to position [0, 0]
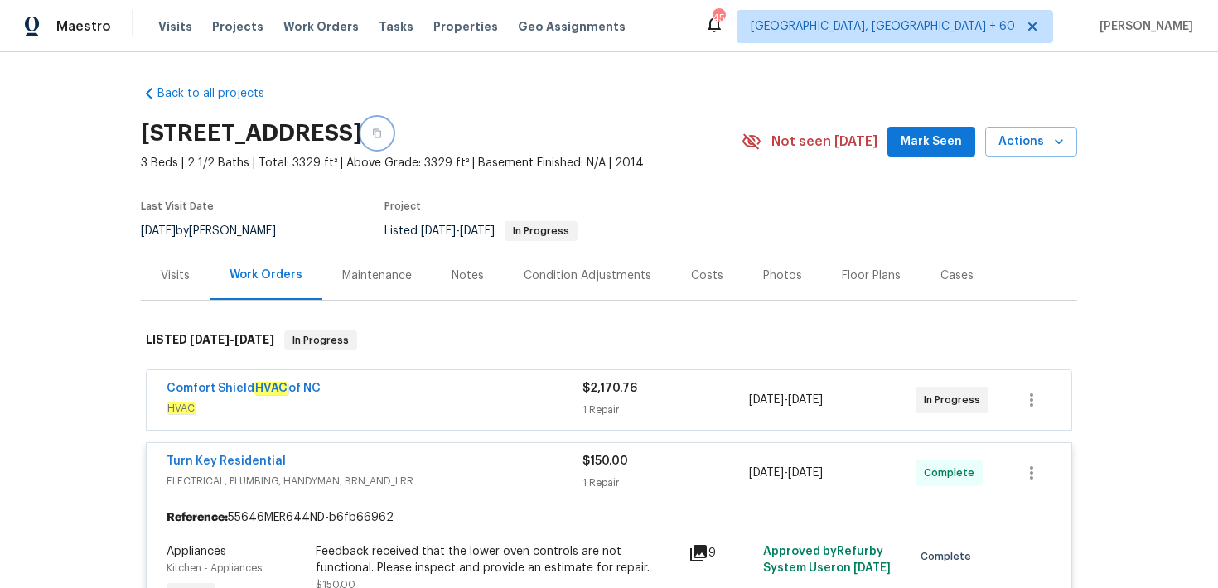
click at [392, 122] on button "button" at bounding box center [377, 133] width 30 height 30
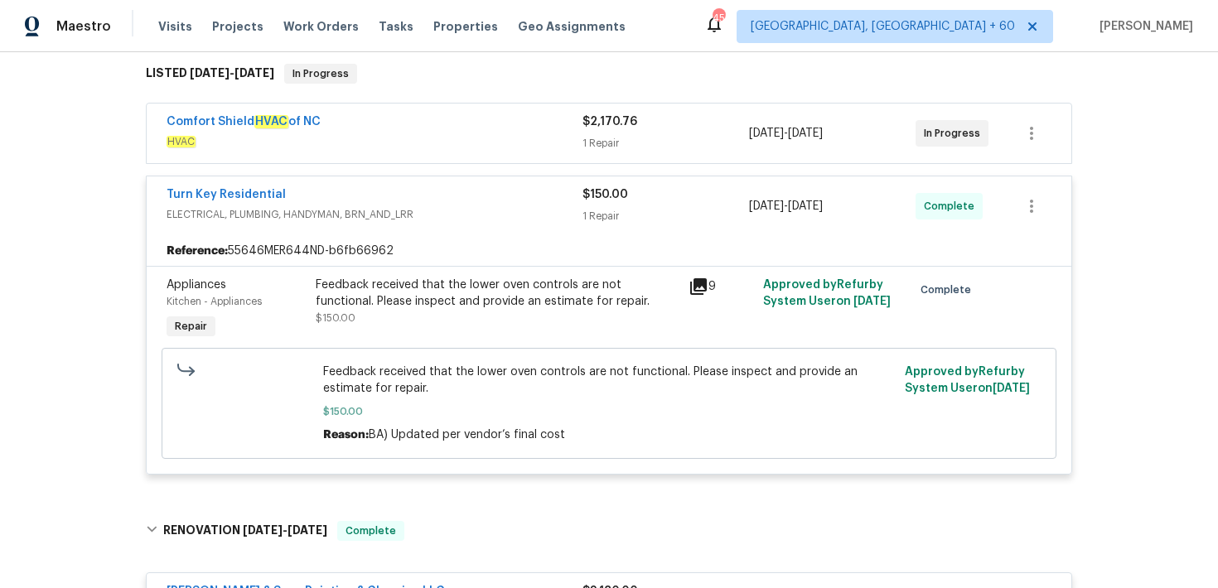
scroll to position [201, 0]
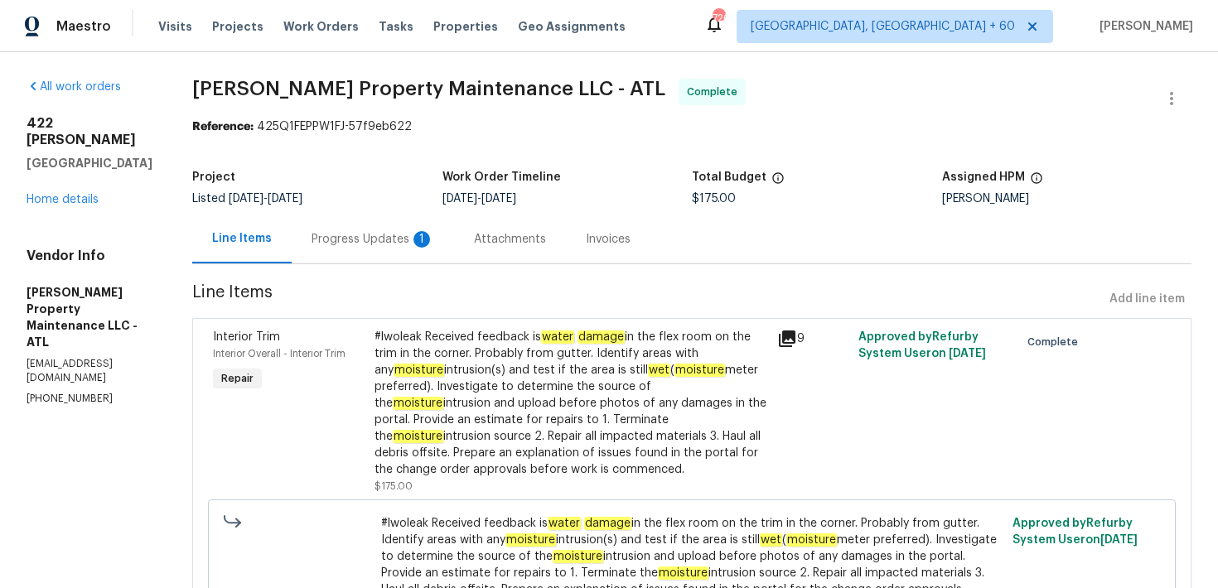
click at [421, 229] on div "Progress Updates 1" at bounding box center [373, 239] width 162 height 49
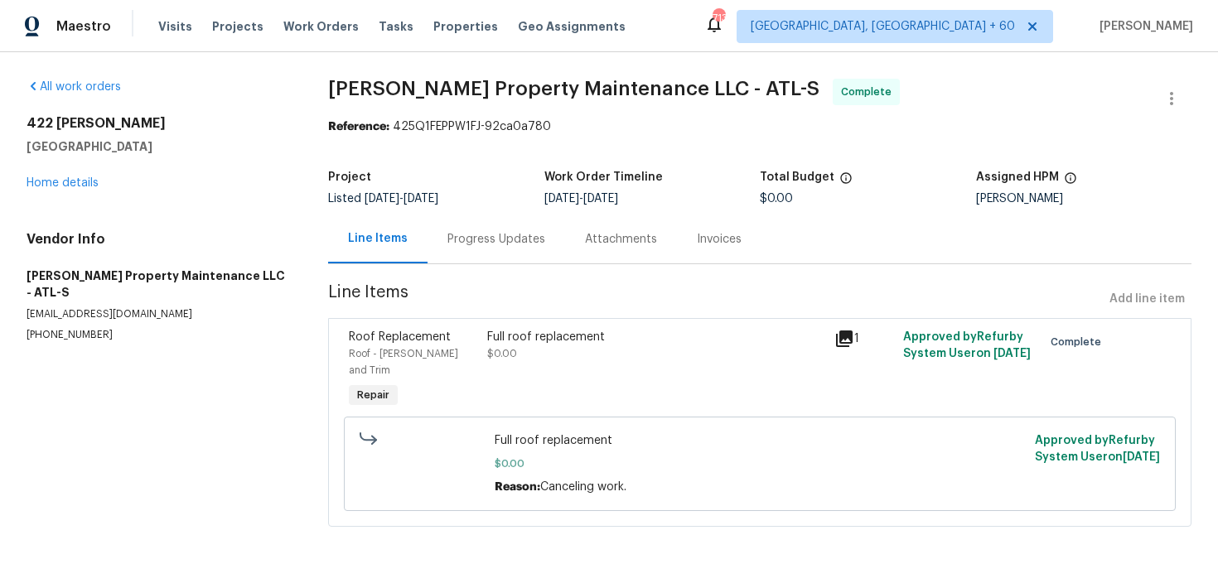
click at [493, 227] on div "Progress Updates" at bounding box center [497, 239] width 138 height 49
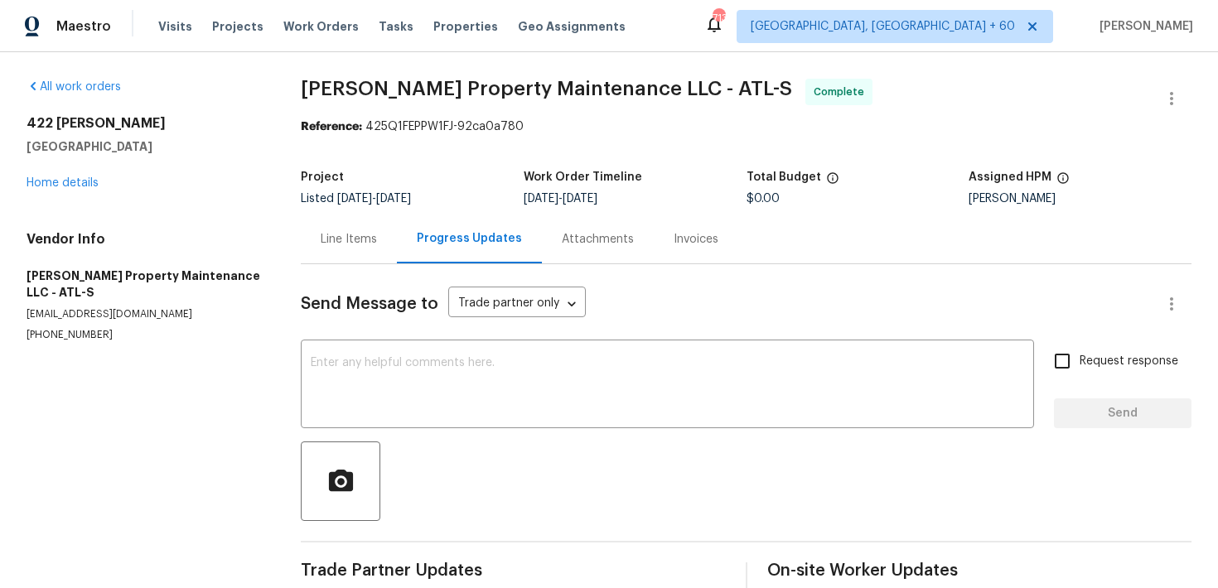
click at [692, 227] on div "Invoices" at bounding box center [696, 239] width 85 height 49
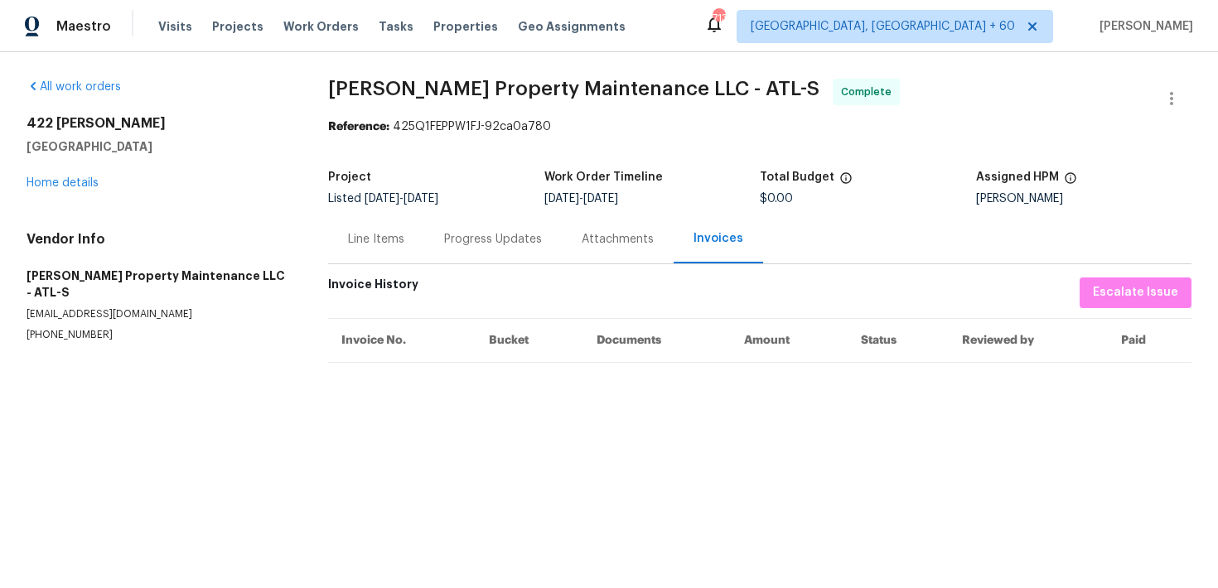
click at [468, 244] on div "Progress Updates" at bounding box center [493, 239] width 98 height 17
